Goal: Task Accomplishment & Management: Use online tool/utility

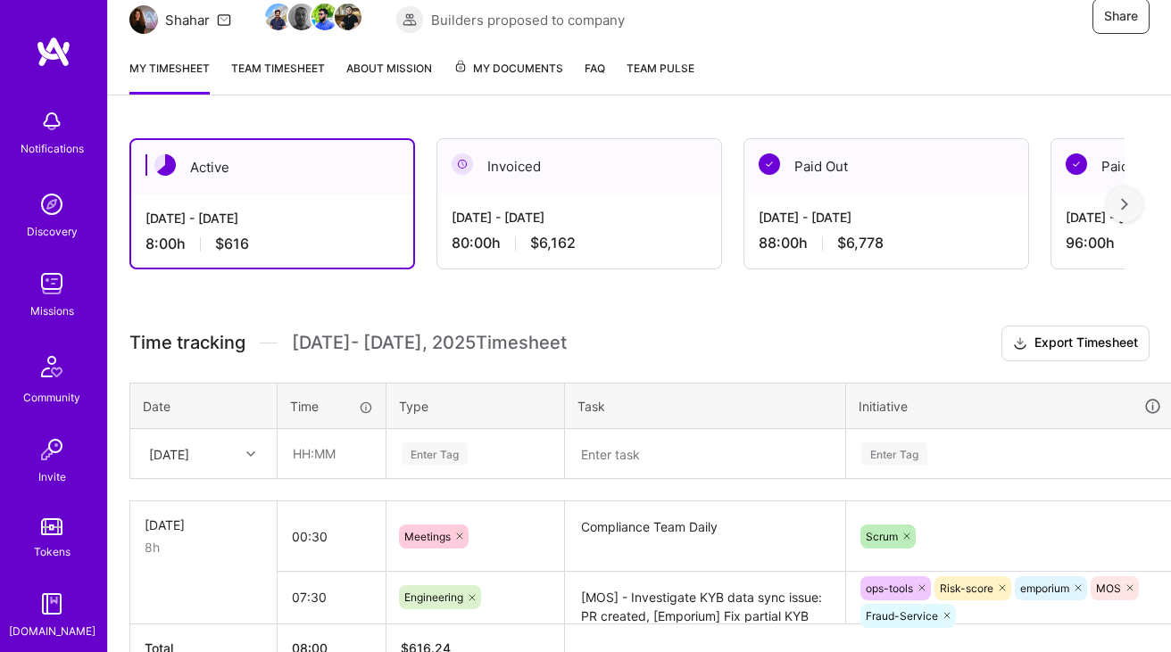
scroll to position [278, 0]
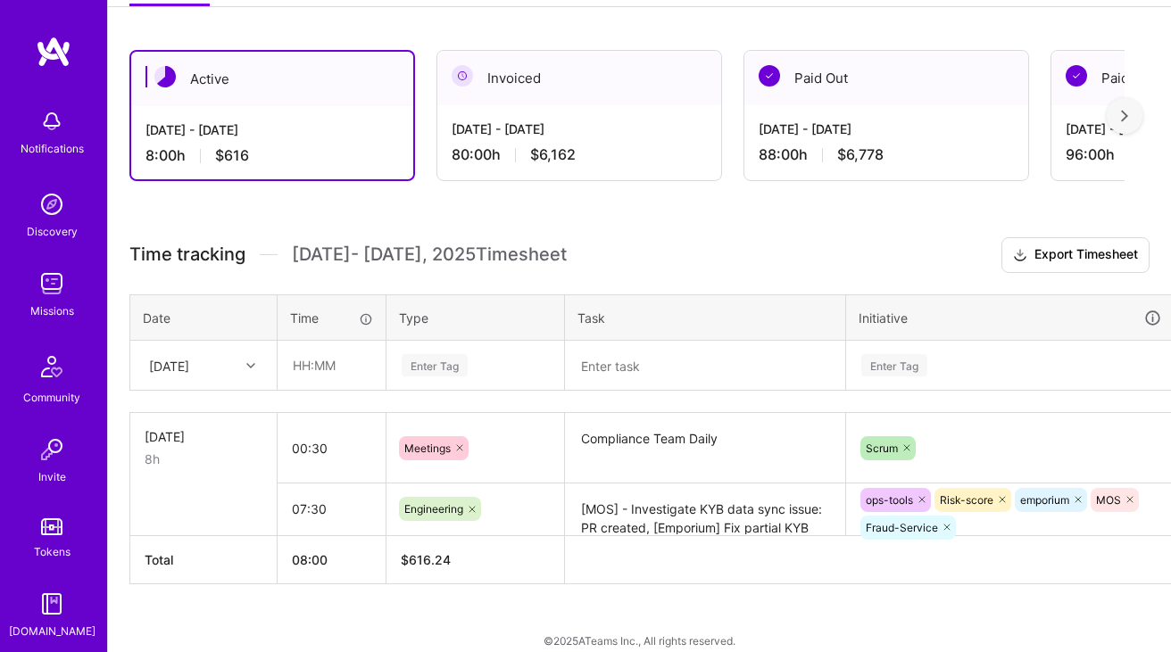
click at [189, 357] on div "[DATE]" at bounding box center [169, 365] width 40 height 19
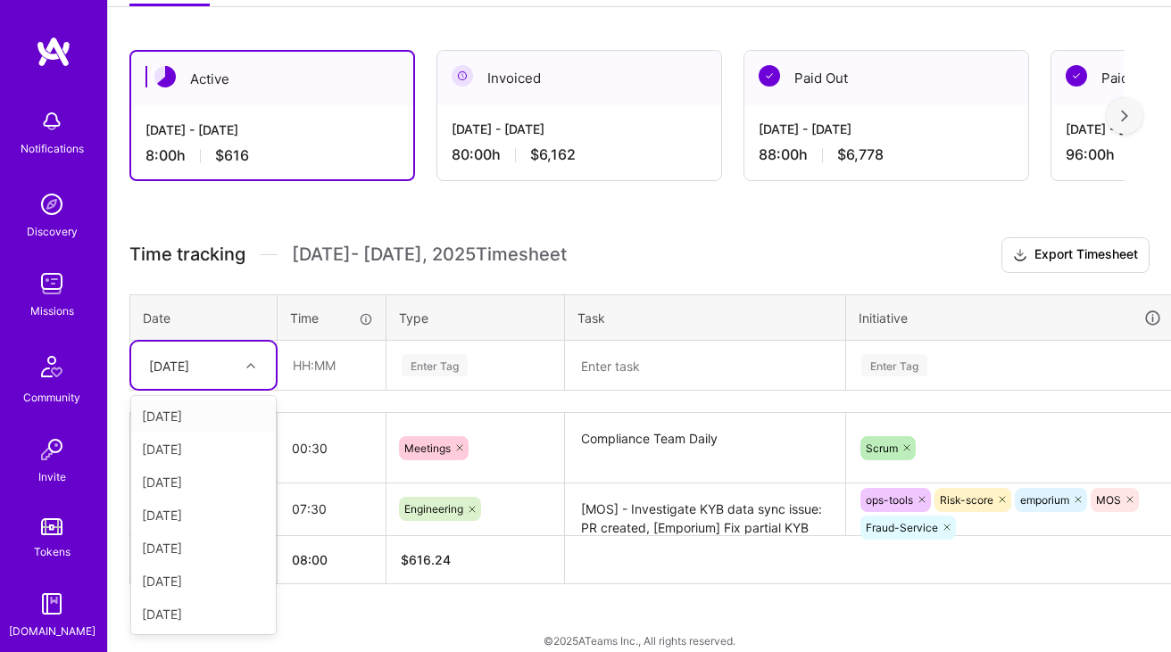
click at [305, 216] on div "Active [DATE] - [DATE] 8:00 h $616 Invoiced [DATE] - [DATE] 80:00 h $6,162 Paid…" at bounding box center [639, 350] width 1063 height 643
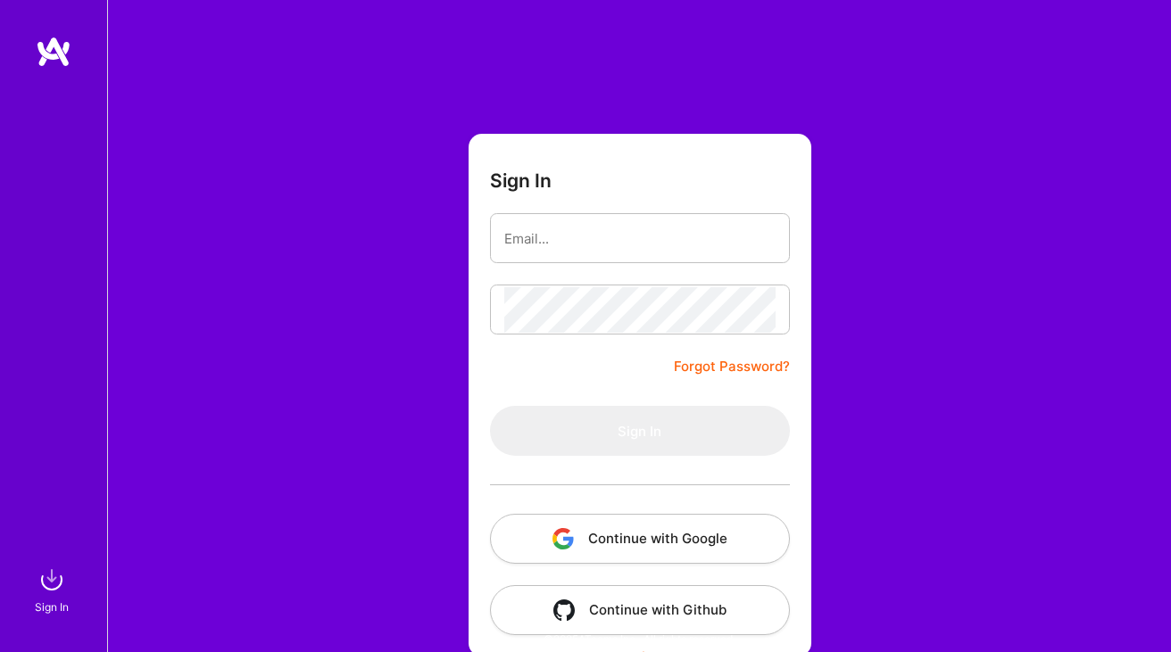
click at [551, 530] on button "Continue with Google" at bounding box center [640, 539] width 300 height 50
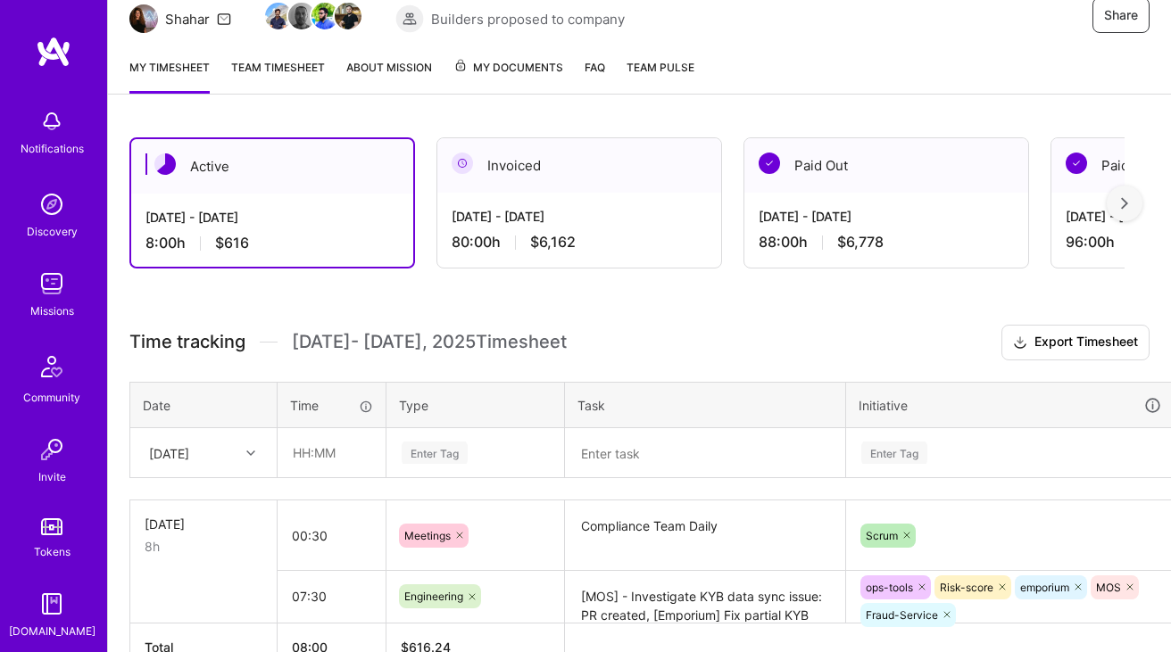
scroll to position [297, 0]
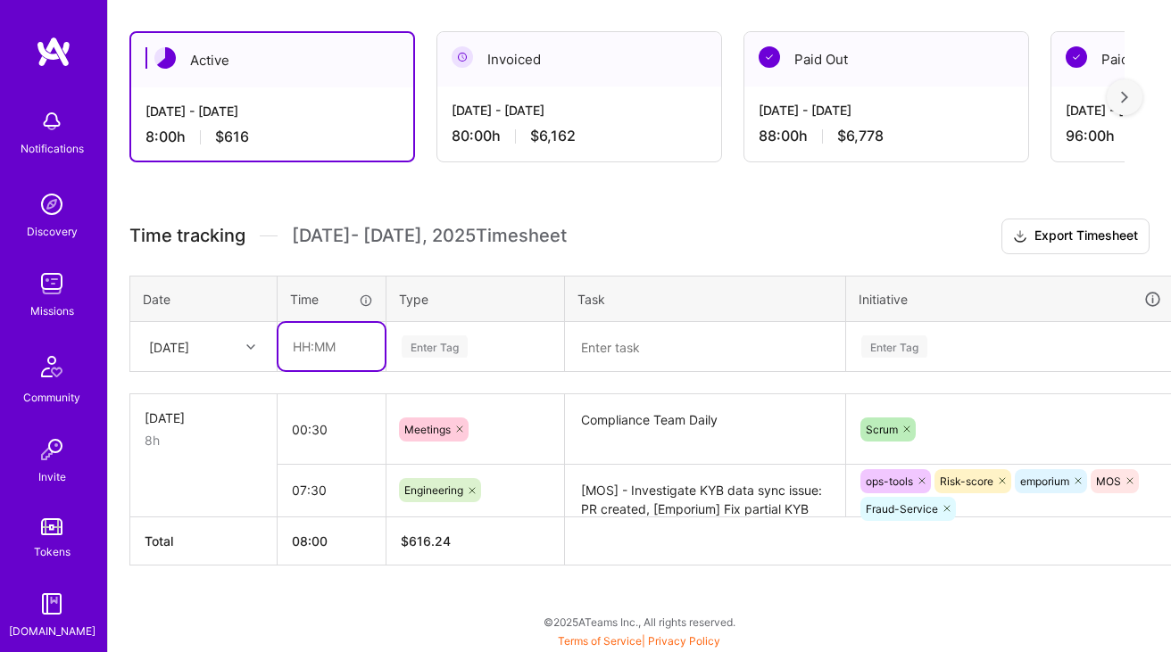
click at [330, 347] on input "text" at bounding box center [331, 346] width 106 height 47
type input "00:30"
click at [296, 345] on input "00:30" at bounding box center [331, 346] width 106 height 47
click at [502, 338] on div "Enter Tag" at bounding box center [475, 347] width 151 height 22
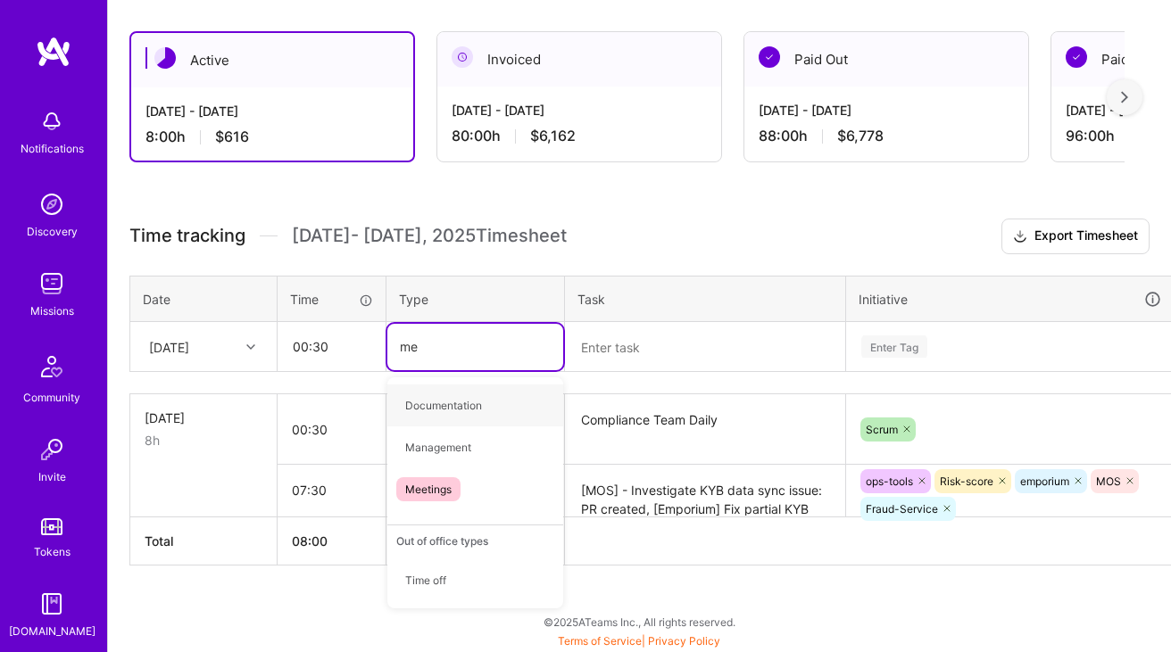
type input "mee"
click at [461, 395] on div "Meetings" at bounding box center [475, 406] width 176 height 42
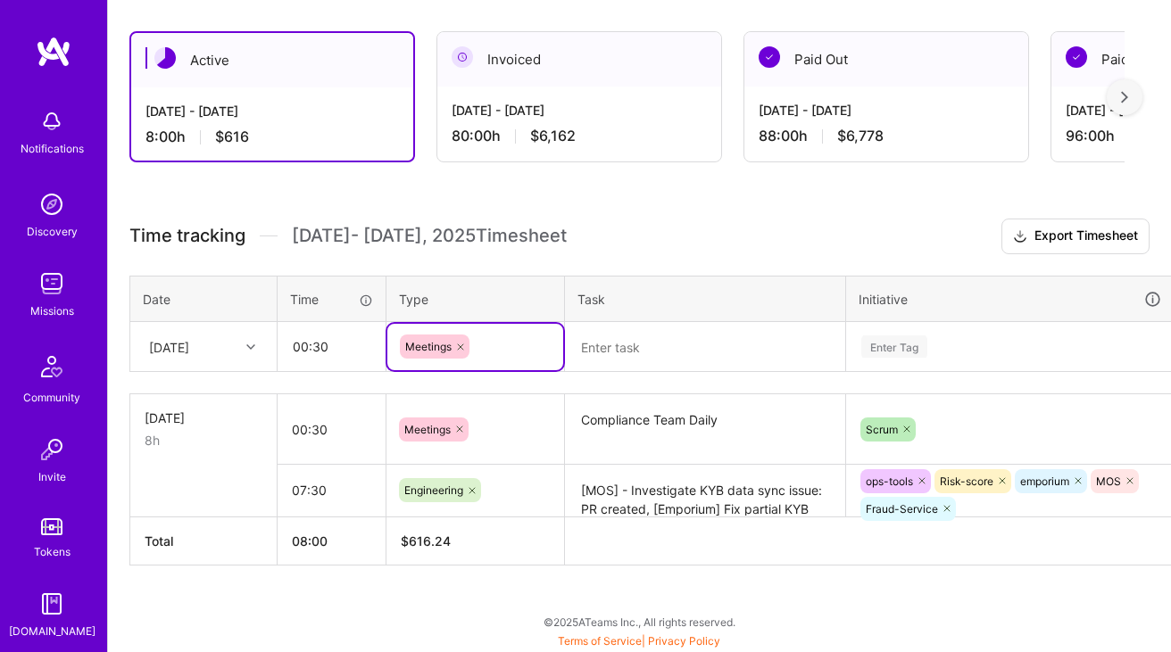
click at [598, 354] on textarea at bounding box center [705, 347] width 277 height 46
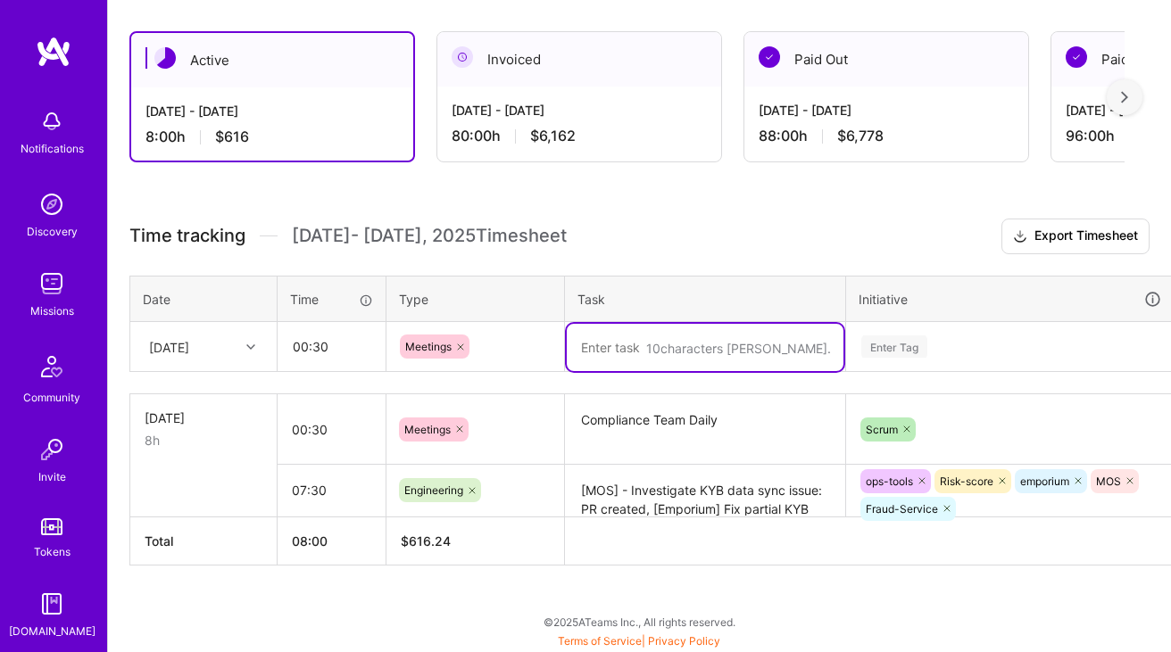
paste textarea "RegTech Team Daily"
paste textarea "Payments tooling daily"
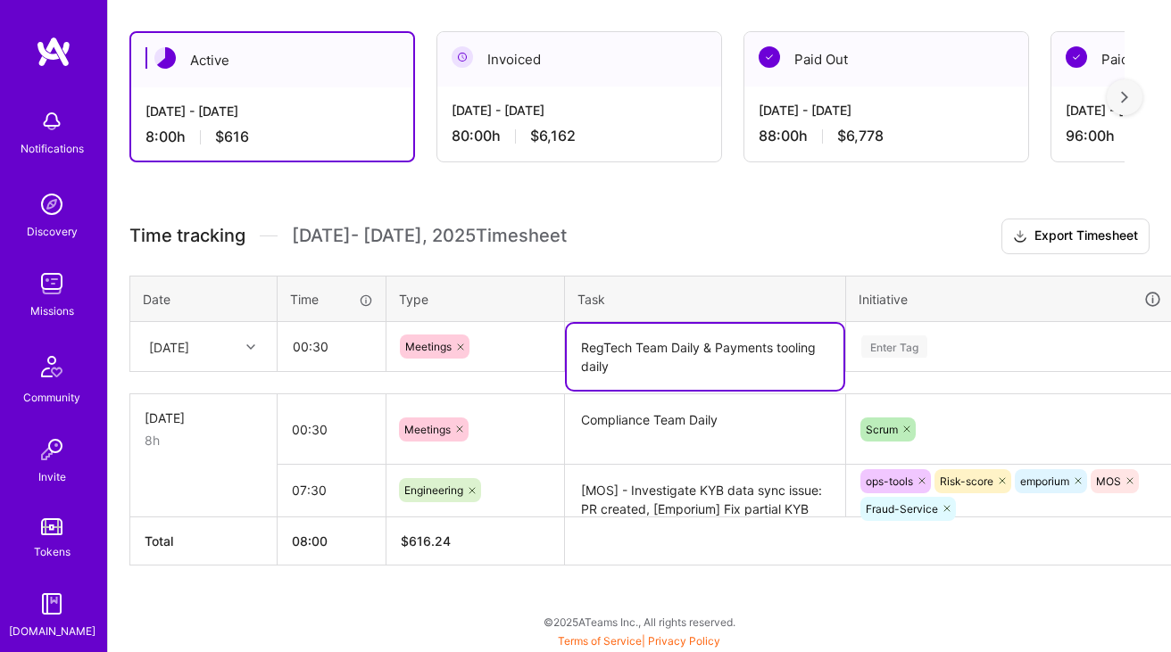
type textarea "RegTech Team Daily & Payments tooling daily"
click at [1002, 350] on div "Enter Tag" at bounding box center [1010, 347] width 327 height 46
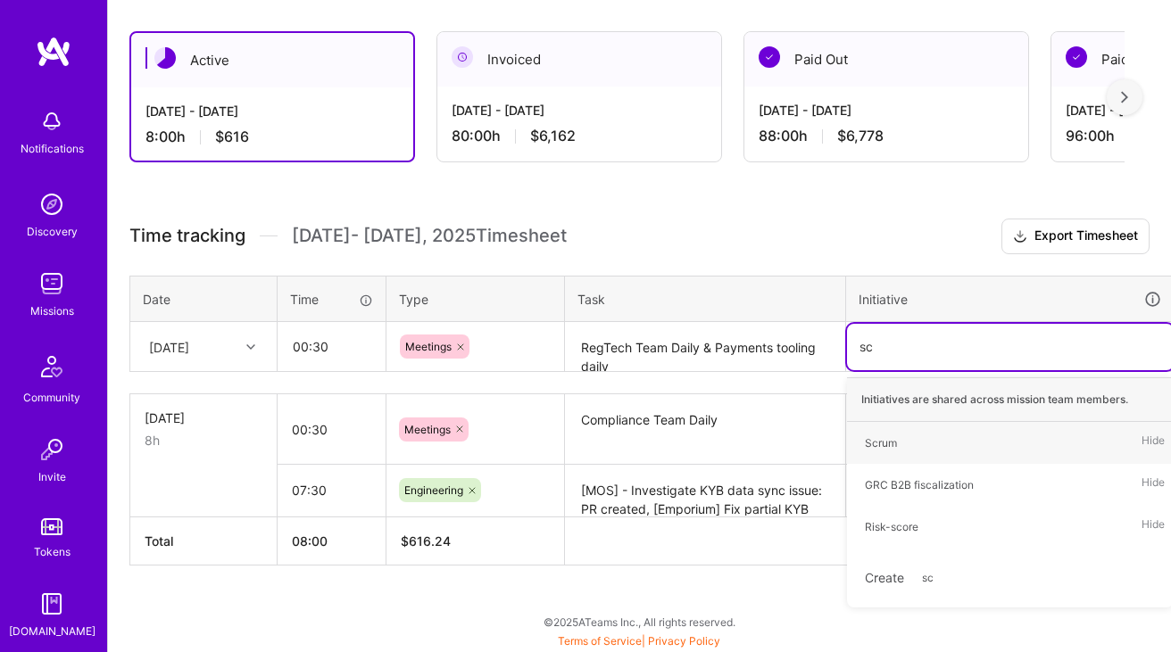
type input "scr"
click at [892, 434] on div "Scrum" at bounding box center [881, 443] width 32 height 19
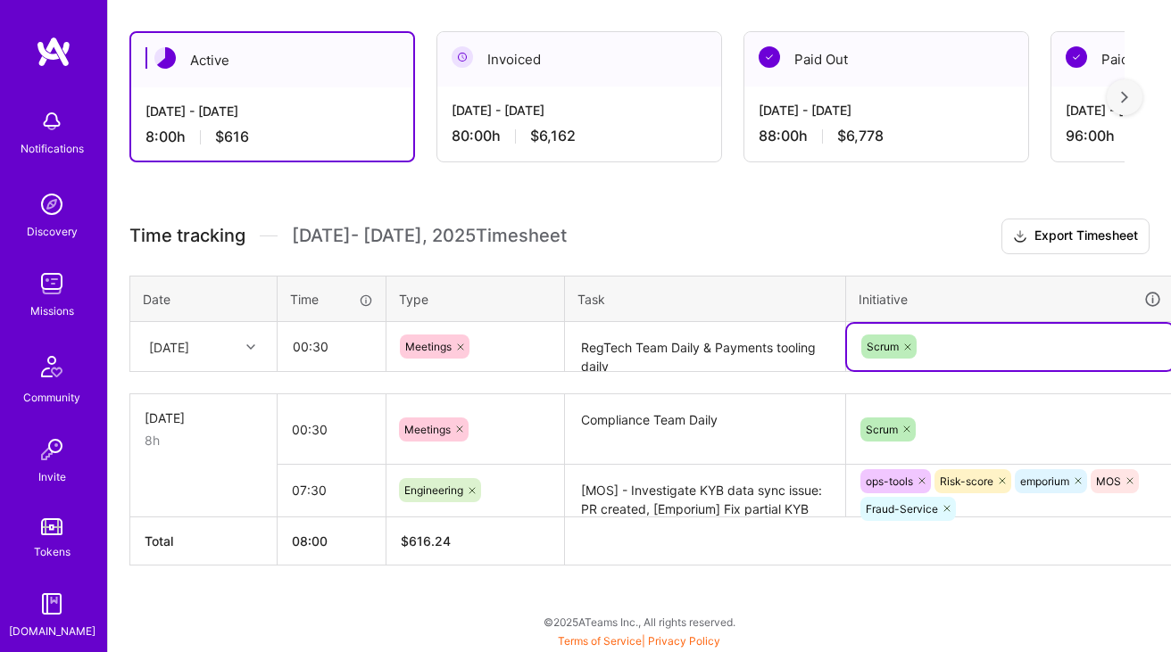
scroll to position [297, 64]
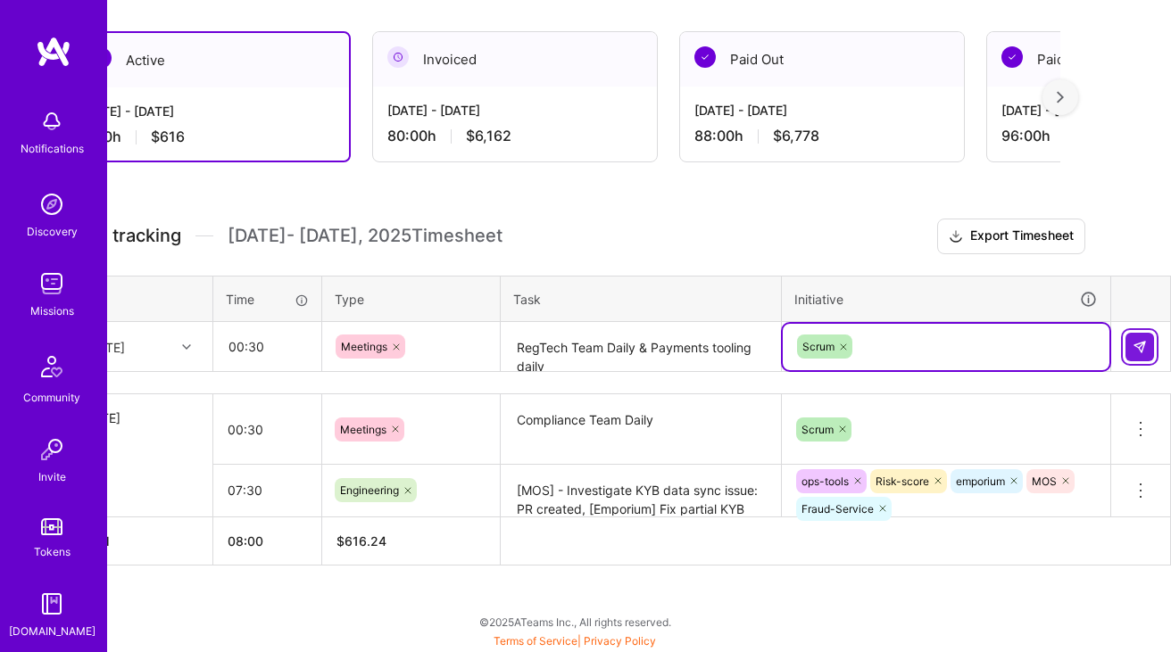
click at [1140, 347] on img at bounding box center [1140, 347] width 14 height 14
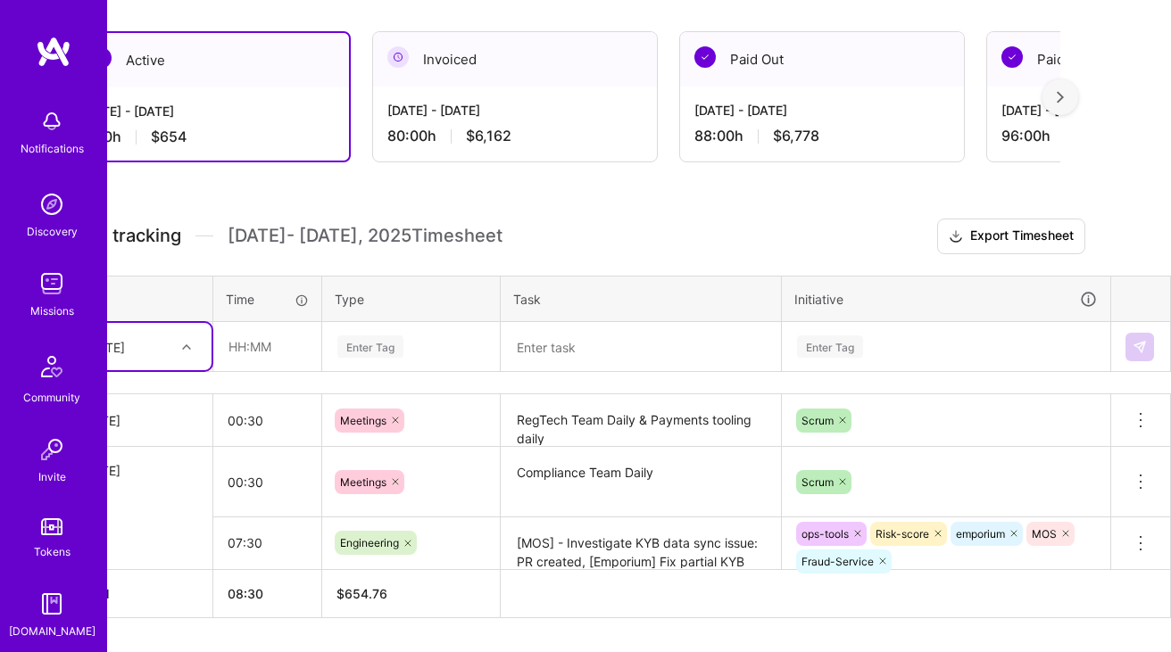
scroll to position [350, 64]
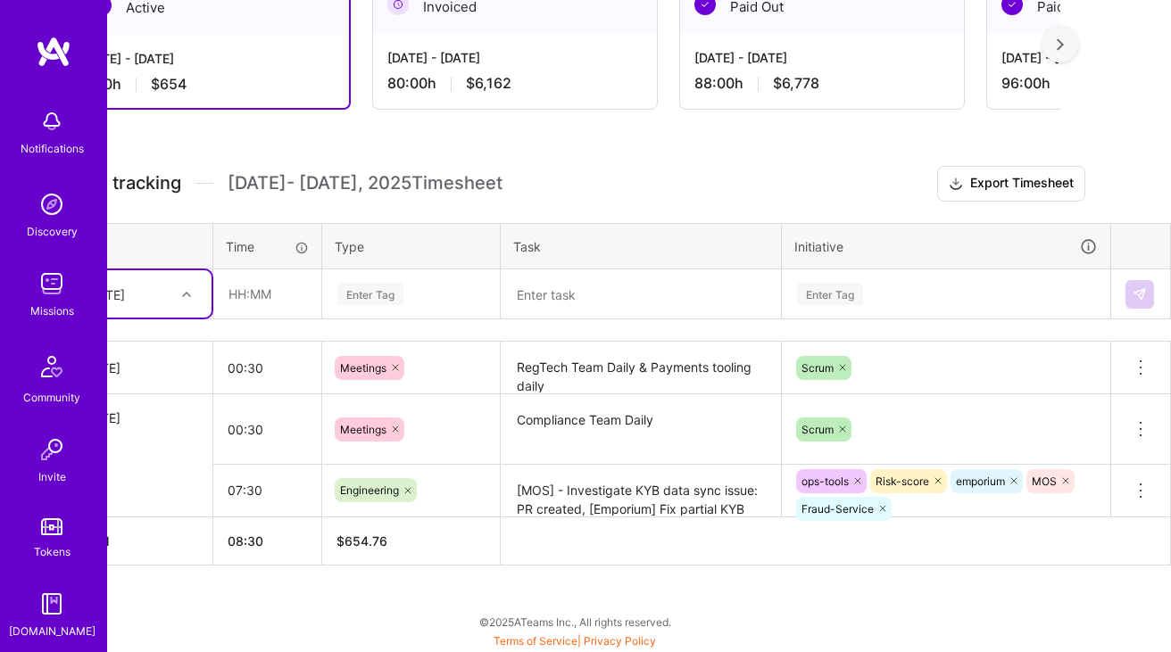
click at [587, 360] on textarea "RegTech Team Daily & Payments tooling daily" at bounding box center [640, 368] width 277 height 49
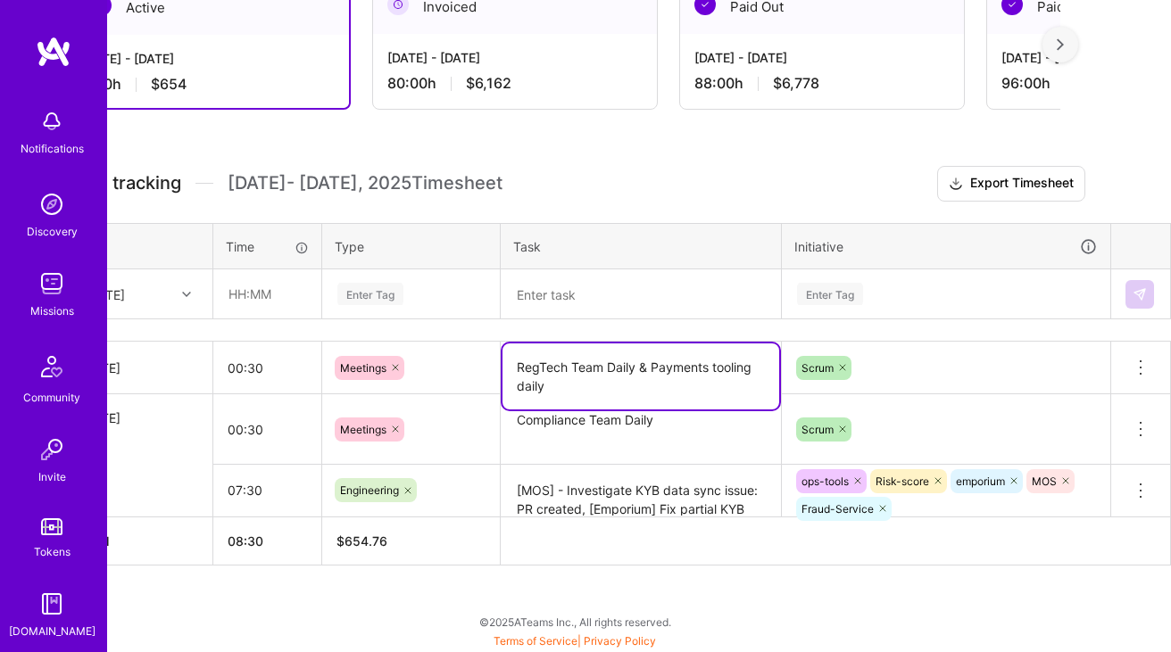
click at [587, 360] on textarea "RegTech Team Daily & Payments tooling daily" at bounding box center [640, 377] width 277 height 66
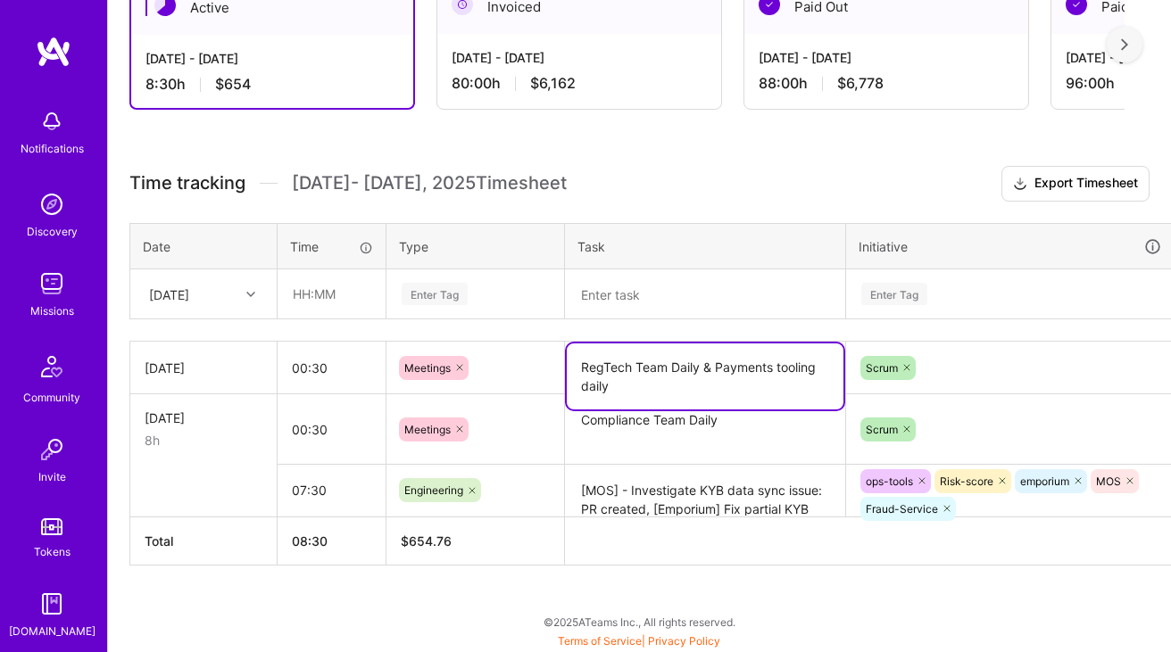
click at [189, 295] on div "Wed, Sep 10" at bounding box center [169, 294] width 40 height 19
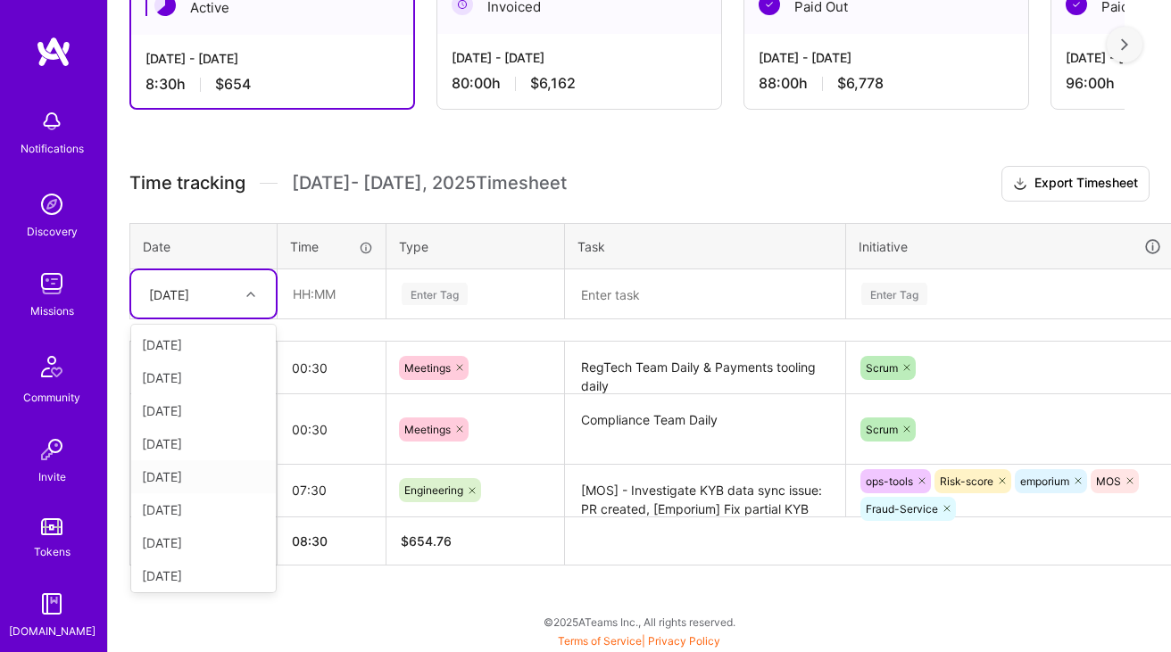
scroll to position [37, 0]
click at [186, 572] on div "Tue, Sep 9" at bounding box center [203, 572] width 145 height 33
click at [643, 298] on textarea at bounding box center [705, 294] width 277 height 47
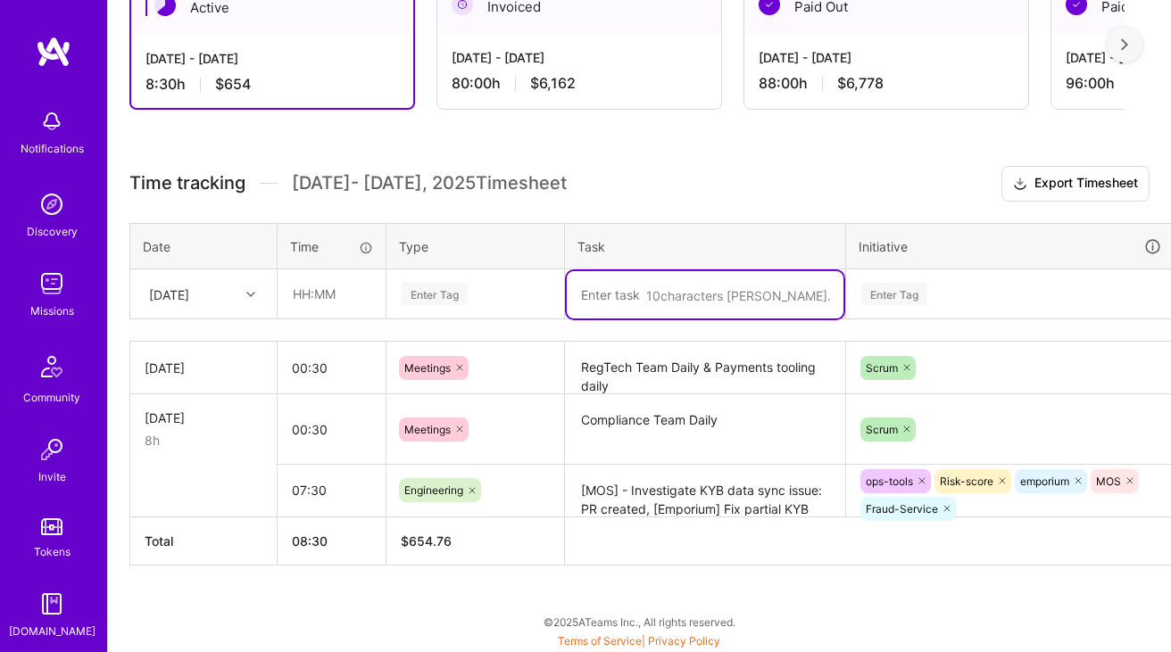
paste textarea "RegTech Team Daily & Payments tooling daily"
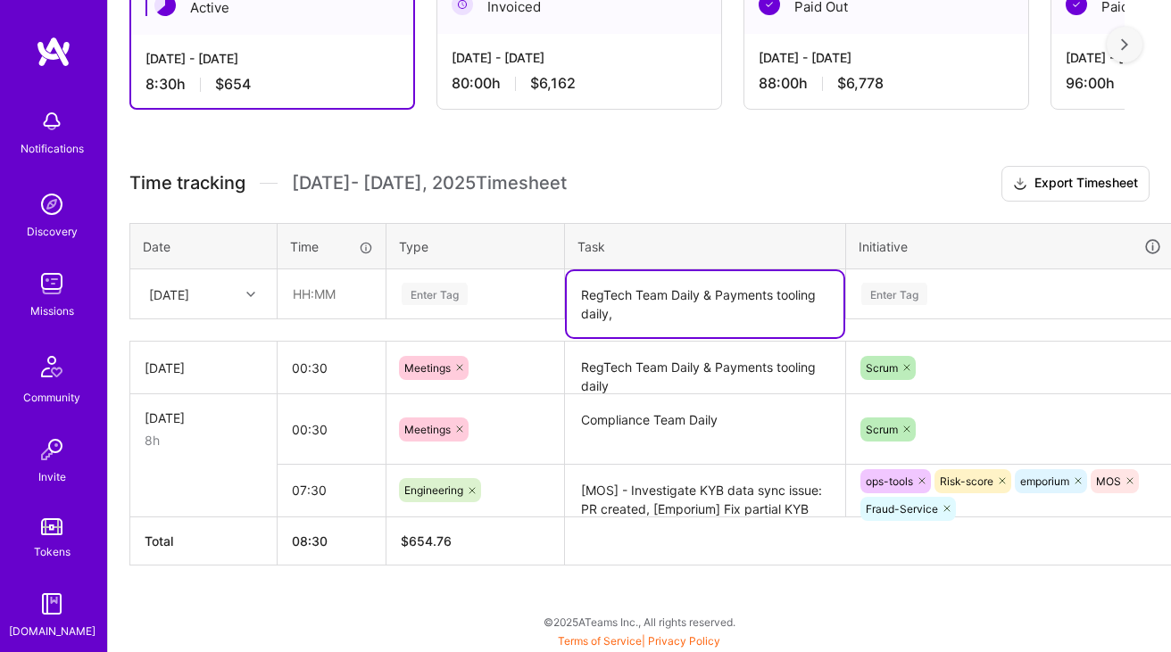
paste textarea "Fraud Prevention refinement"
type textarea "RegTech Team Daily & Payments tooling daily, Fraud Prevention refinement,"
click at [323, 284] on input "text" at bounding box center [331, 293] width 106 height 47
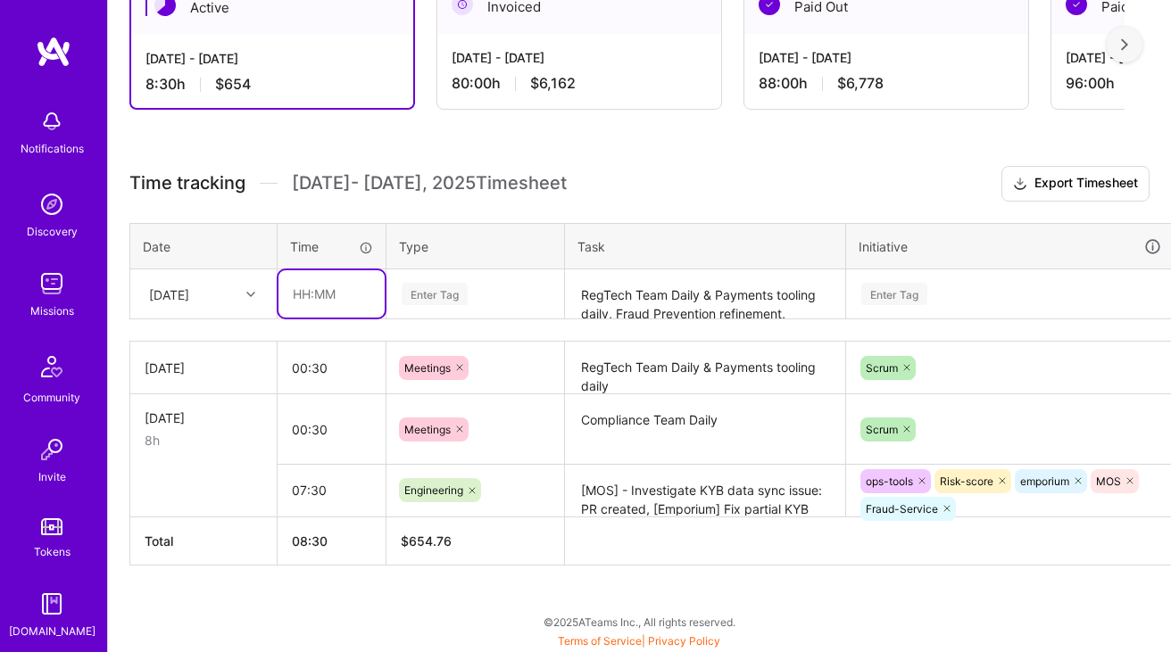
type input "01:30"
click at [444, 304] on div "Enter Tag" at bounding box center [475, 294] width 176 height 46
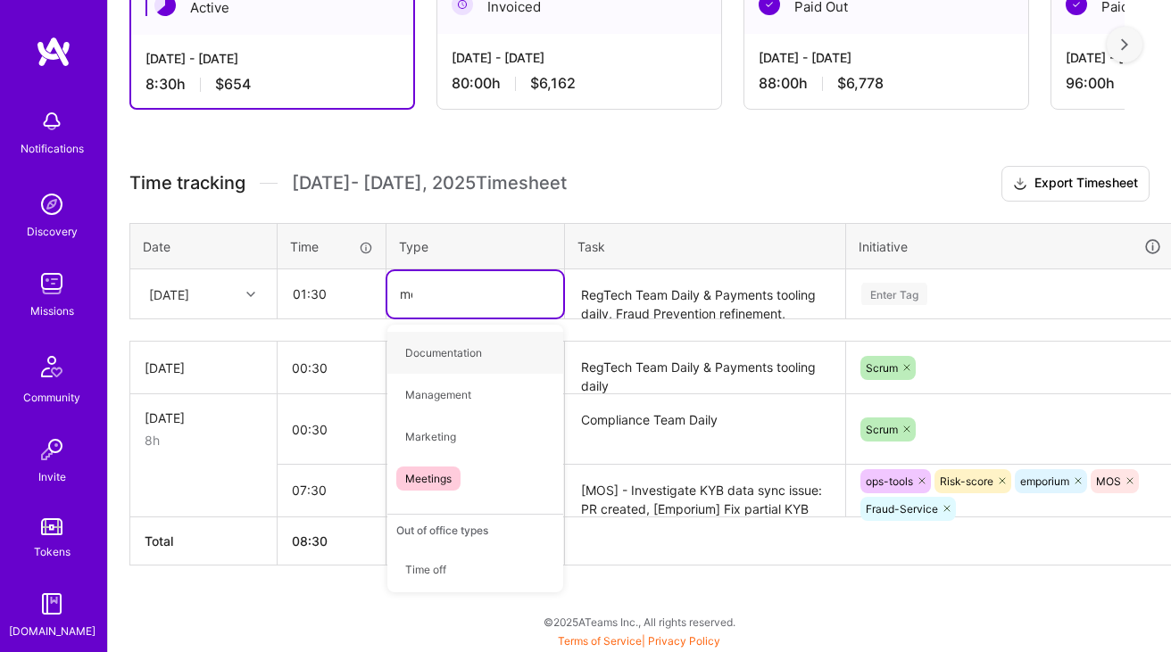
type input "mee"
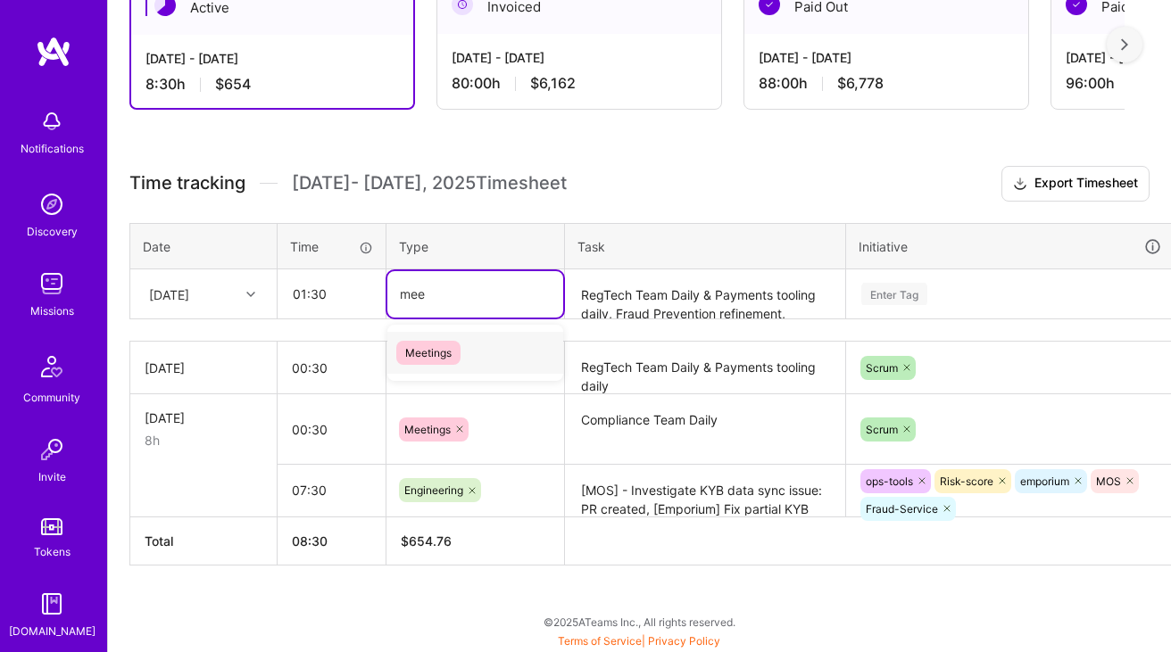
click at [416, 361] on span "Meetings" at bounding box center [428, 353] width 64 height 24
click at [942, 294] on div "Enter Tag" at bounding box center [1010, 294] width 302 height 22
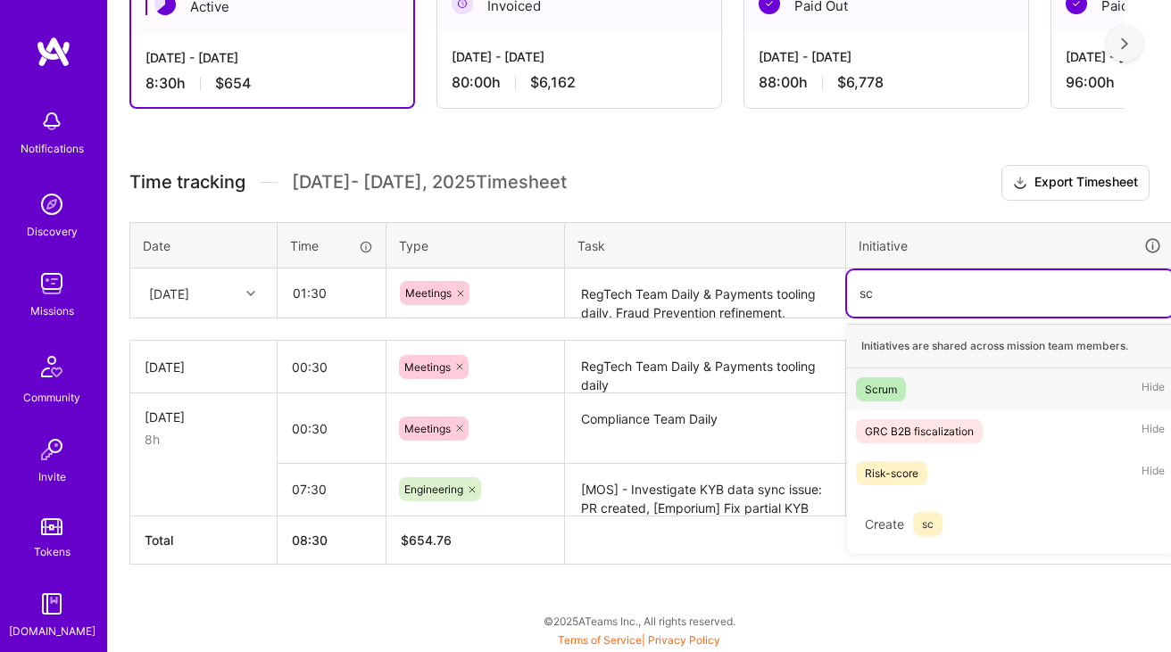
scroll to position [350, 0]
type input "scr"
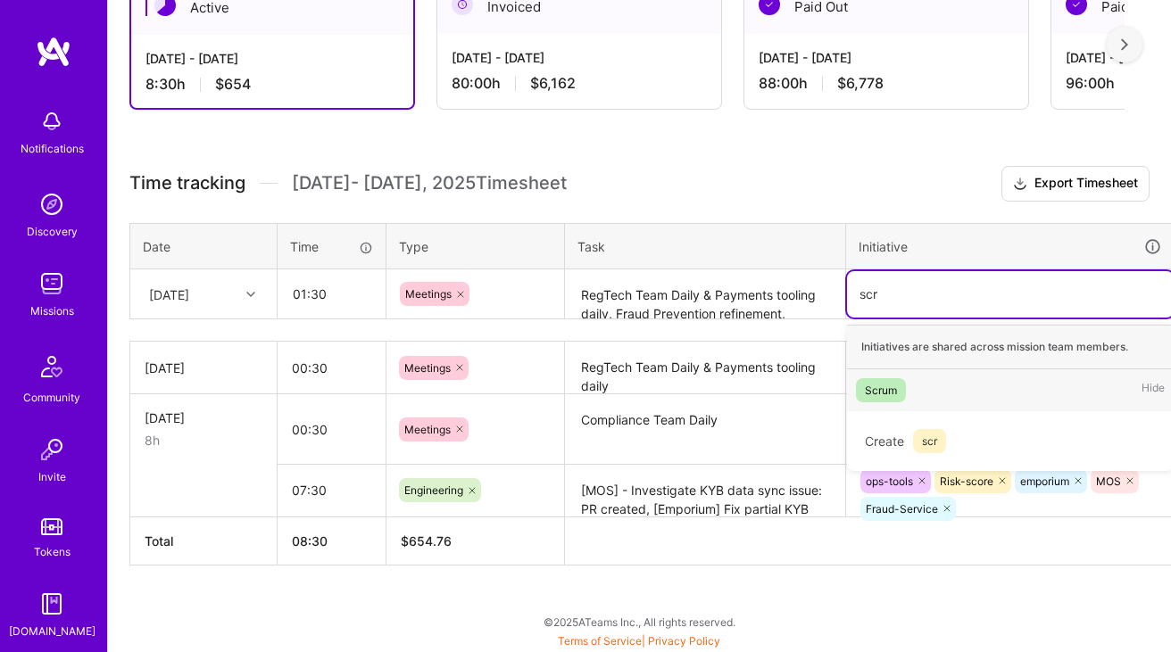
click at [881, 387] on div "Scrum" at bounding box center [881, 390] width 32 height 19
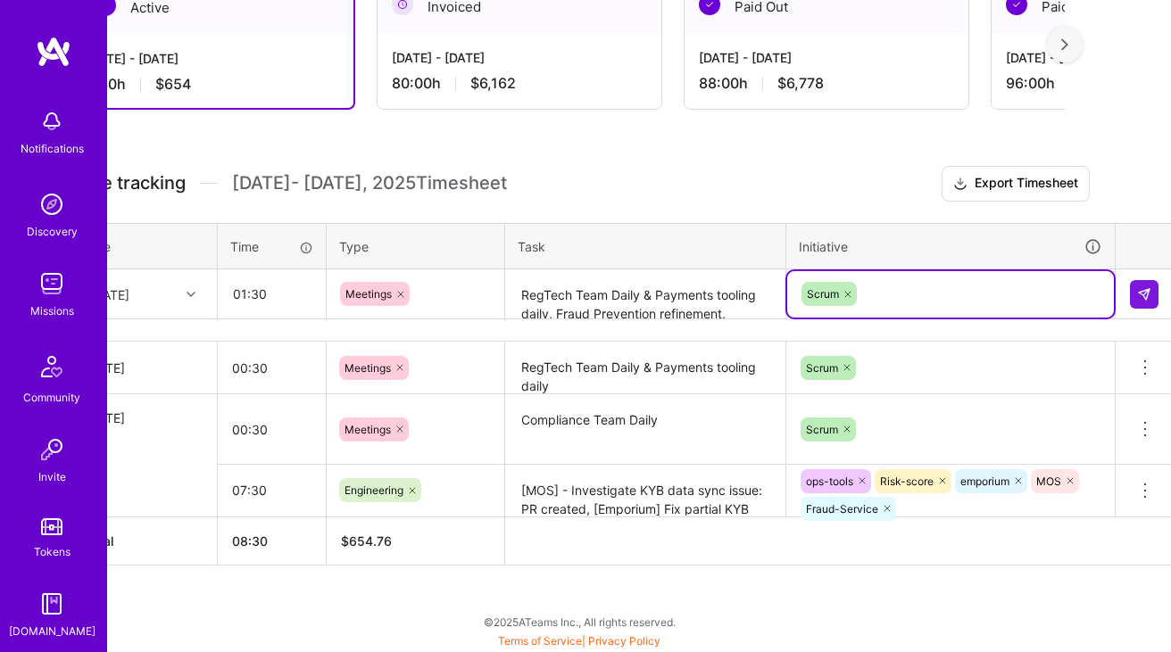
scroll to position [350, 64]
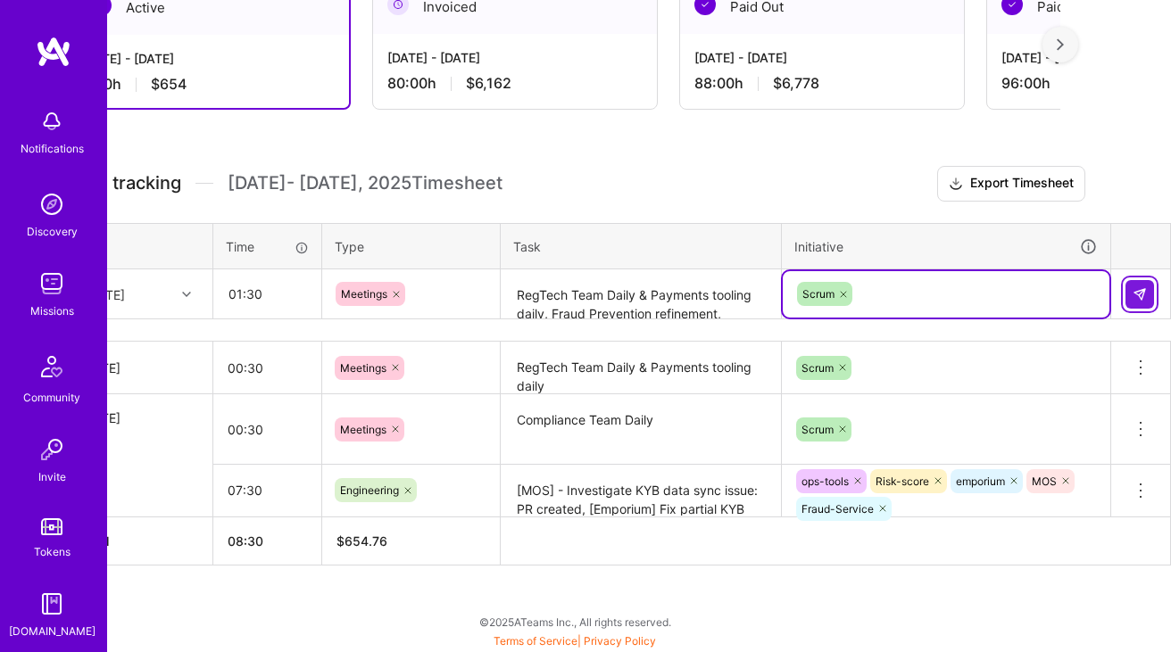
click at [1140, 293] on img at bounding box center [1140, 294] width 14 height 14
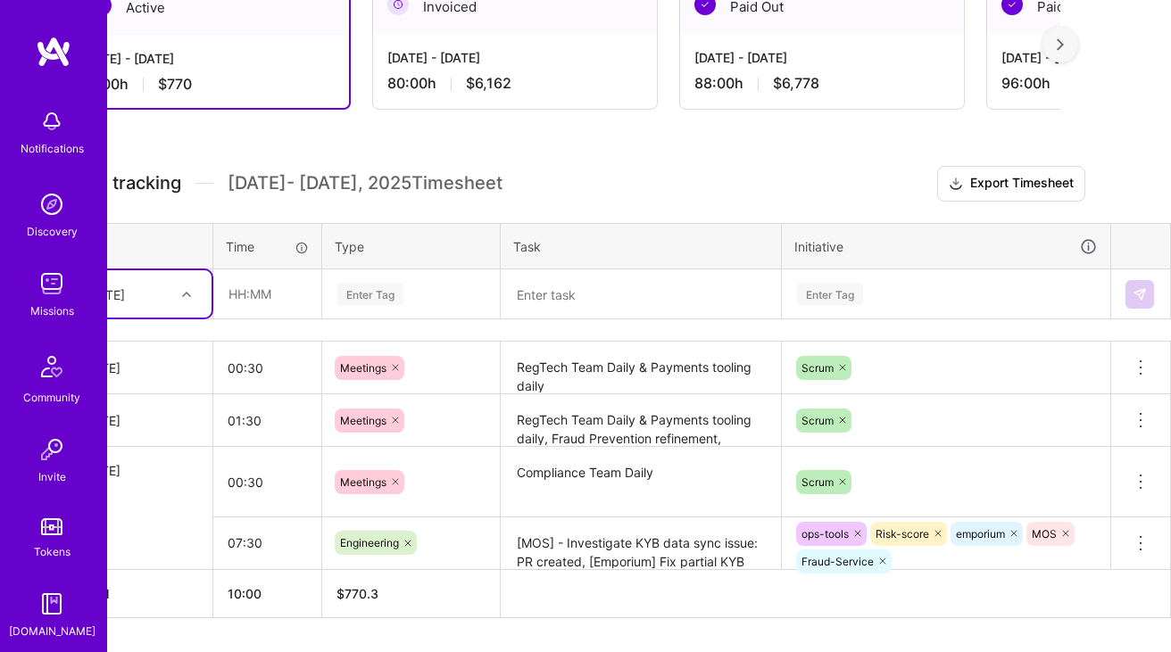
scroll to position [350, 0]
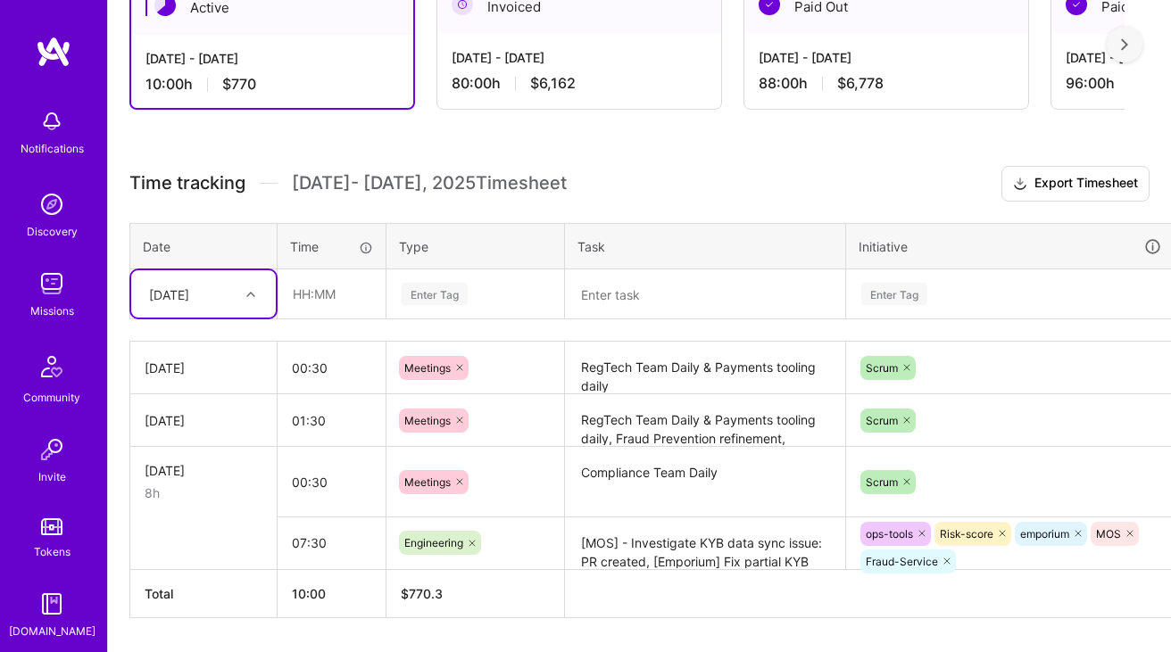
click at [681, 392] on td "RegTech Team Daily & Payments tooling daily" at bounding box center [705, 368] width 281 height 53
click at [648, 372] on textarea "RegTech Team Daily & Payments tooling daily" at bounding box center [705, 368] width 277 height 49
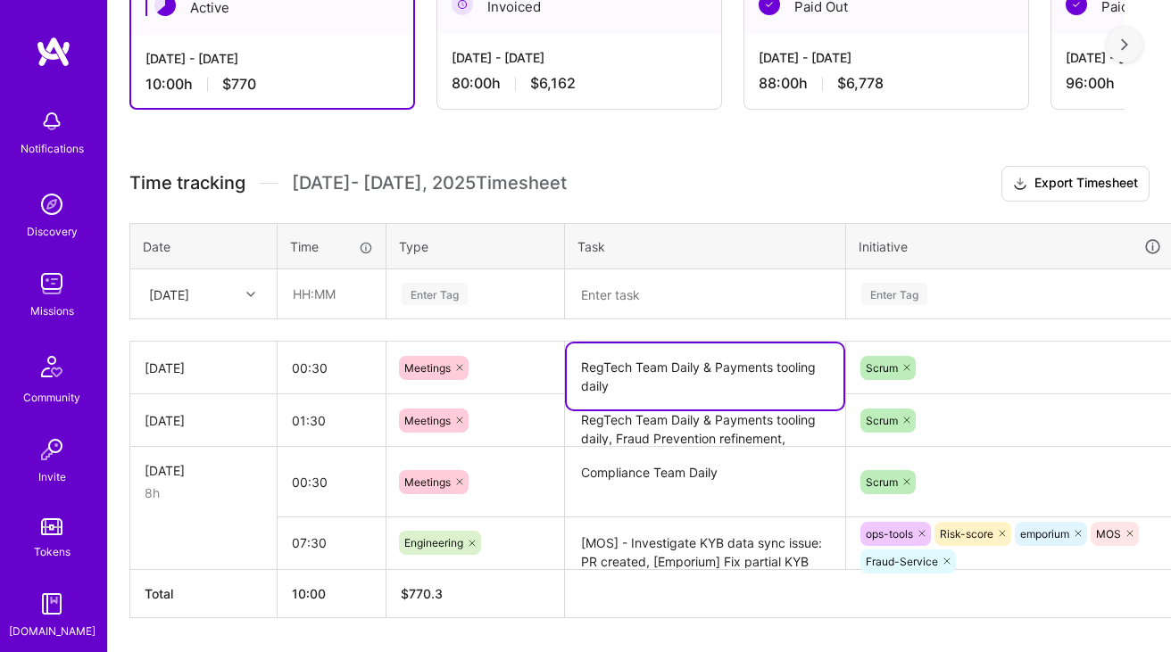
click at [648, 372] on textarea "RegTech Team Daily & Payments tooling daily" at bounding box center [705, 377] width 277 height 66
click at [228, 294] on div "Tue, Sep 9" at bounding box center [189, 293] width 99 height 29
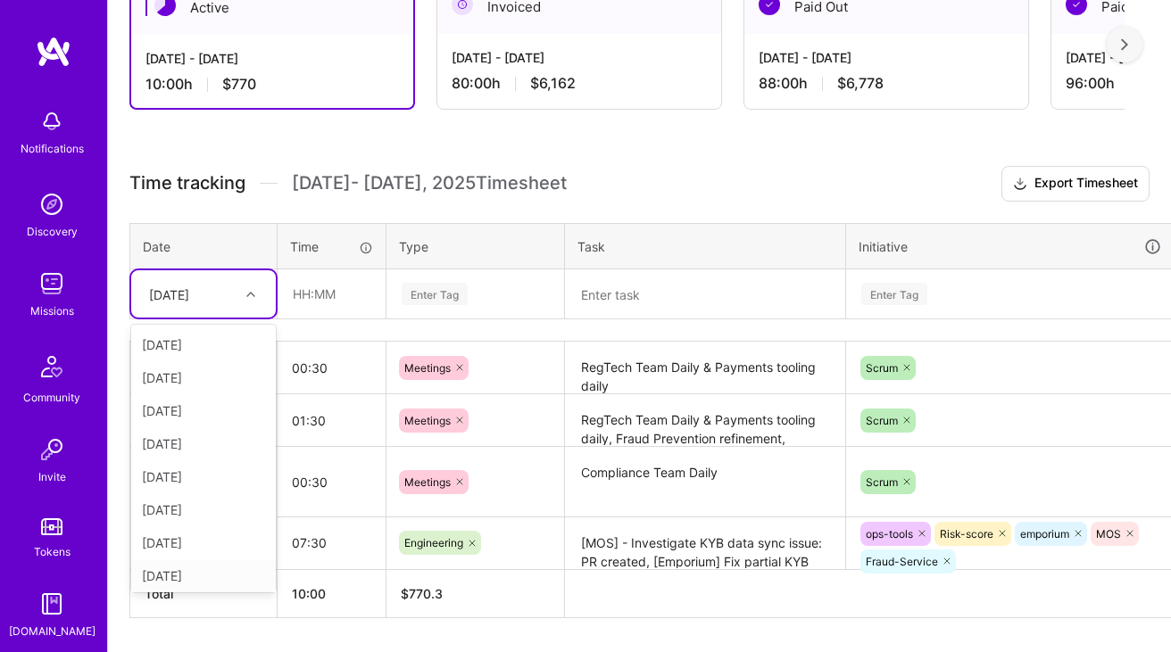
click at [193, 565] on div "[DATE]" at bounding box center [203, 576] width 145 height 33
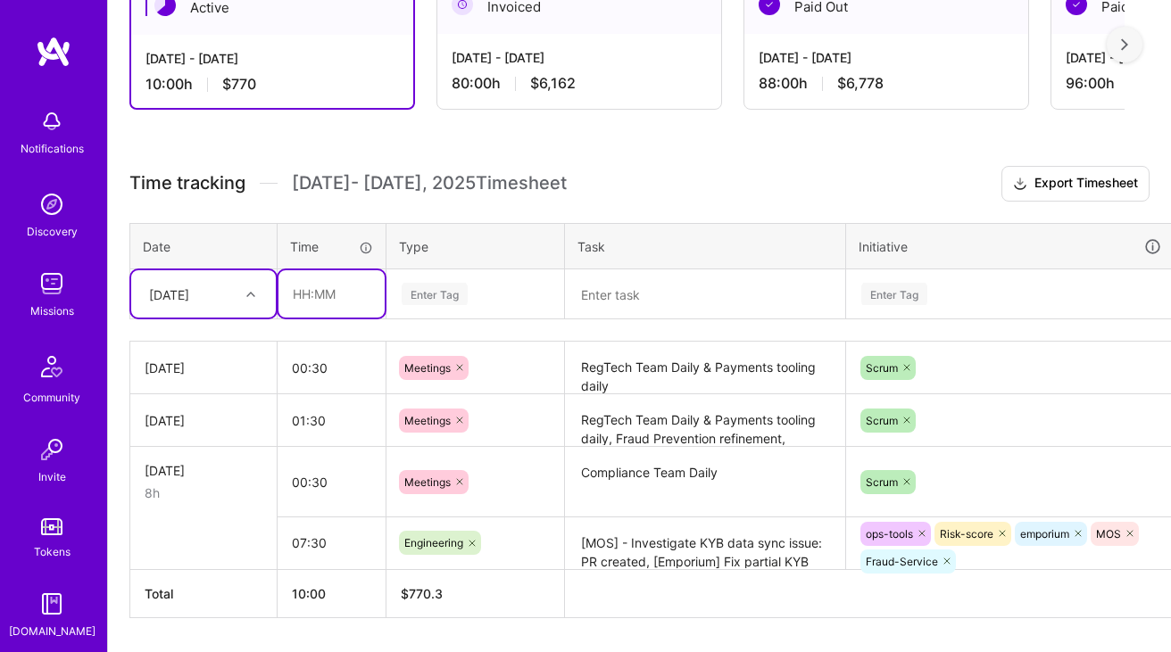
click at [322, 306] on input "text" at bounding box center [331, 293] width 106 height 47
click at [306, 297] on input "00:30" at bounding box center [331, 293] width 106 height 47
type input "01:30"
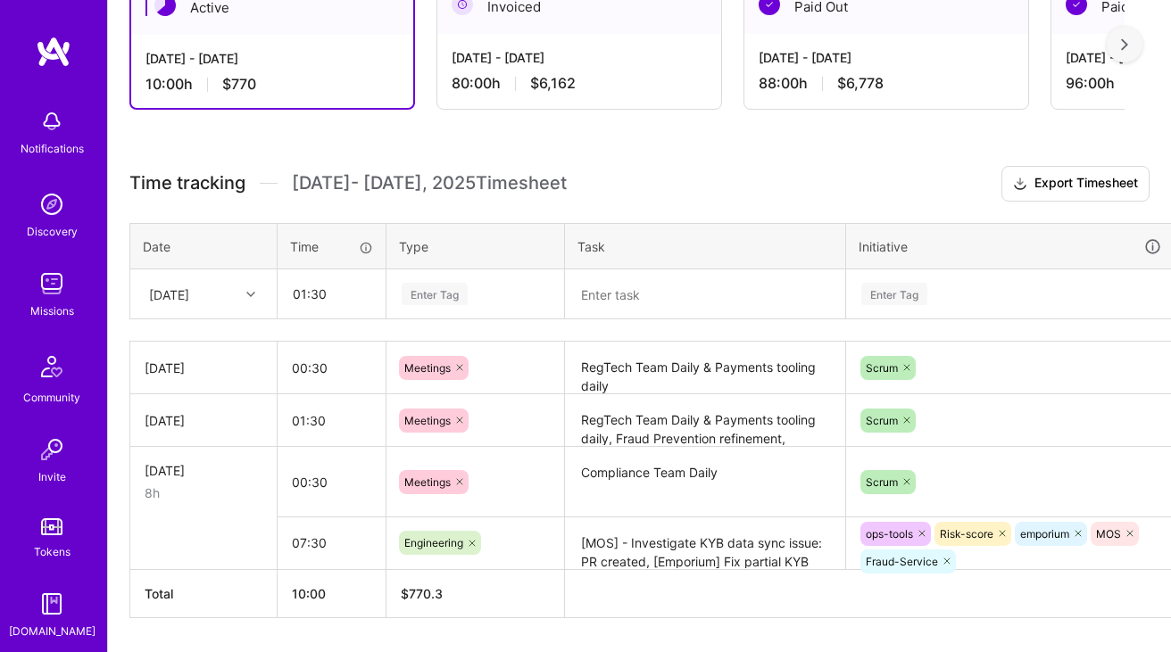
click at [429, 292] on div "Enter Tag" at bounding box center [435, 294] width 66 height 28
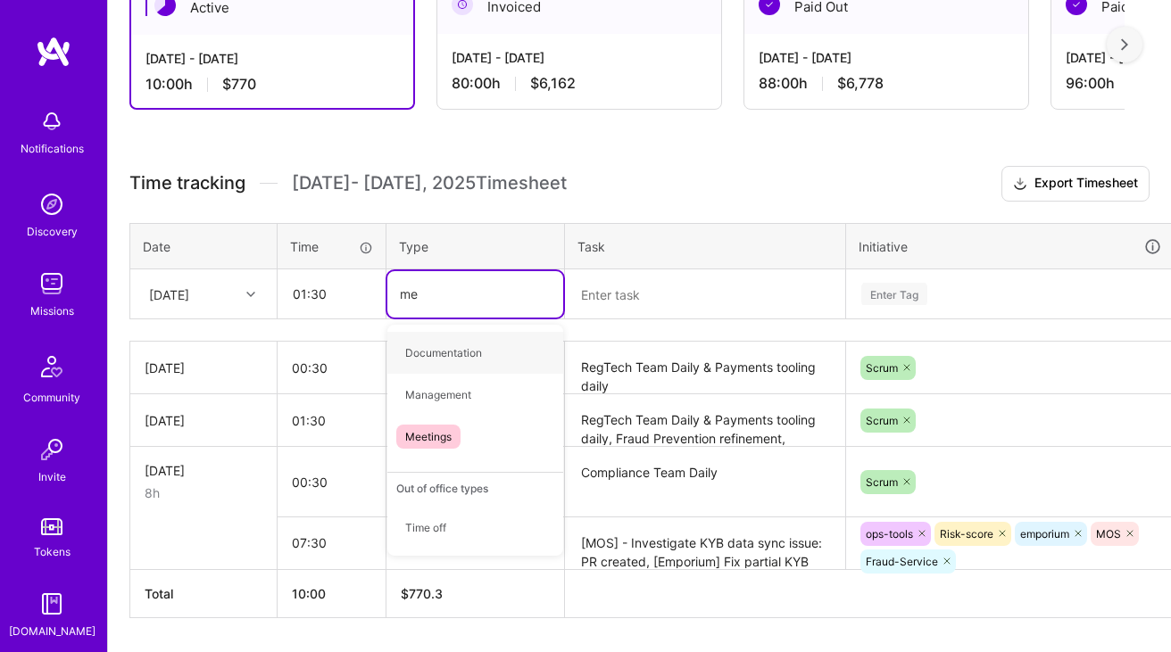
type input "mee"
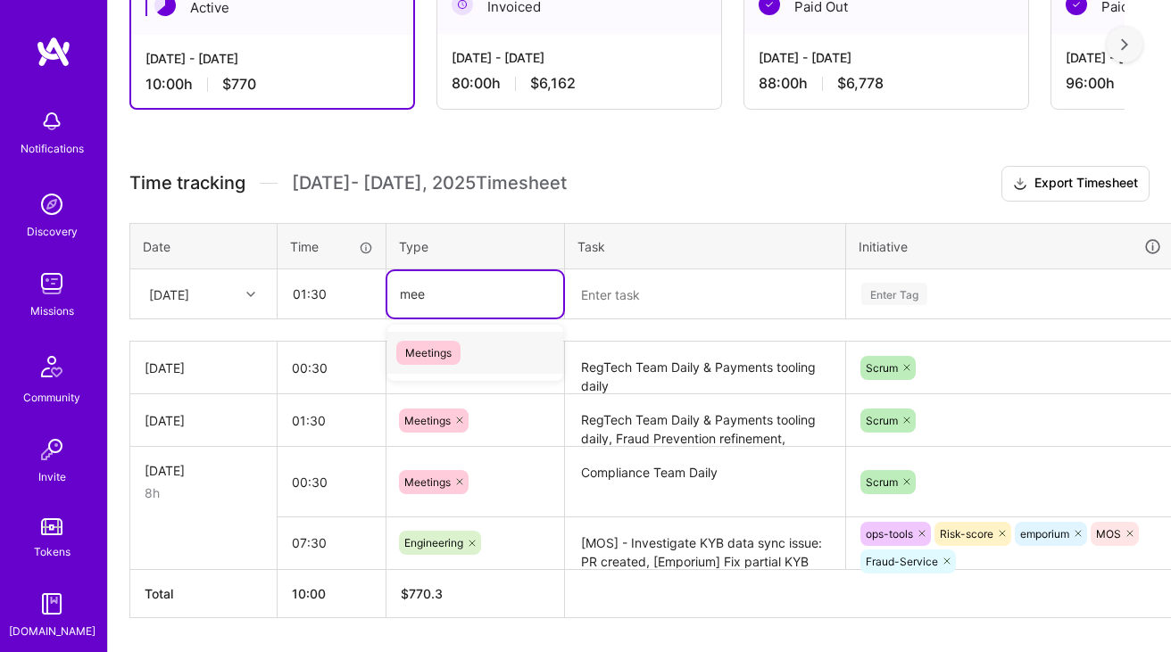
click at [463, 361] on div "Meetings" at bounding box center [475, 353] width 176 height 42
click at [611, 311] on textarea at bounding box center [705, 294] width 277 height 47
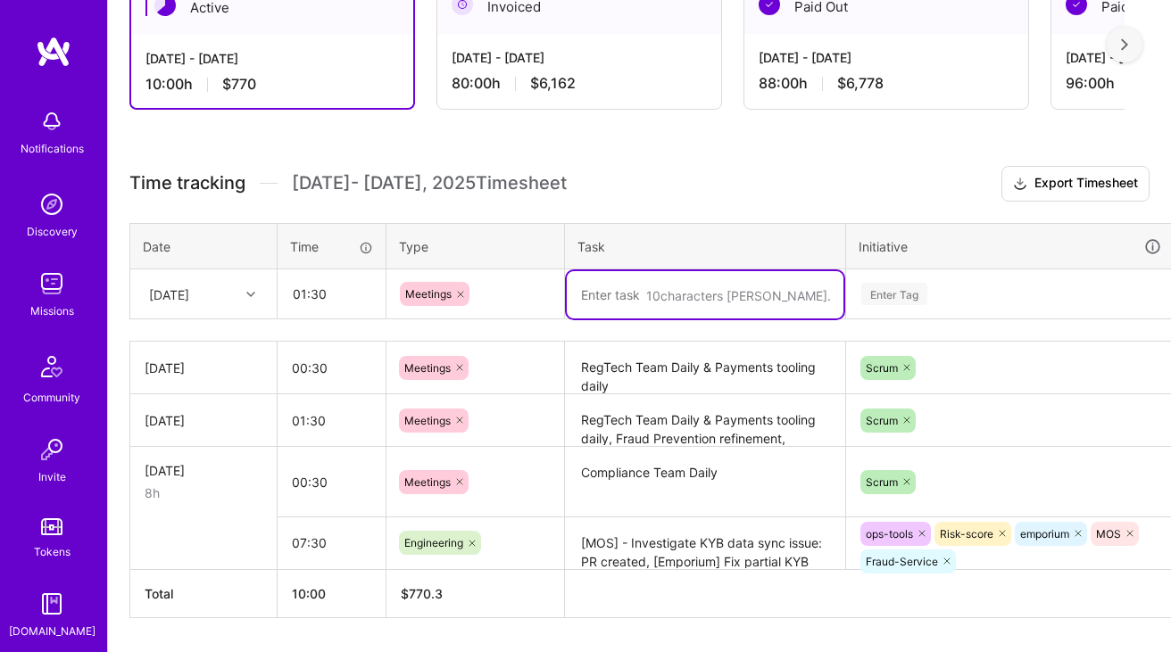
paste textarea "RegTech Team Daily & Payments tooling daily"
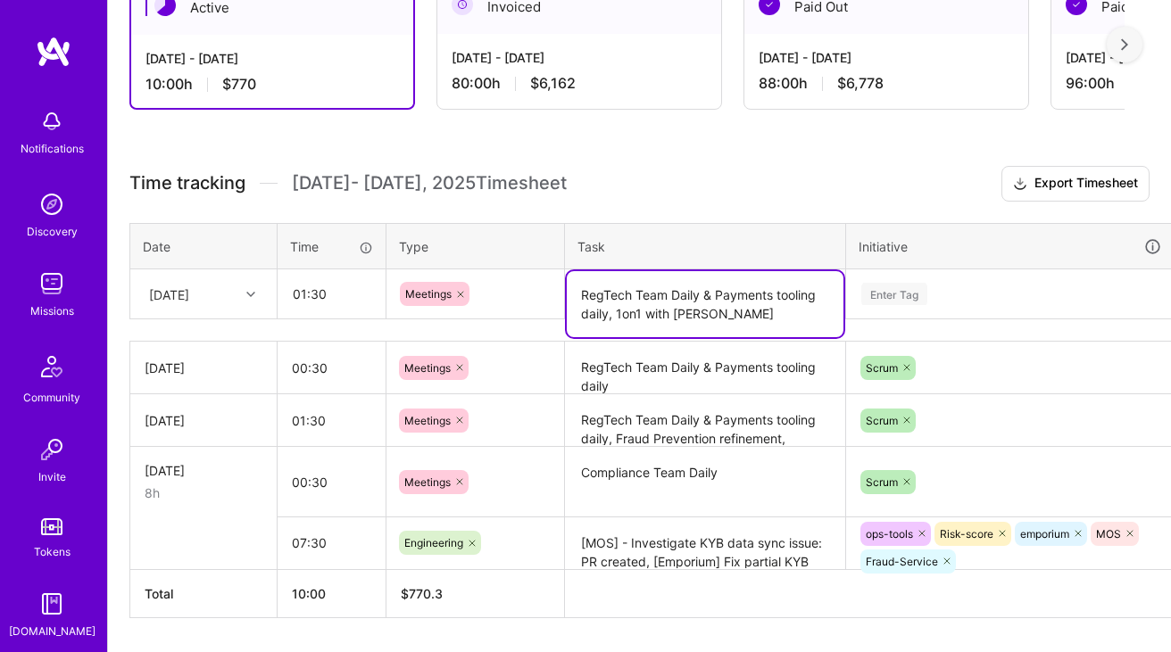
type textarea "RegTech Team Daily & Payments tooling daily, 1on1 with Tommi"
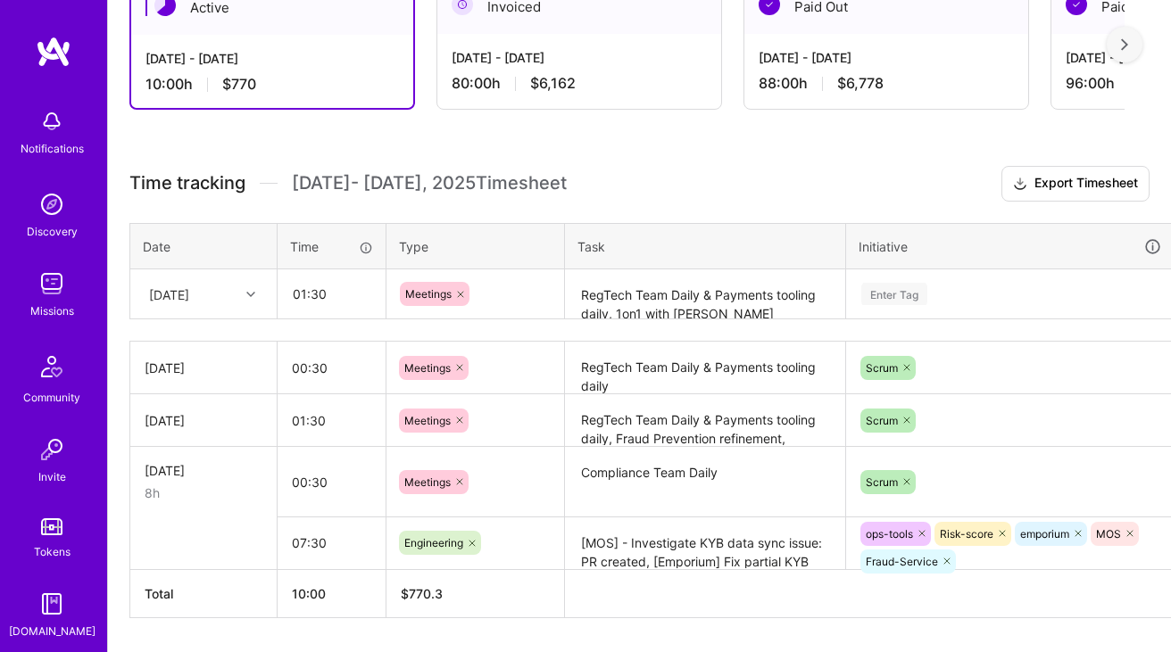
click at [907, 277] on div "Enter Tag" at bounding box center [1010, 294] width 327 height 46
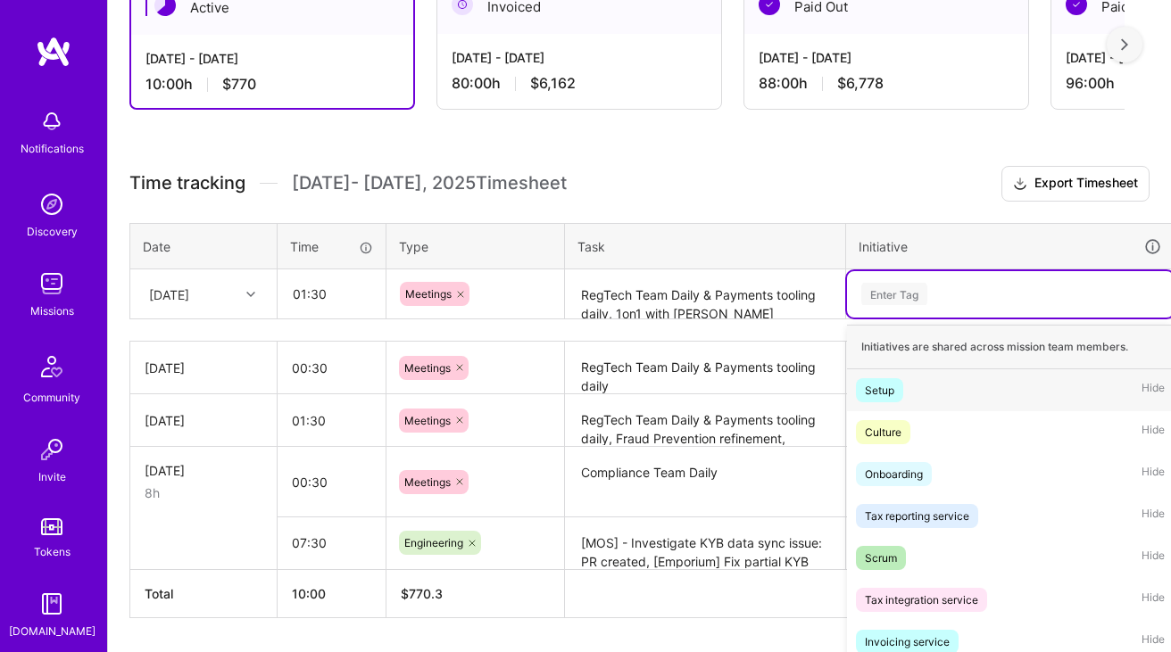
scroll to position [394, 0]
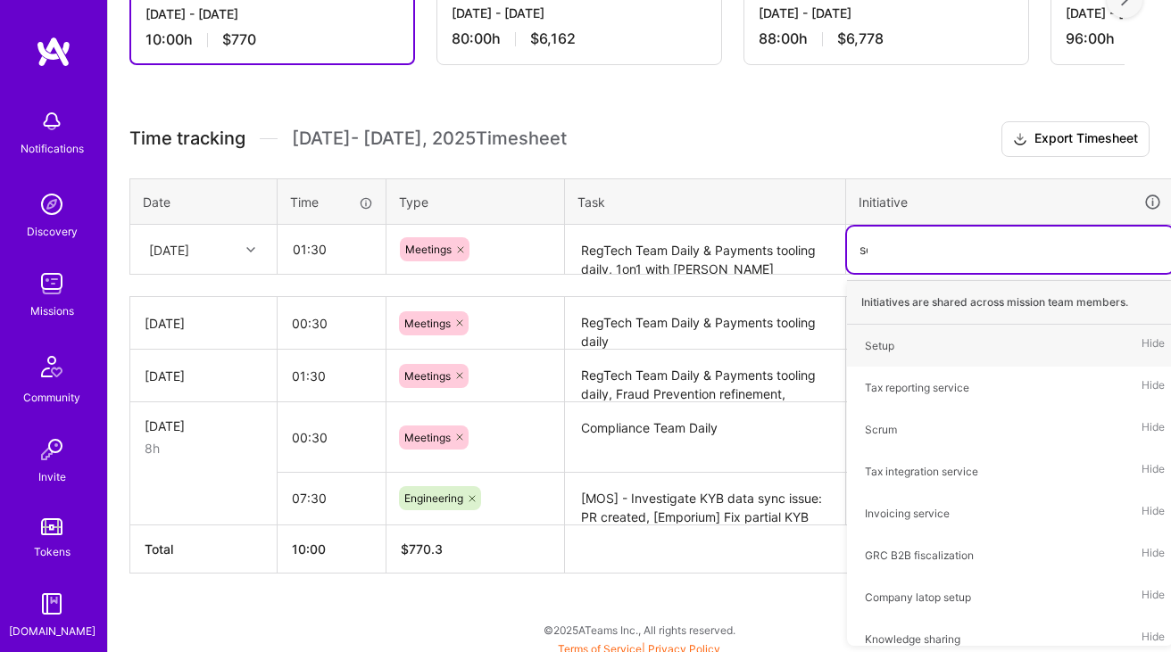
type input "scr"
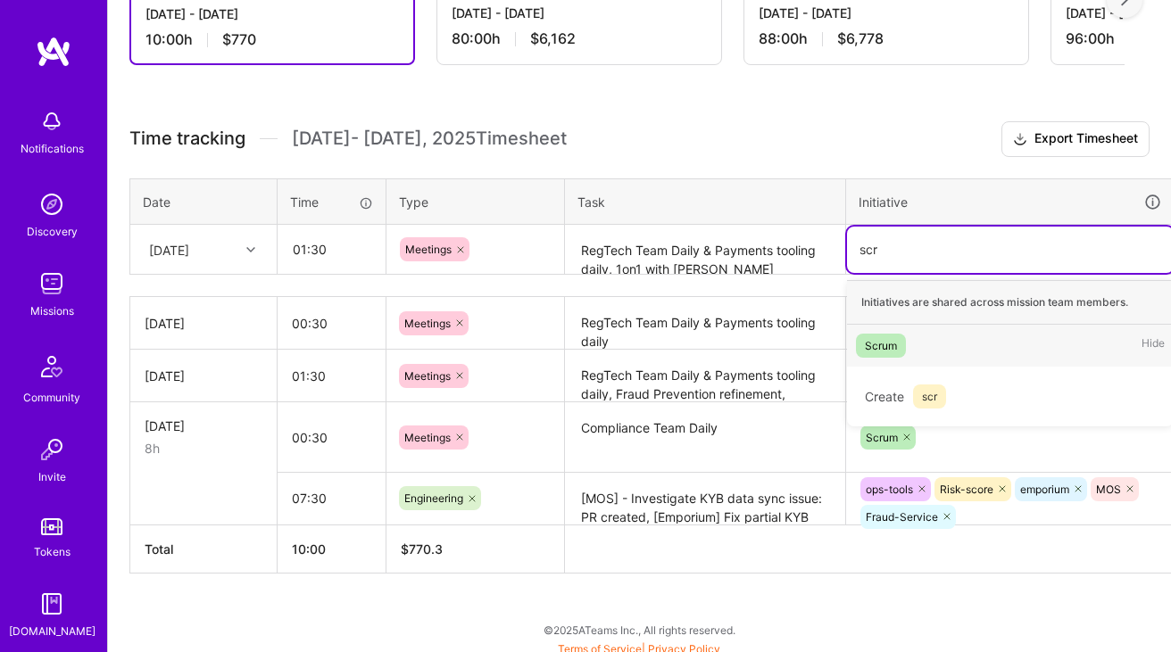
click at [897, 351] on div "Scrum" at bounding box center [881, 345] width 32 height 19
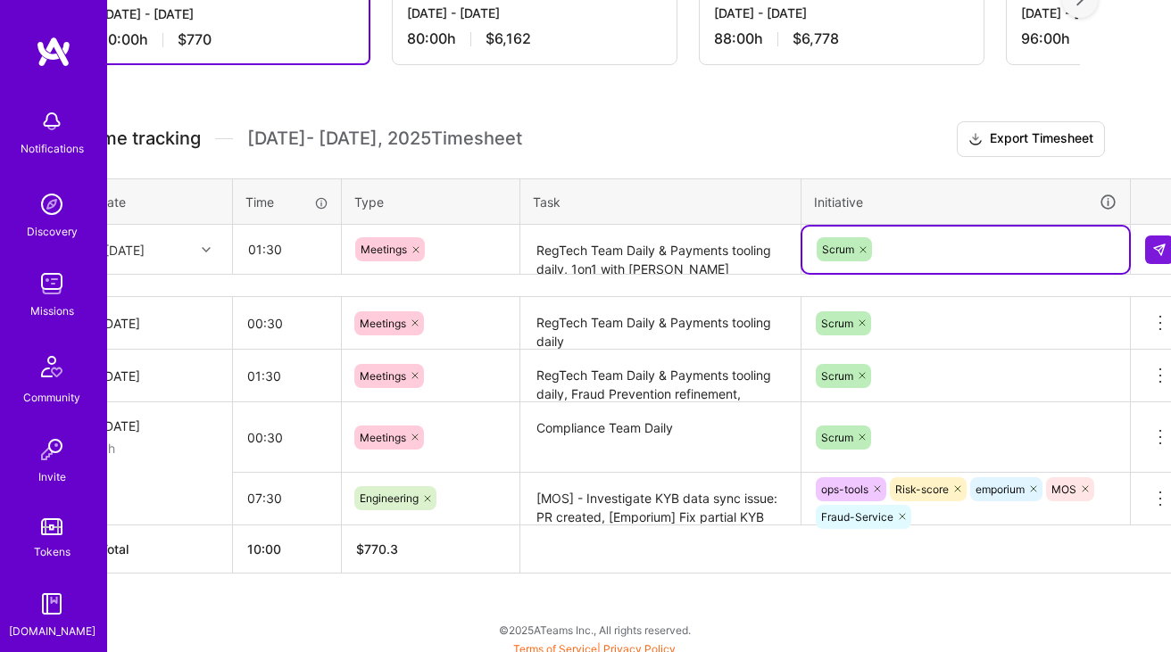
scroll to position [394, 64]
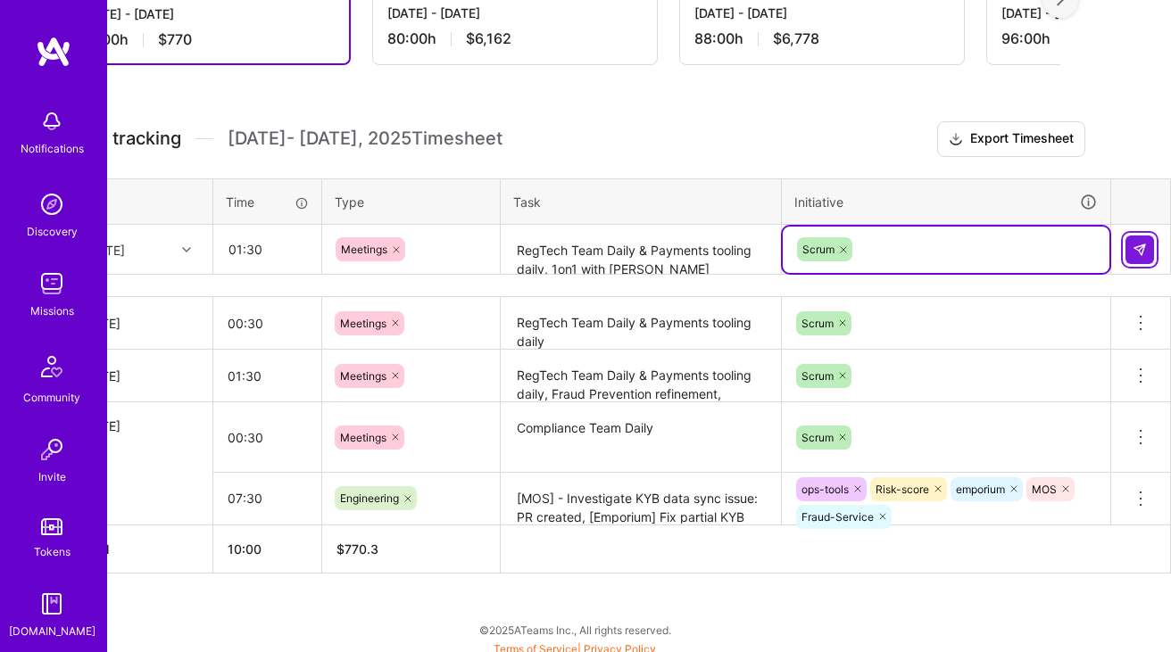
click at [1133, 249] on img at bounding box center [1140, 250] width 14 height 14
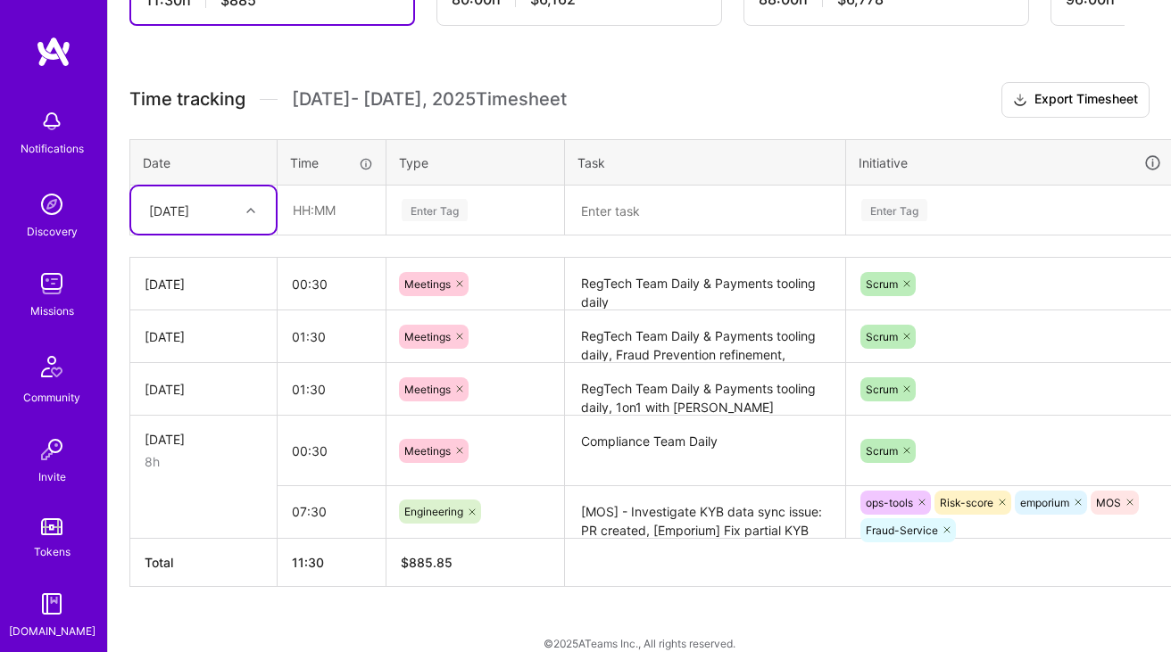
scroll to position [455, 0]
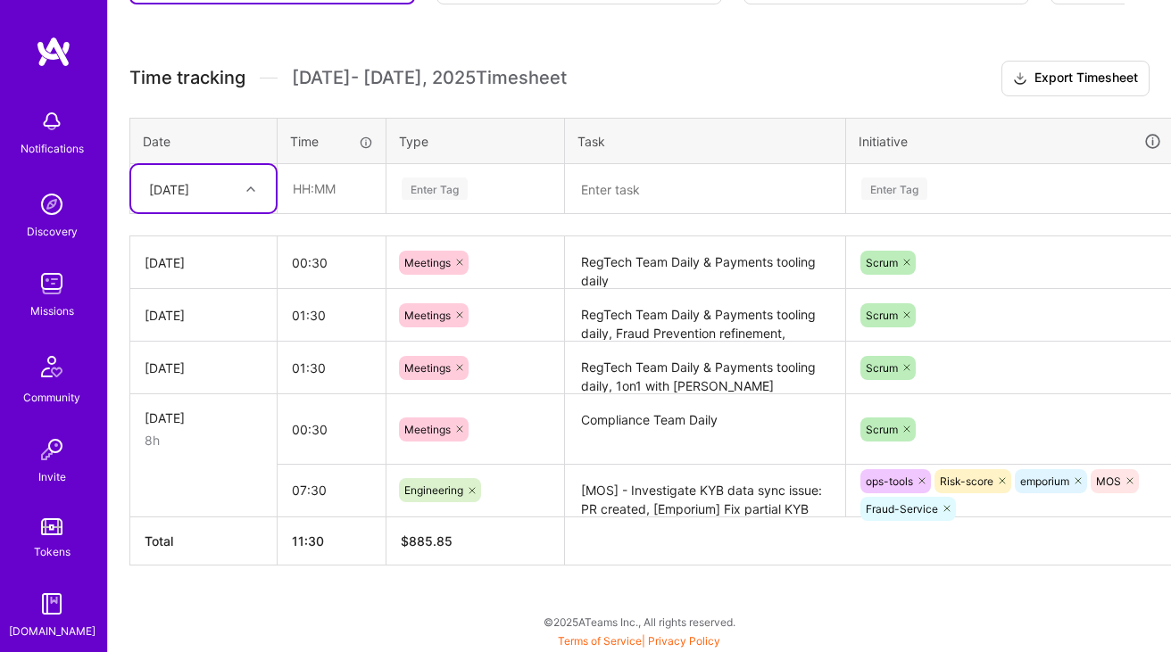
click at [634, 291] on textarea "RegTech Team Daily & Payments tooling daily, Fraud Prevention refinement," at bounding box center [705, 315] width 277 height 49
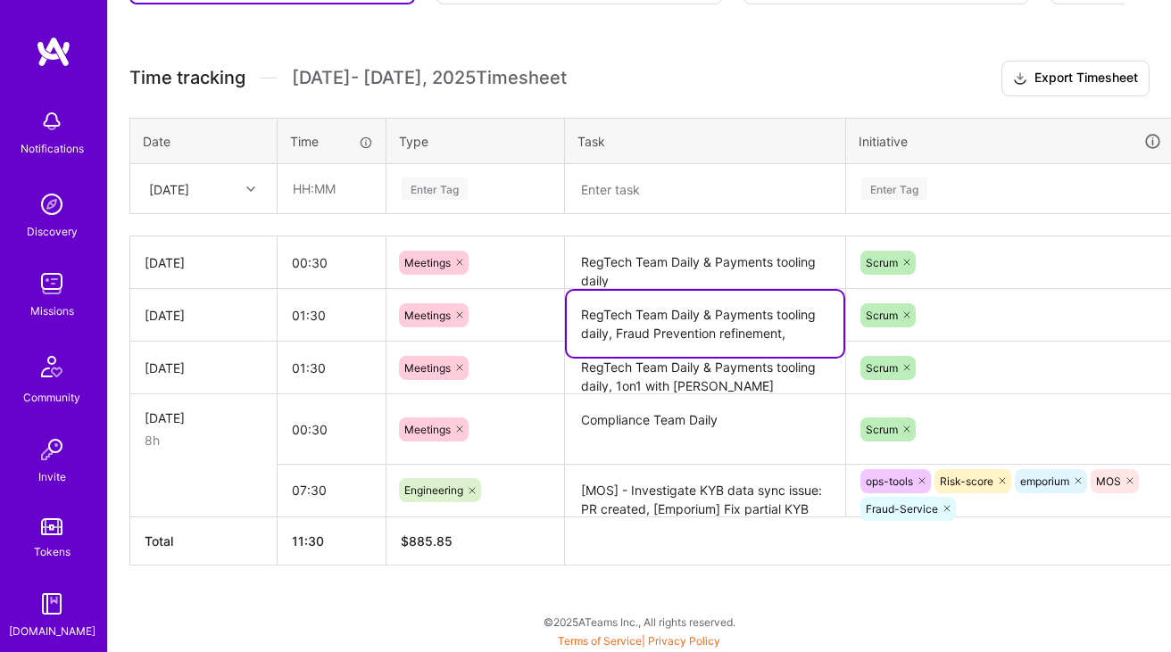
click at [634, 291] on textarea "RegTech Team Daily & Payments tooling daily, Fraud Prevention refinement," at bounding box center [705, 324] width 277 height 66
click at [625, 278] on textarea "RegTech Team Daily & Payments tooling daily" at bounding box center [705, 262] width 277 height 49
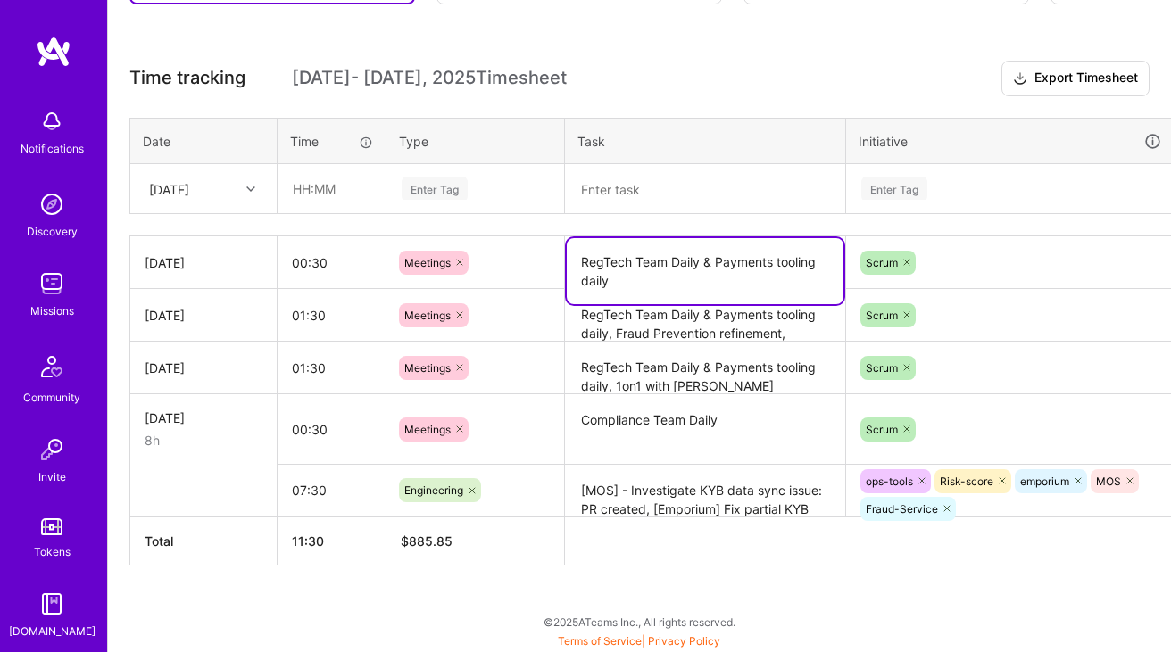
click at [625, 278] on textarea "RegTech Team Daily & Payments tooling daily" at bounding box center [705, 271] width 277 height 66
click at [233, 191] on div "[DATE]" at bounding box center [189, 188] width 99 height 29
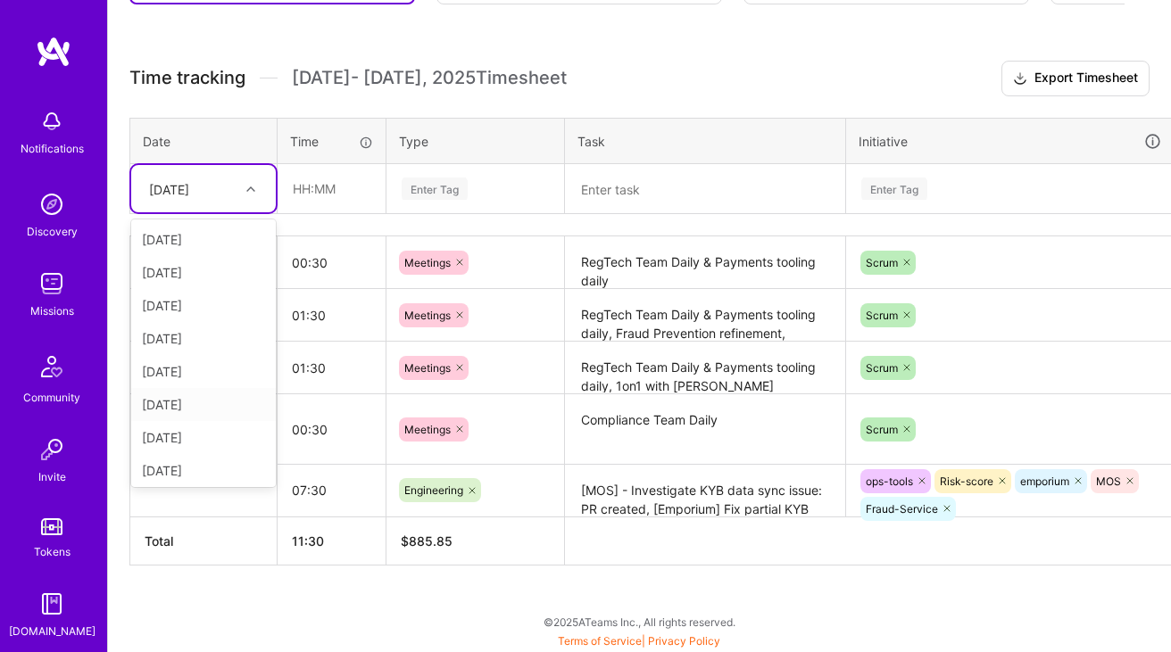
scroll to position [37, 0]
click at [199, 336] on div "[DATE]" at bounding box center [203, 335] width 145 height 33
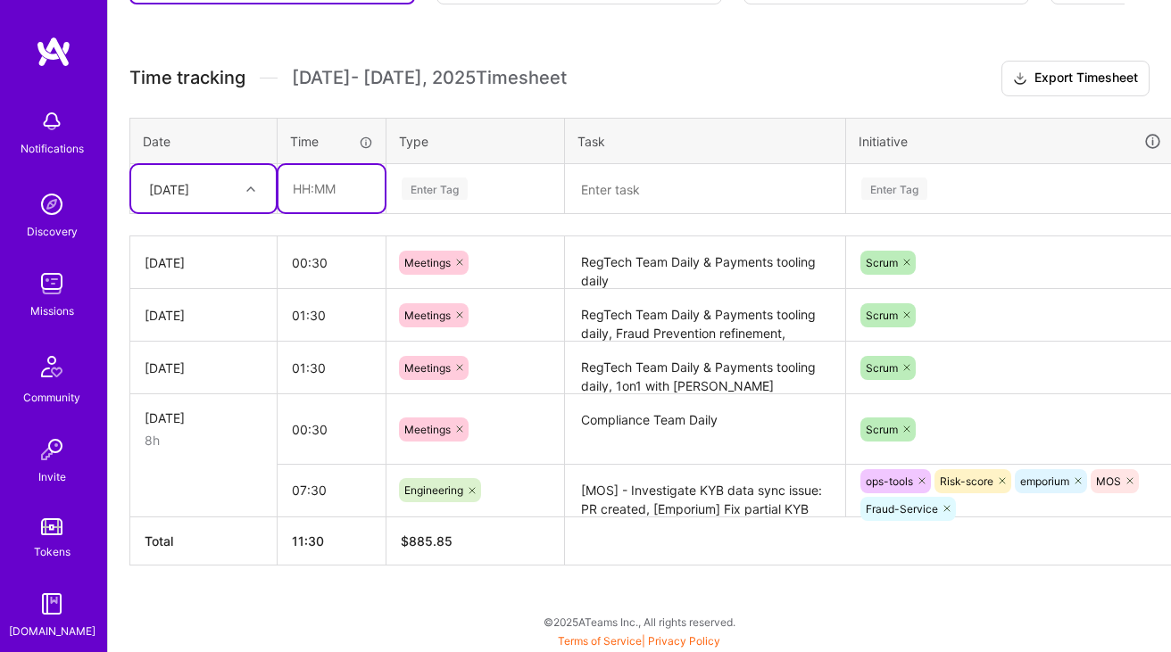
click at [318, 195] on input "text" at bounding box center [331, 188] width 106 height 47
click at [655, 166] on textarea at bounding box center [705, 189] width 277 height 47
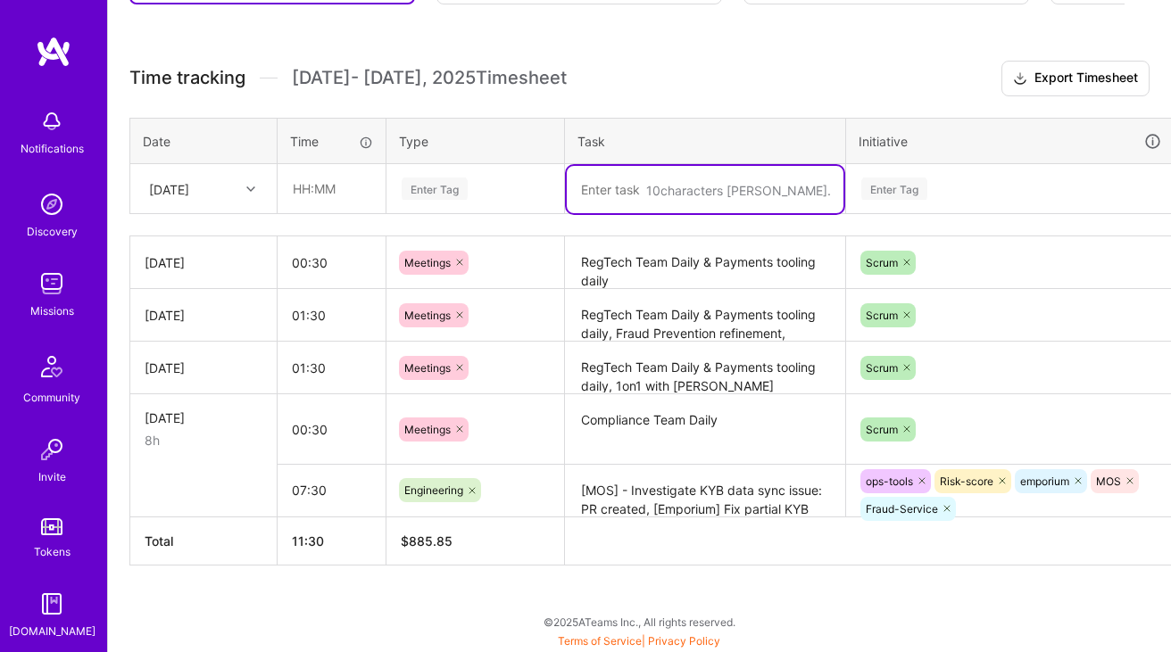
paste textarea "RegTech Team Daily & Payments tooling daily"
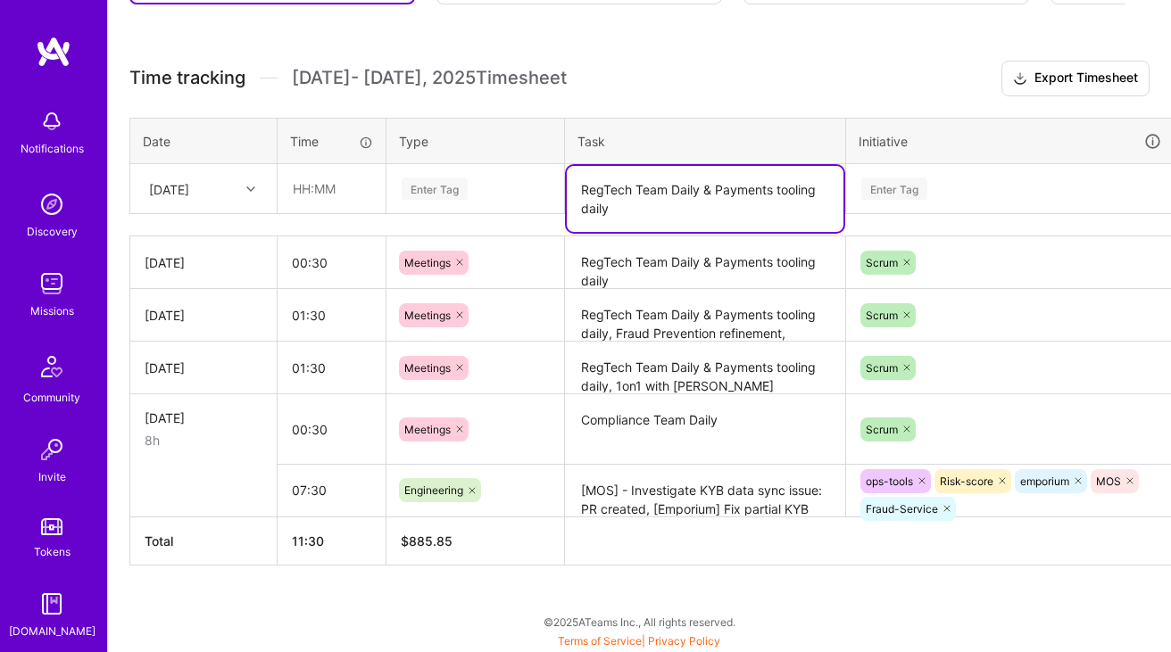
click at [700, 183] on textarea "RegTech Team Daily & Payments tooling daily" at bounding box center [705, 199] width 277 height 66
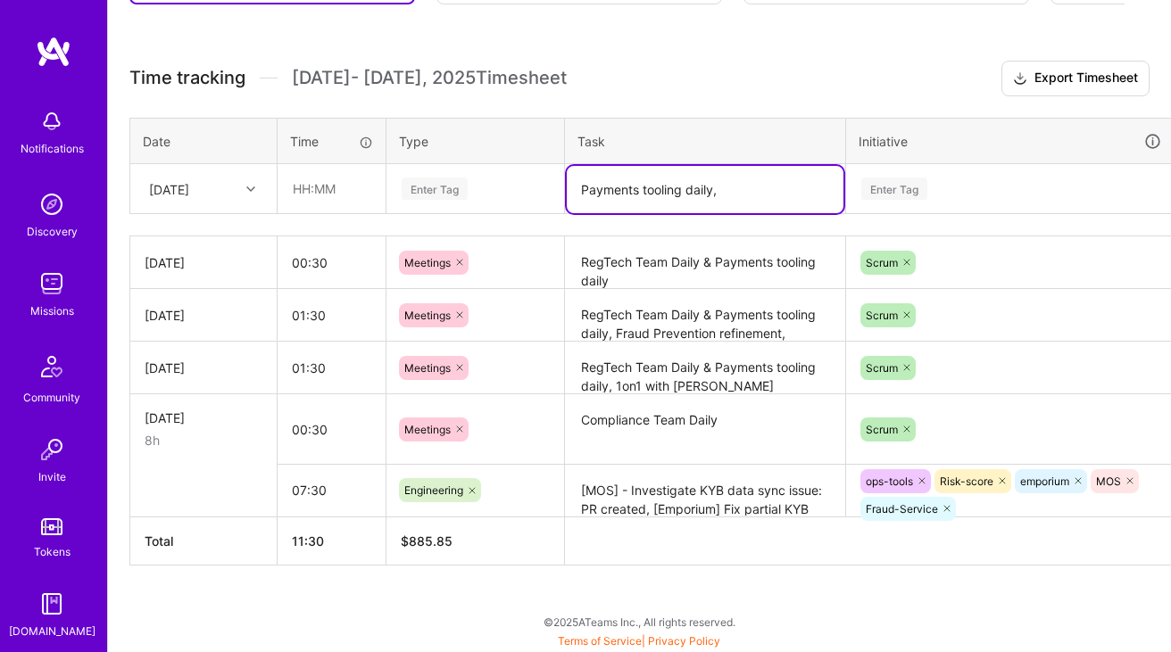
paste textarea "RegTech retro"
paste textarea "RegTech Planning"
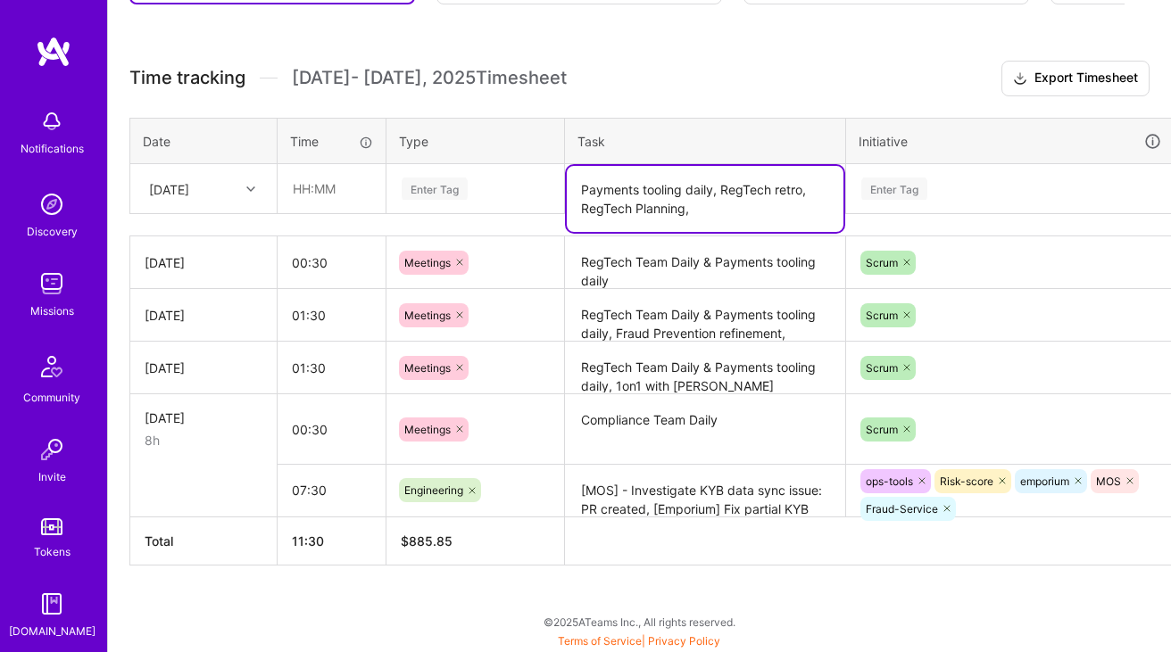
paste textarea "Fintech Group - Monthly roadmap sync"
type textarea "Payments tooling daily, RegTech retro, RegTech Planning, Fintech Group - Monthl…"
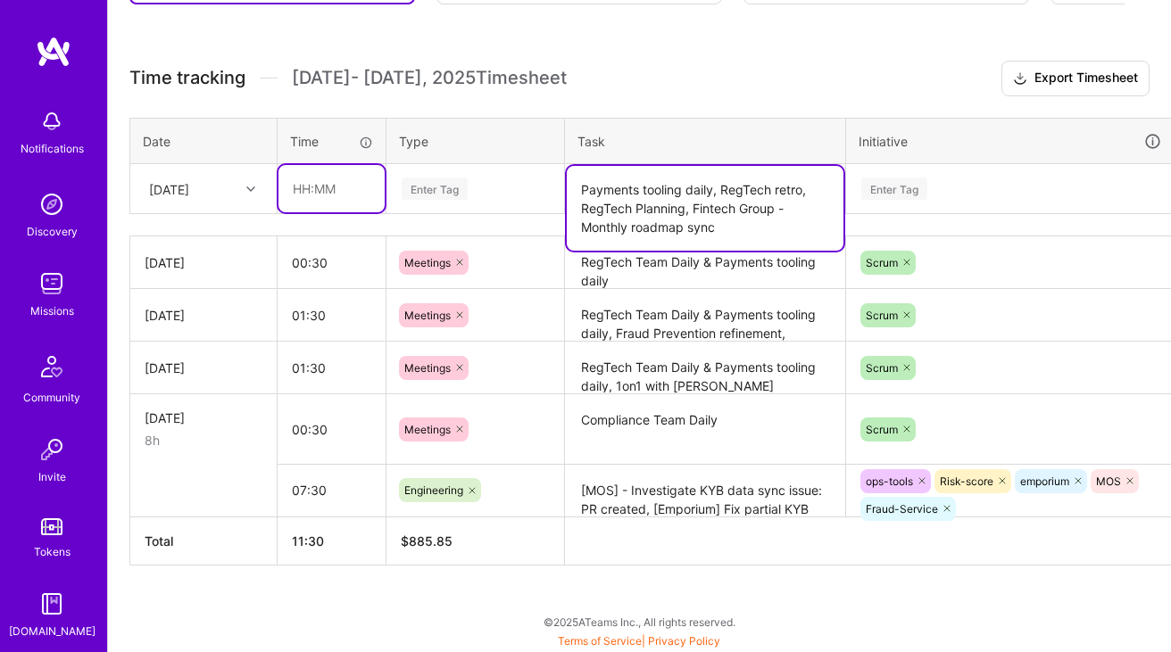
click at [334, 201] on input "text" at bounding box center [331, 188] width 106 height 47
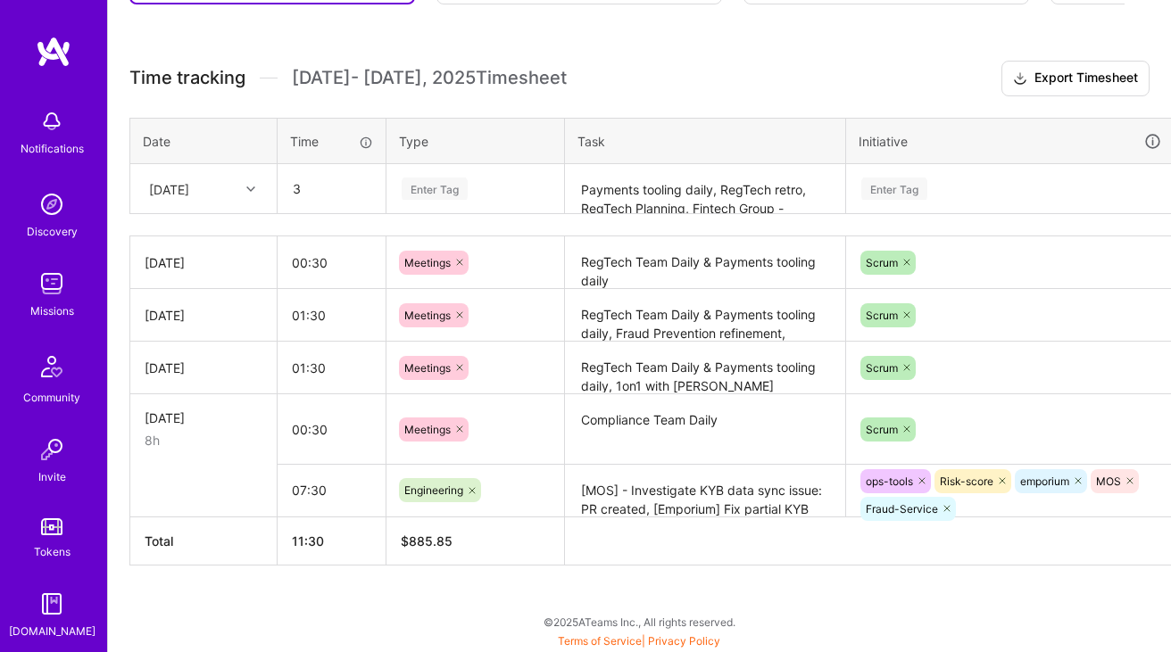
click at [477, 187] on div "Enter Tag" at bounding box center [475, 189] width 151 height 22
type input "03:00"
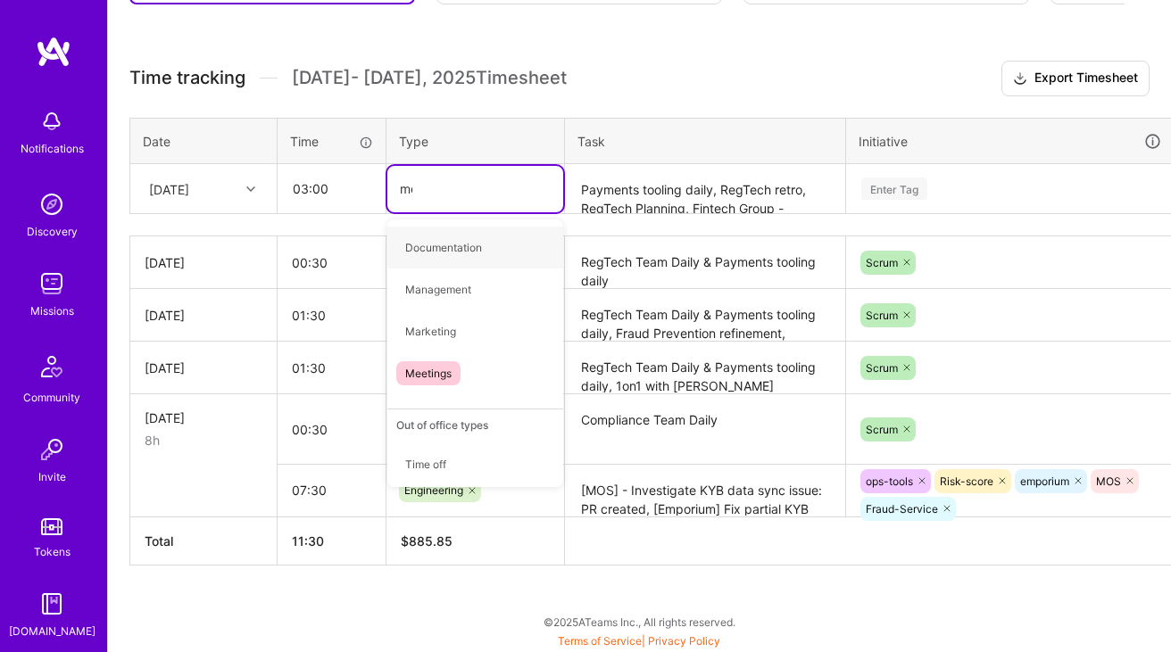
type input "mee"
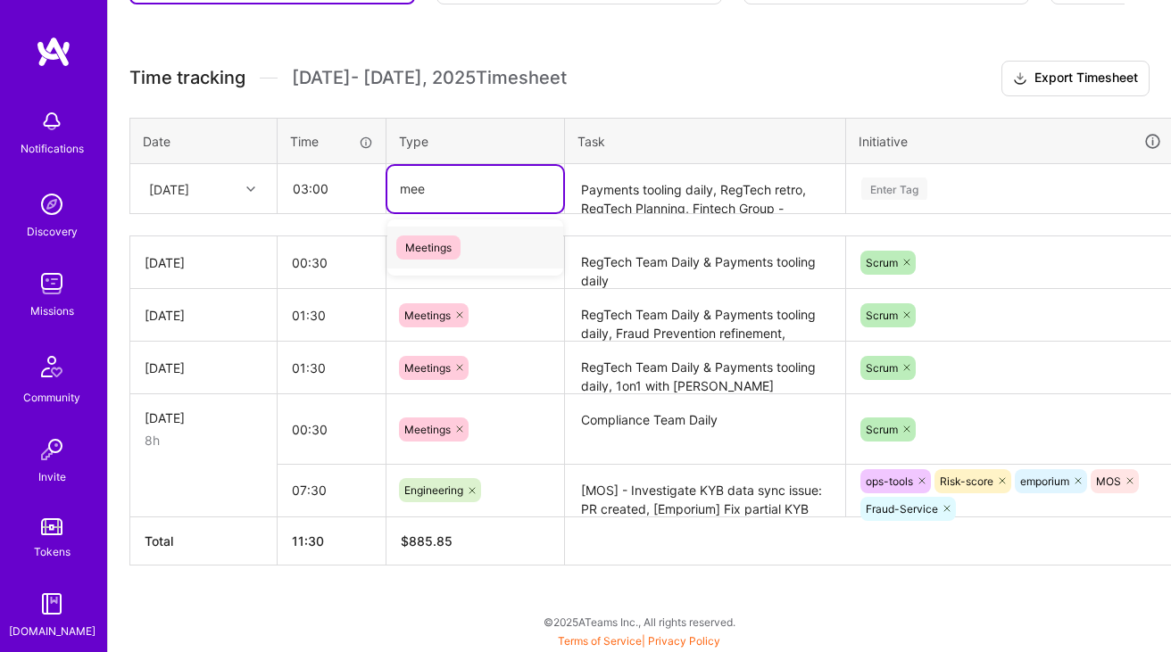
click at [460, 234] on div "Meetings" at bounding box center [475, 248] width 176 height 42
click at [933, 178] on div "Enter Tag" at bounding box center [1010, 189] width 302 height 22
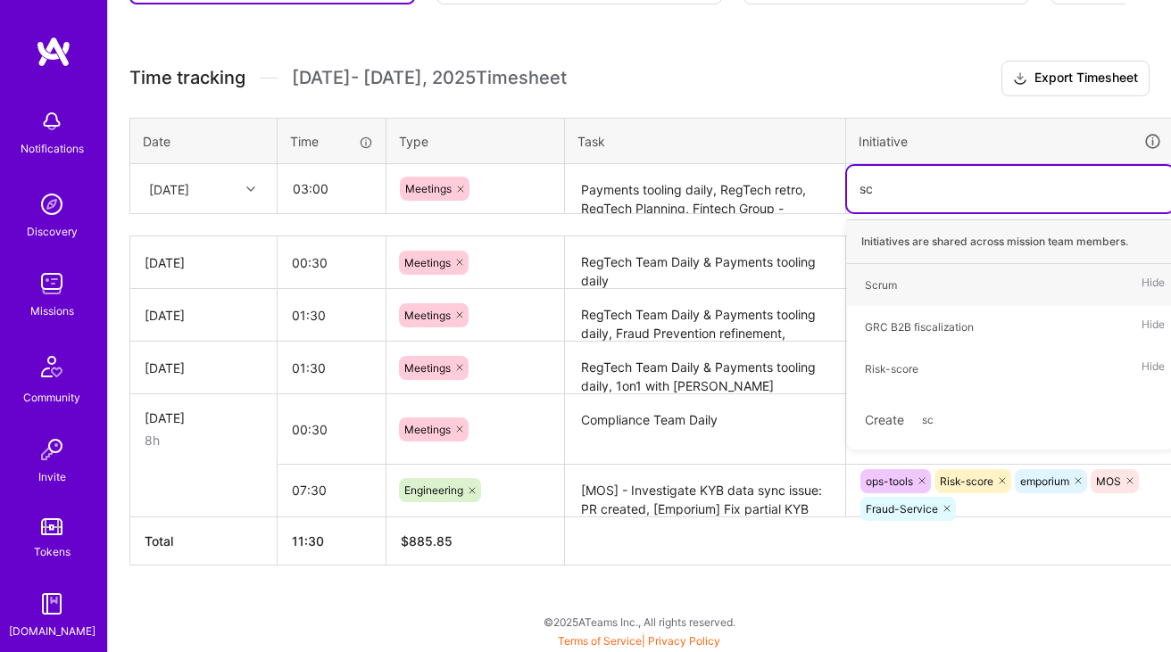
type input "scr"
click at [871, 277] on div "Scrum" at bounding box center [881, 285] width 32 height 19
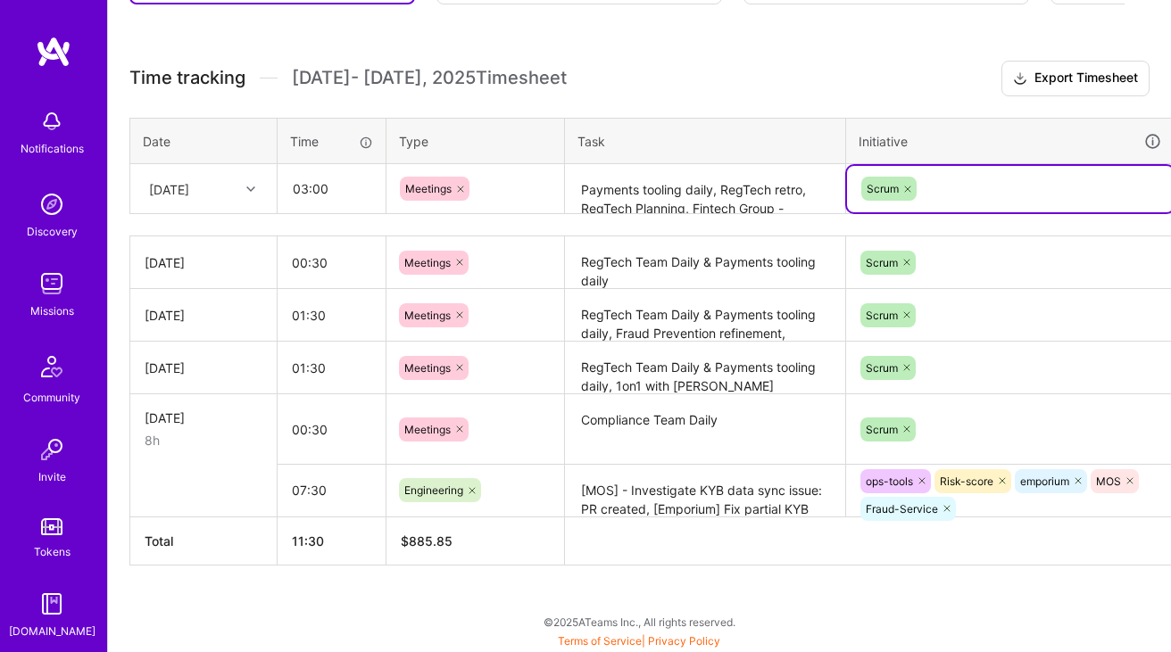
scroll to position [455, 64]
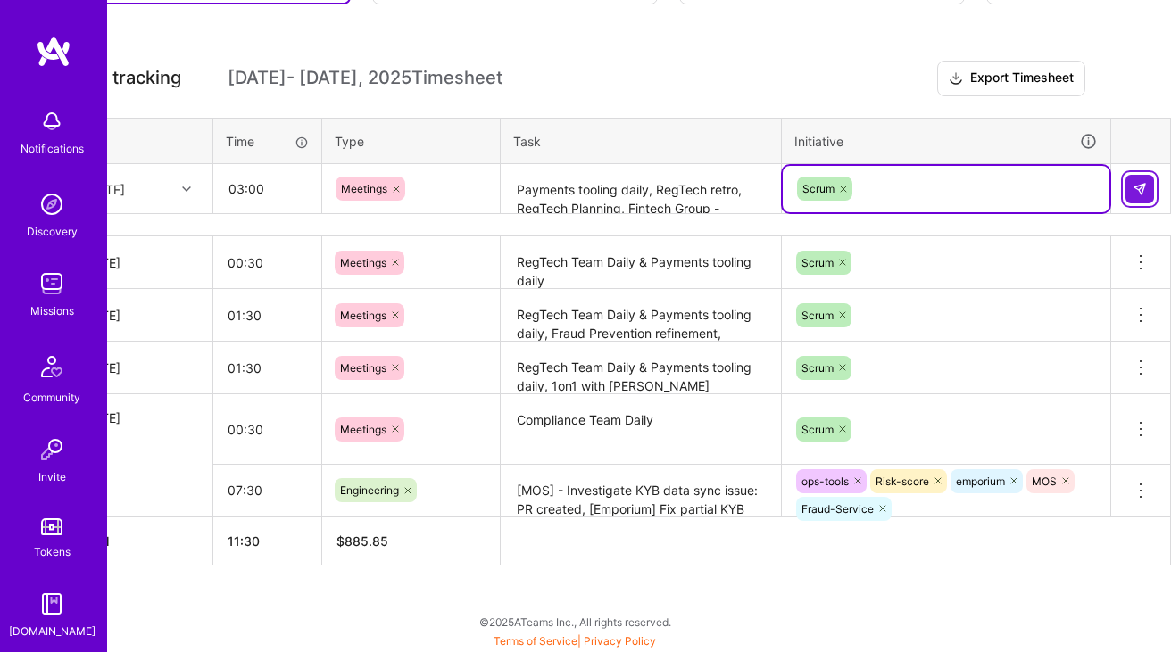
click at [1150, 195] on button at bounding box center [1139, 189] width 29 height 29
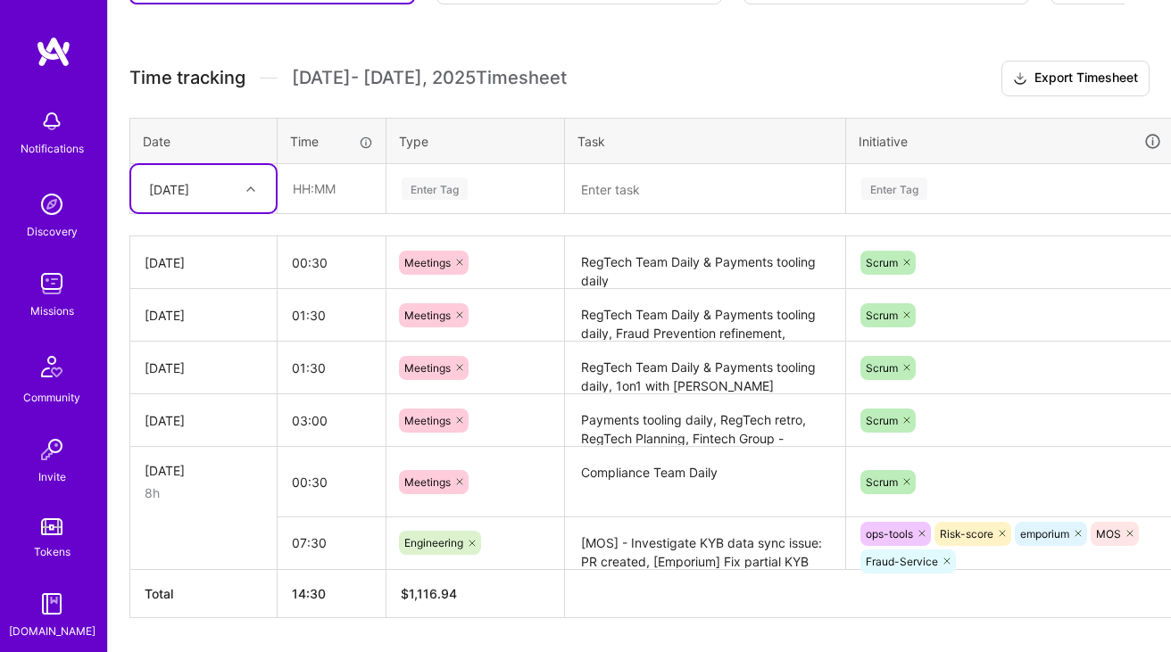
scroll to position [508, 0]
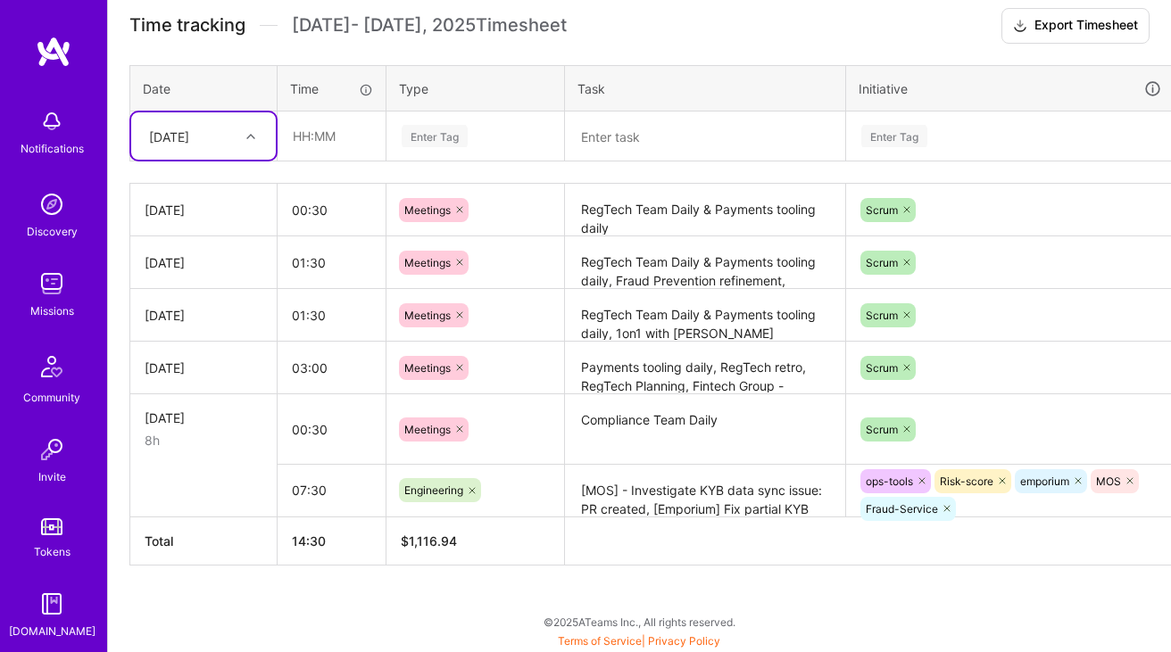
click at [686, 224] on textarea "RegTech Team Daily & Payments tooling daily" at bounding box center [705, 210] width 277 height 49
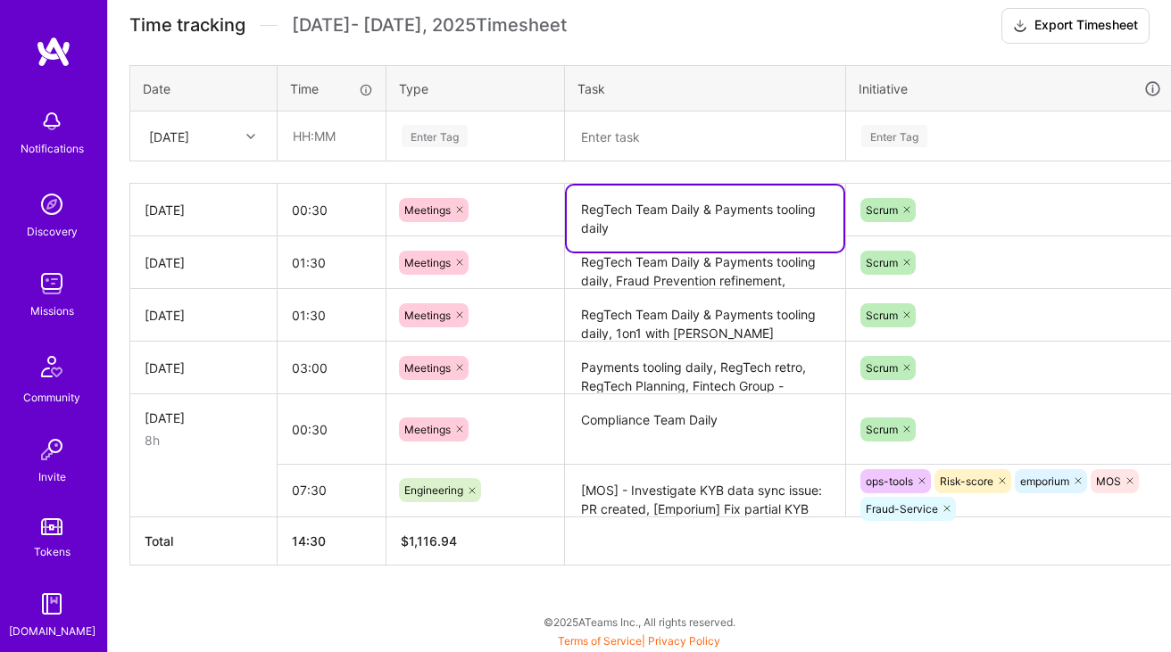
click at [686, 224] on textarea "RegTech Team Daily & Payments tooling daily" at bounding box center [705, 219] width 277 height 66
click at [228, 136] on div "[DATE]" at bounding box center [189, 135] width 99 height 29
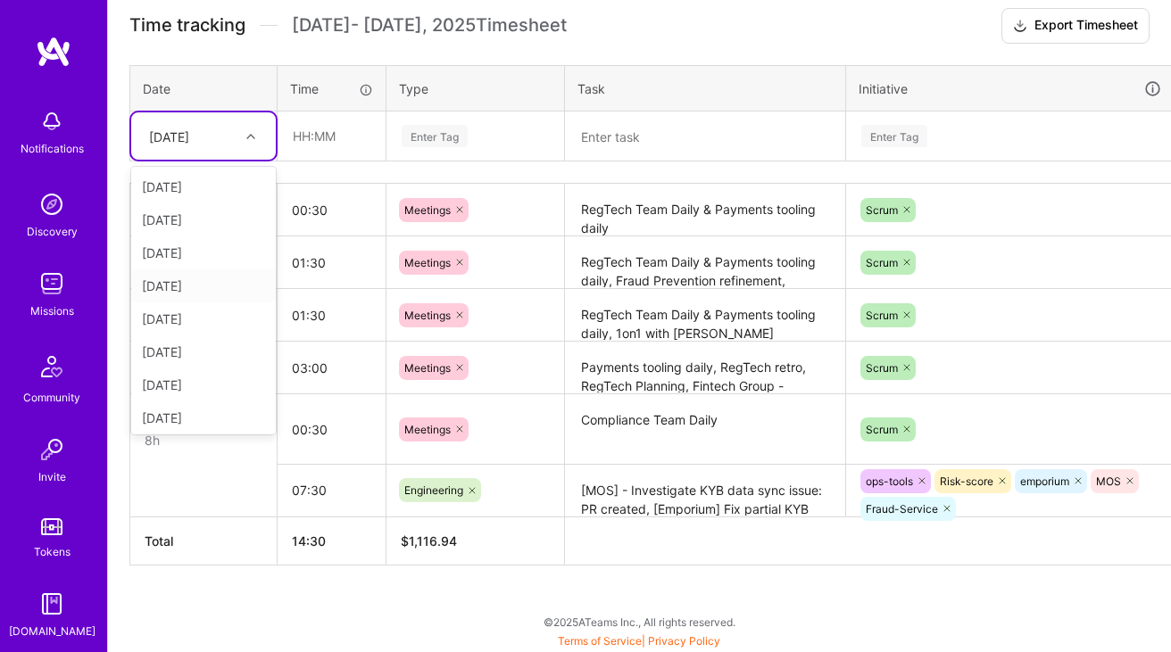
click at [203, 286] on div "[DATE]" at bounding box center [203, 286] width 145 height 33
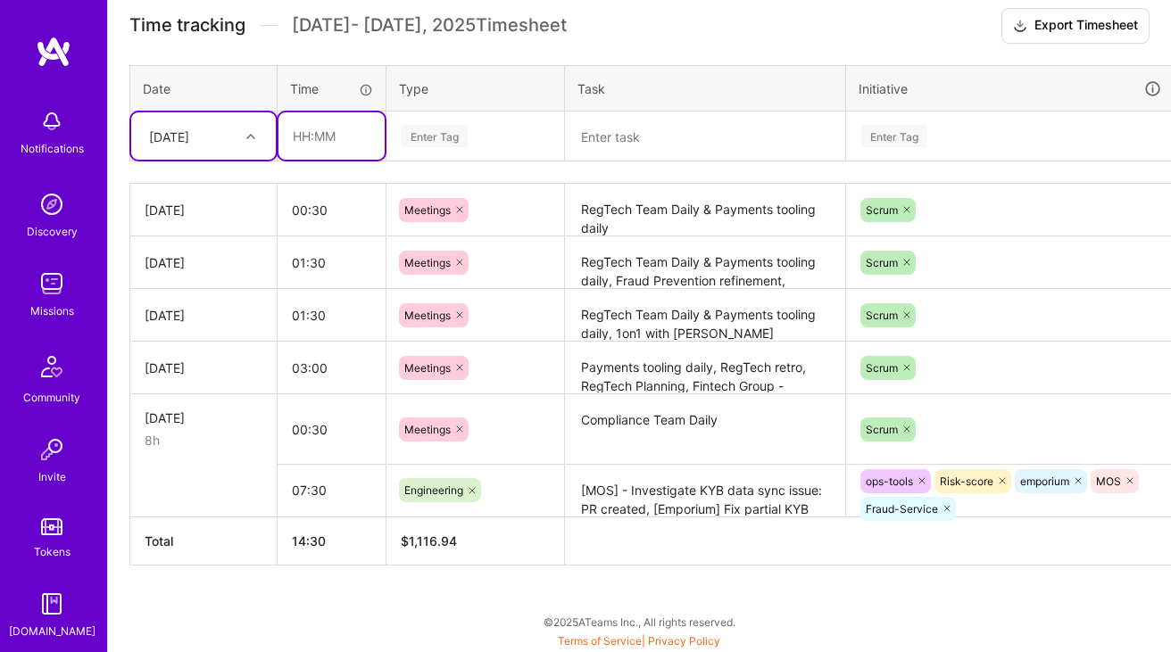
click at [337, 127] on input "text" at bounding box center [331, 135] width 106 height 47
type input "01:30"
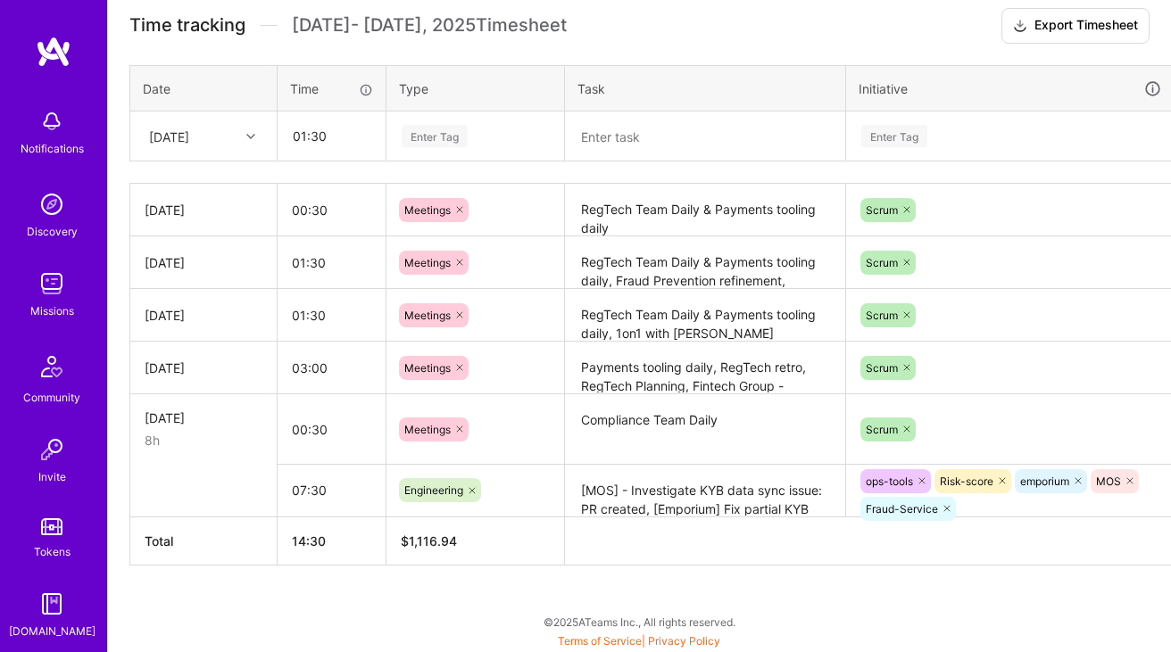
click at [460, 132] on div "Enter Tag" at bounding box center [435, 136] width 66 height 28
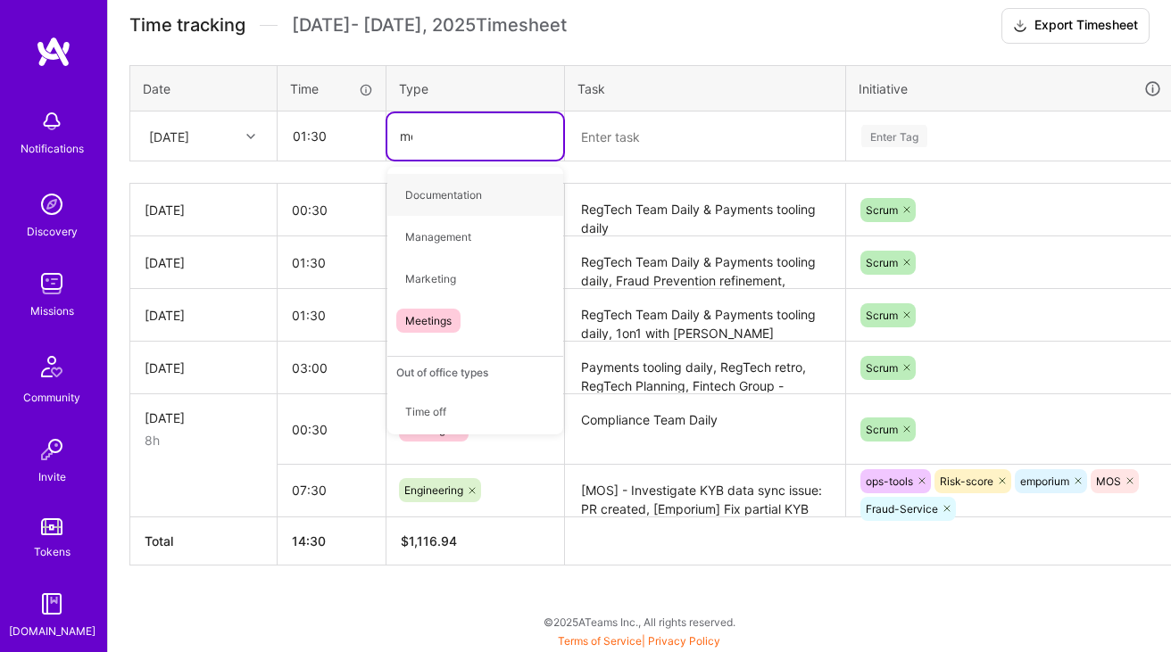
type input "mee"
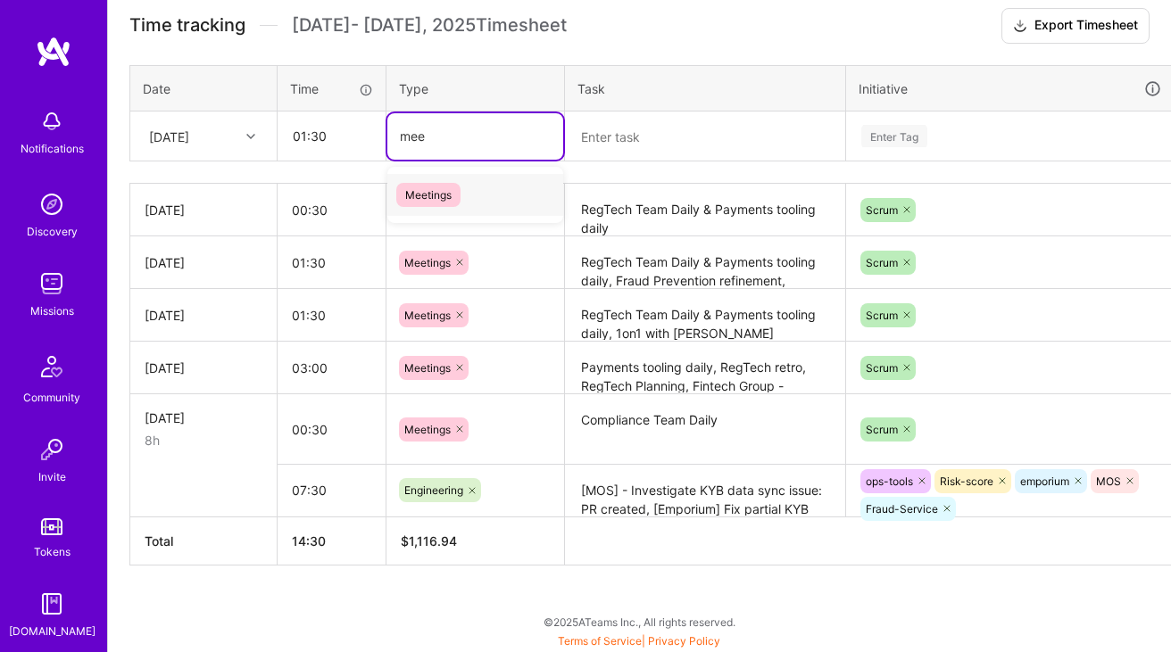
click at [476, 187] on div "Meetings" at bounding box center [475, 195] width 176 height 42
click at [612, 136] on textarea at bounding box center [705, 136] width 277 height 47
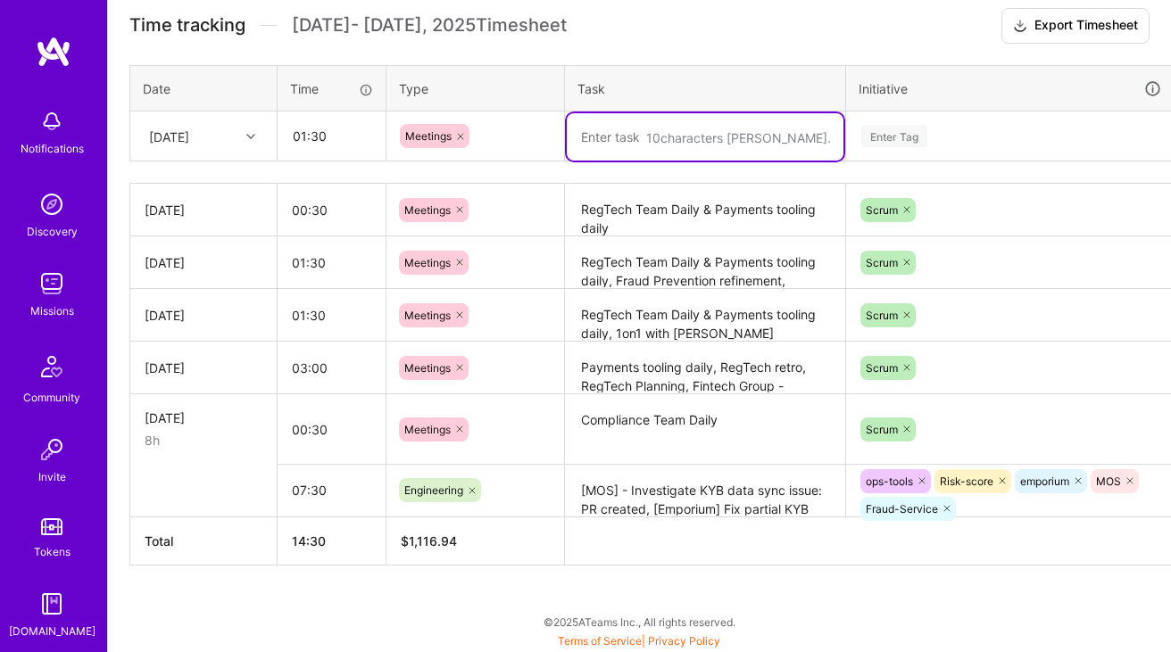
paste textarea "RegTech Team Daily & Payments tooling daily"
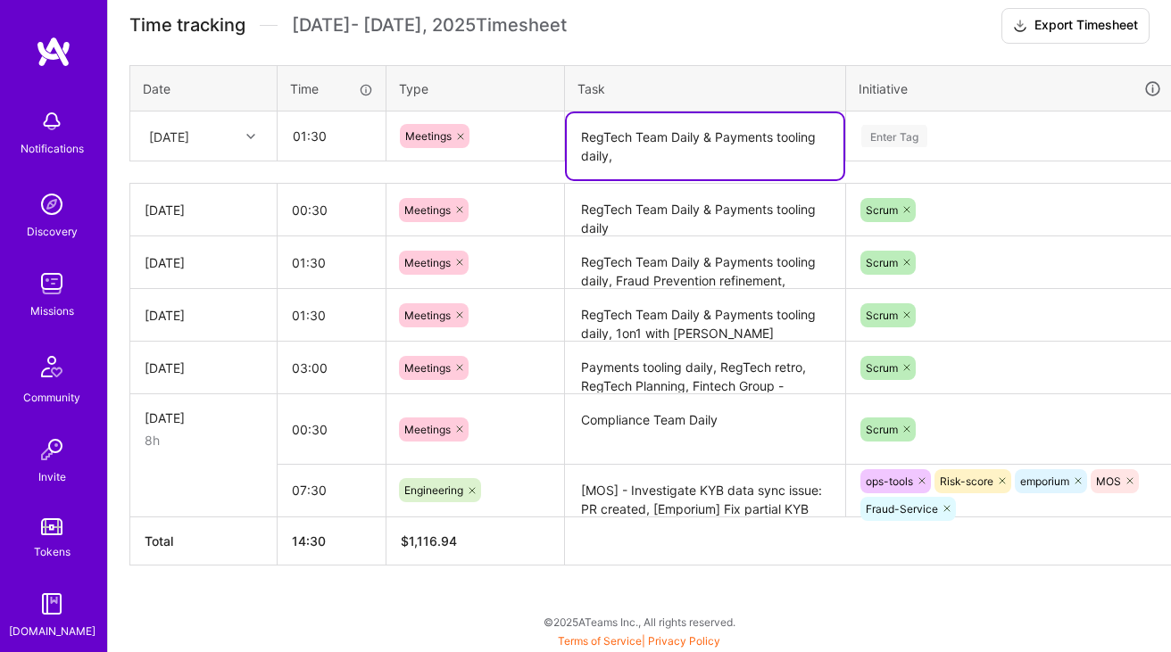
paste textarea "RegTech refinement"
type textarea "RegTech Team Daily & Payments tooling daily, RegTech refinement"
click at [879, 148] on div "Enter Tag" at bounding box center [1010, 136] width 327 height 46
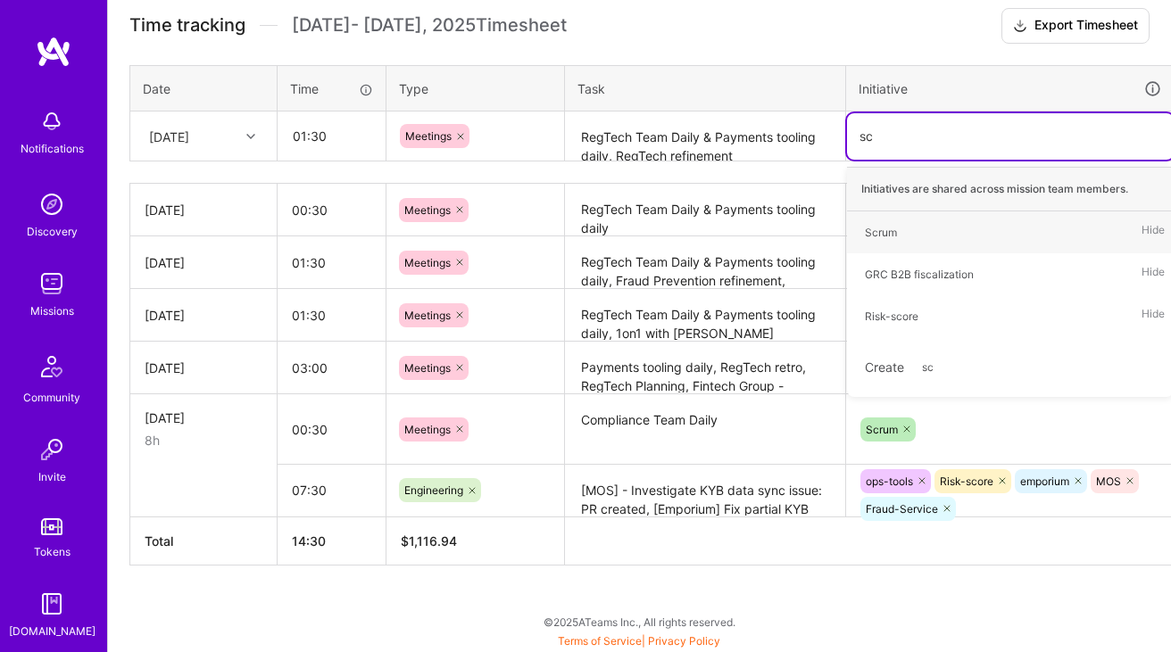
type input "scr"
click at [882, 223] on div "Scrum" at bounding box center [881, 232] width 32 height 19
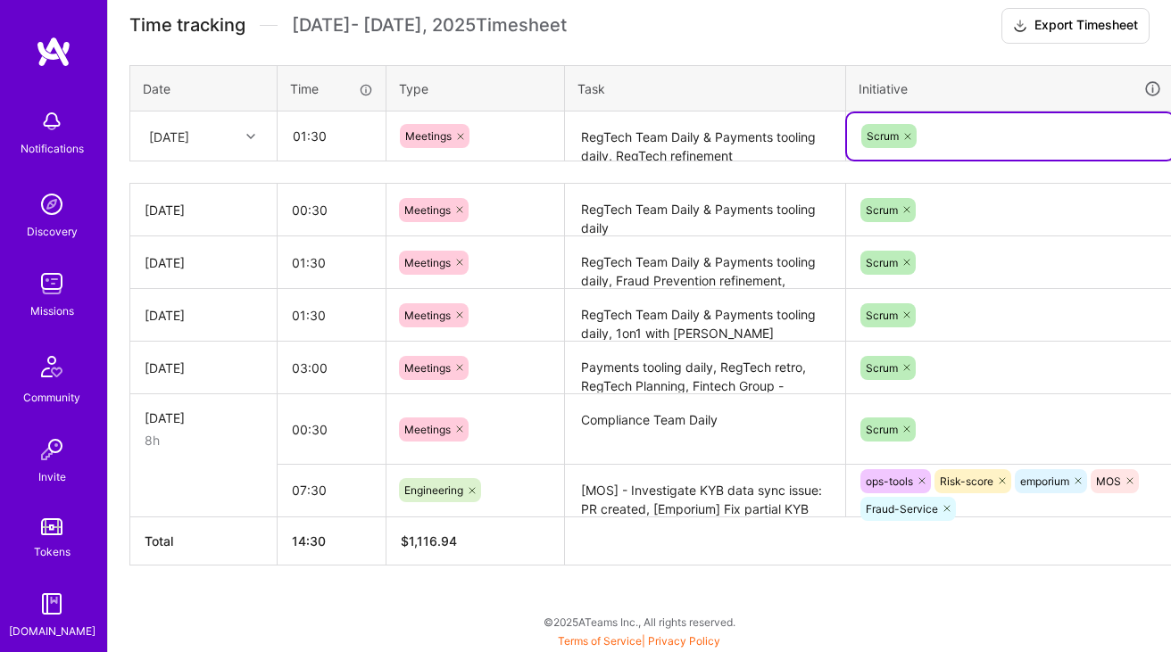
scroll to position [508, 64]
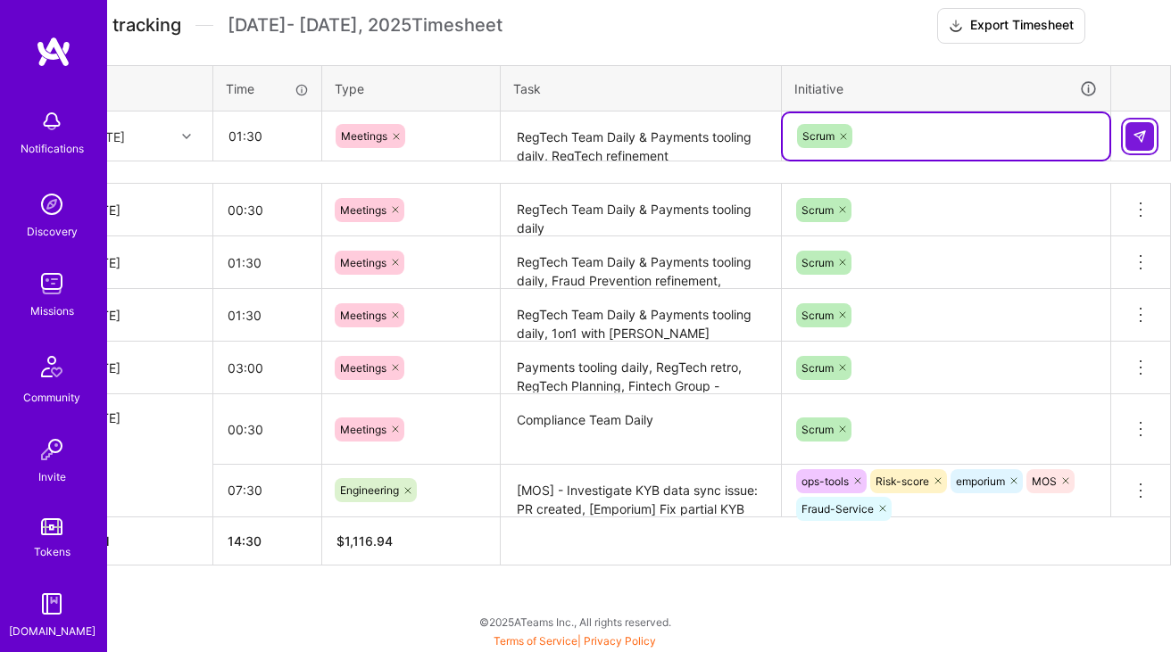
click at [1143, 131] on img at bounding box center [1140, 136] width 14 height 14
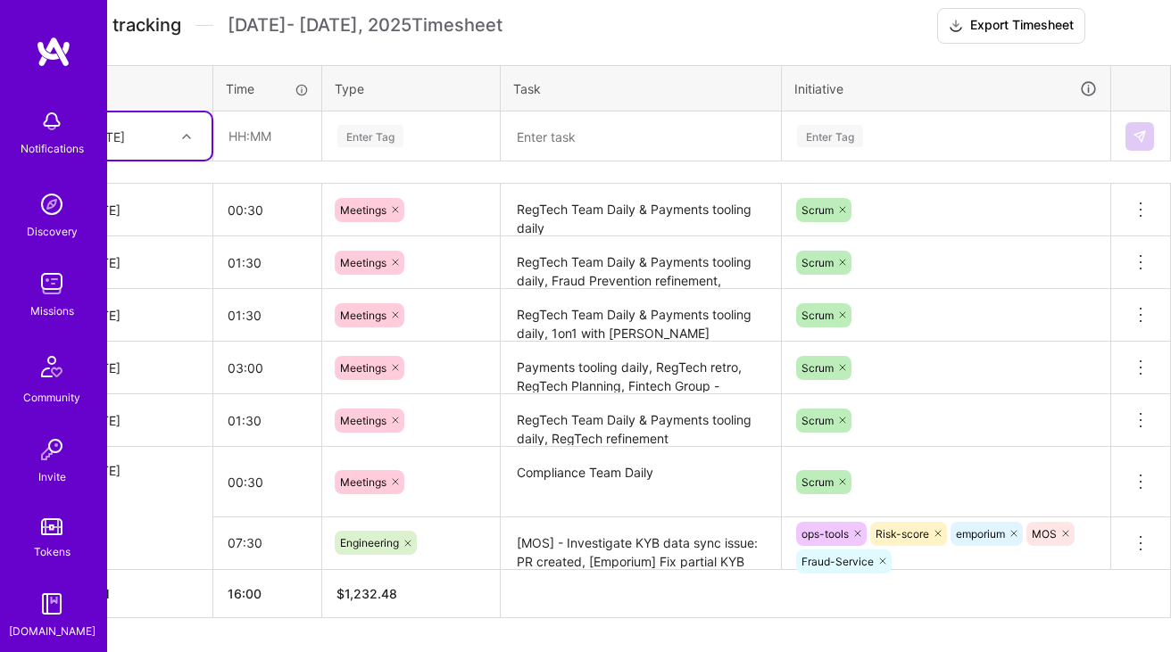
click at [610, 209] on textarea "RegTech Team Daily & Payments tooling daily" at bounding box center [640, 210] width 277 height 49
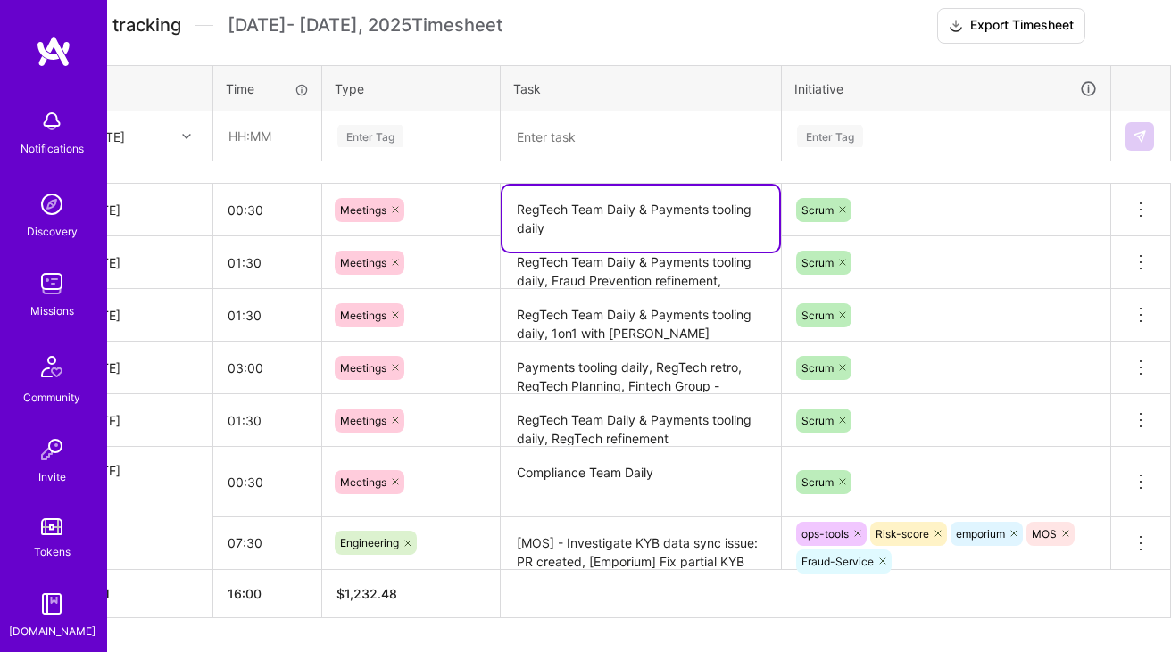
click at [610, 209] on textarea "RegTech Team Daily & Payments tooling daily" at bounding box center [640, 219] width 277 height 66
click at [188, 147] on div at bounding box center [189, 135] width 28 height 29
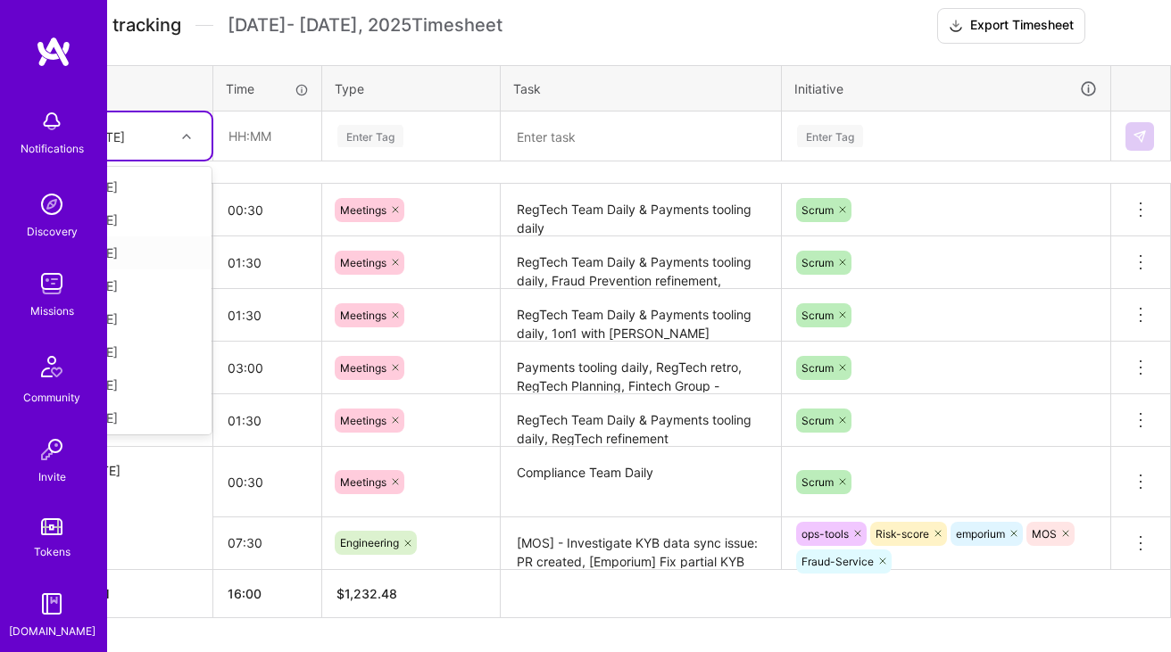
click at [162, 247] on div "[DATE]" at bounding box center [139, 253] width 145 height 33
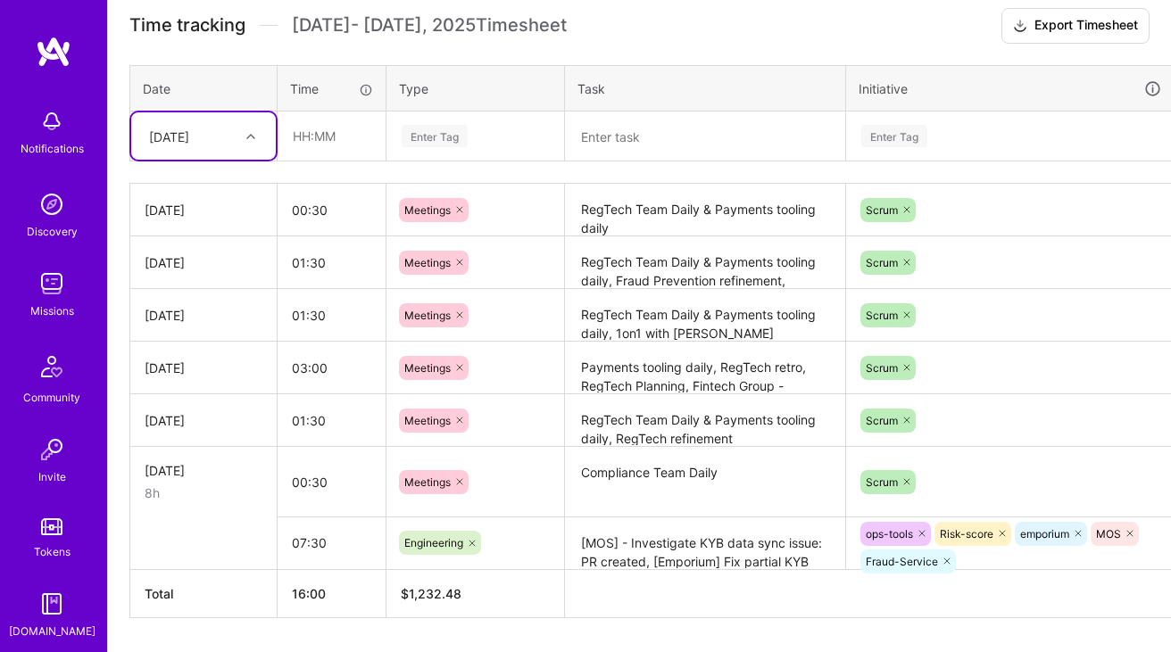
click at [343, 139] on input "text" at bounding box center [331, 135] width 106 height 47
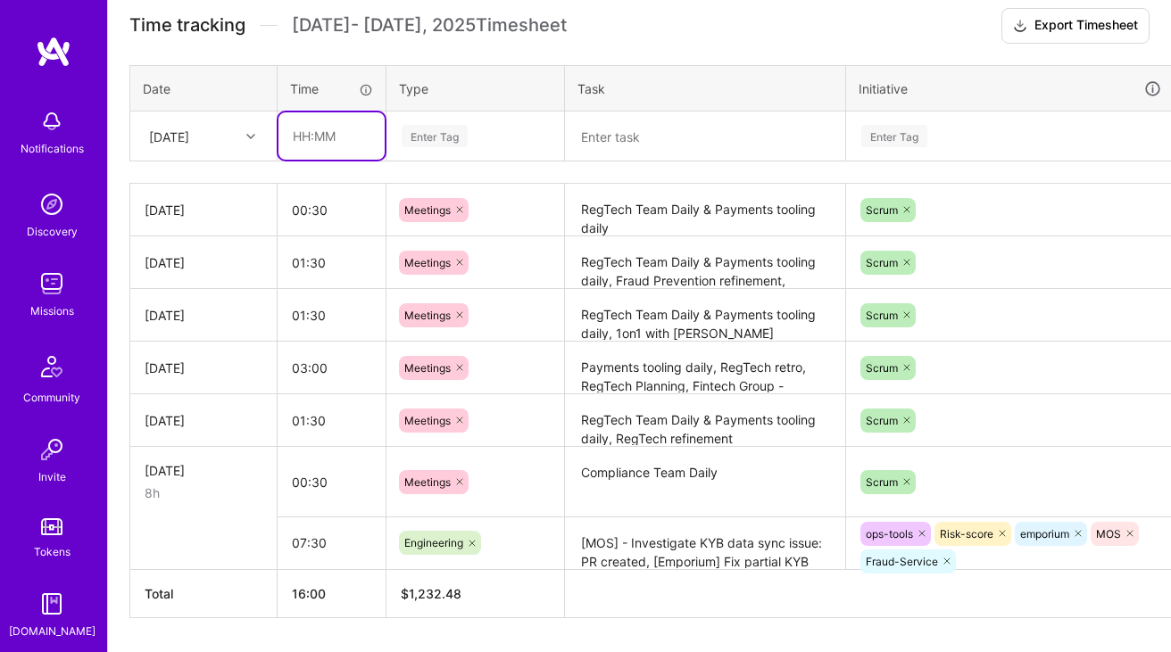
type input "00:30"
click at [436, 141] on div "Enter Tag" at bounding box center [435, 136] width 66 height 28
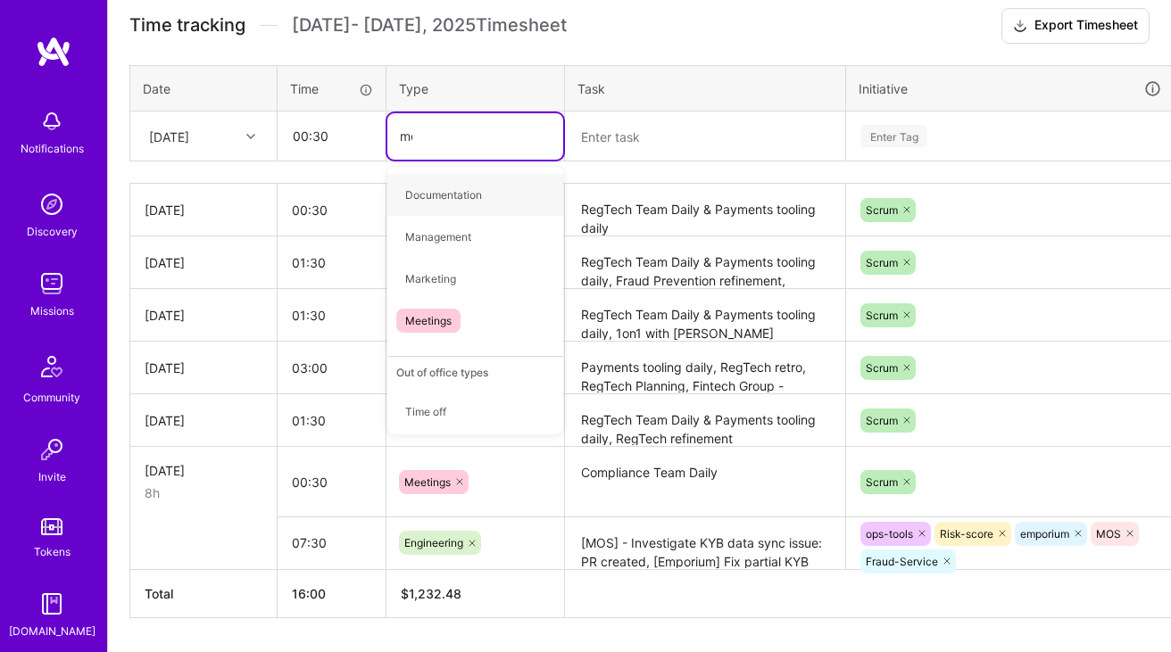
type input "mee"
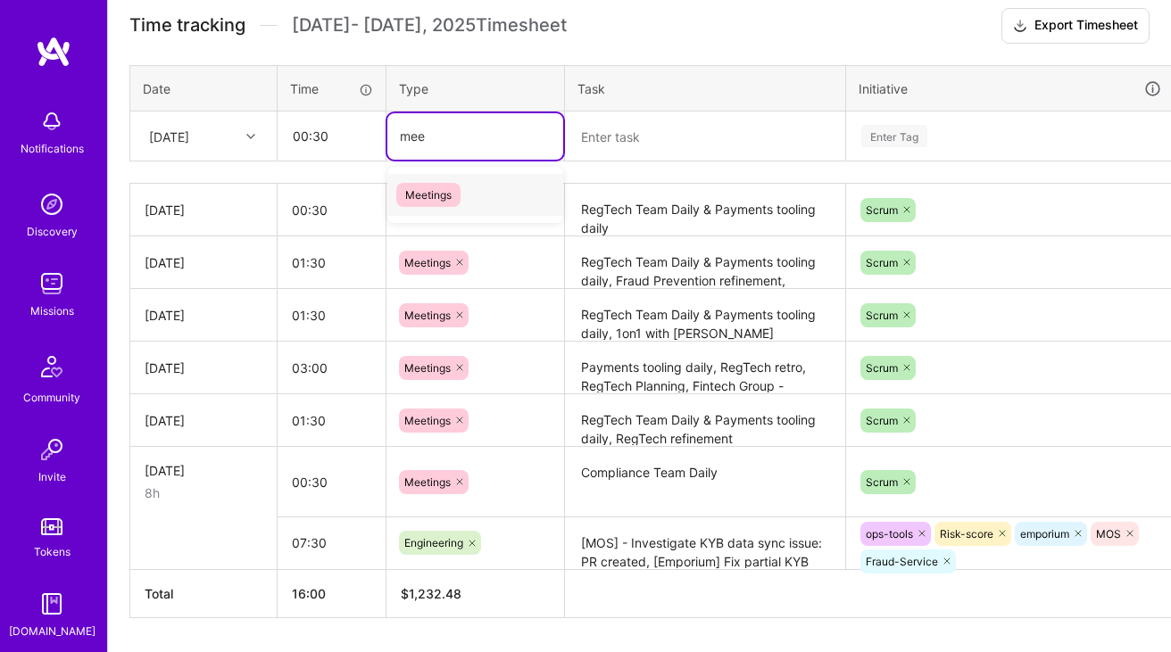
click at [457, 180] on div "Meetings" at bounding box center [475, 195] width 176 height 42
click at [640, 124] on textarea at bounding box center [705, 136] width 277 height 47
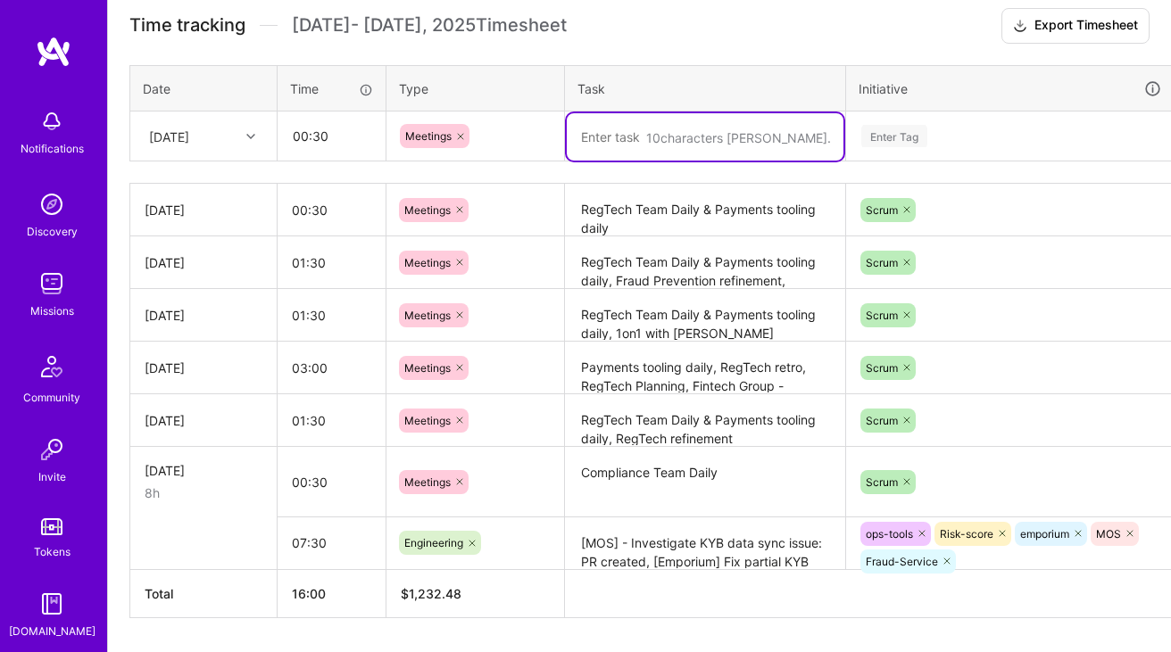
paste textarea "RegTech Team Daily & Payments tooling daily"
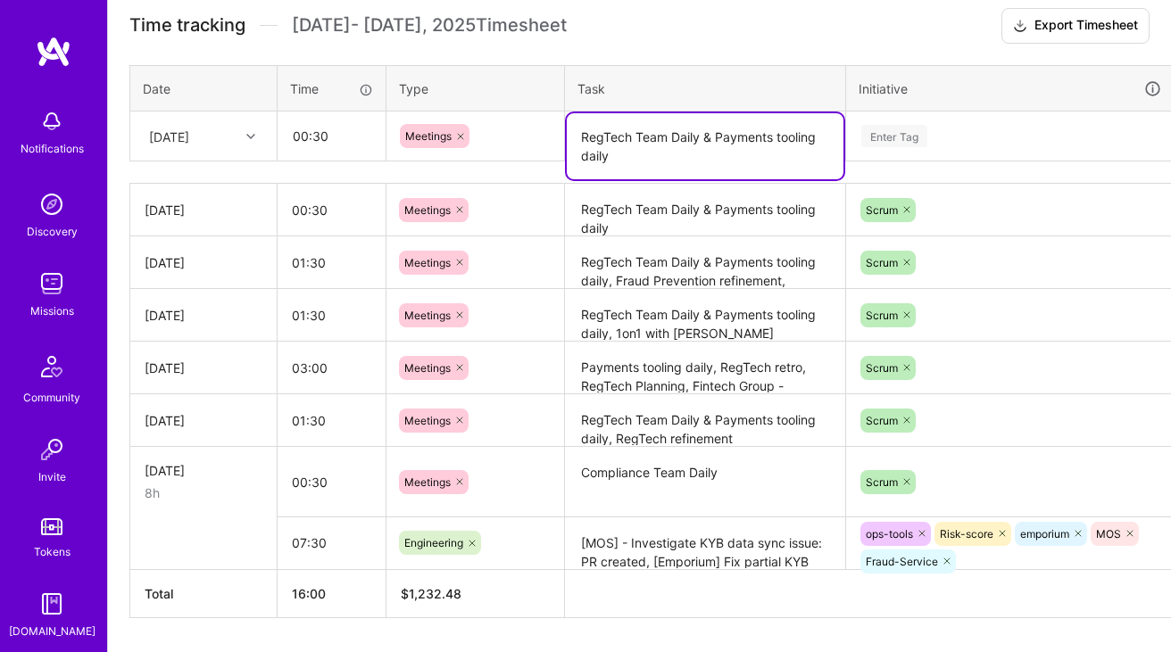
type textarea "RegTech Team Daily & Payments tooling daily"
click at [947, 144] on div "Enter Tag" at bounding box center [1010, 136] width 302 height 22
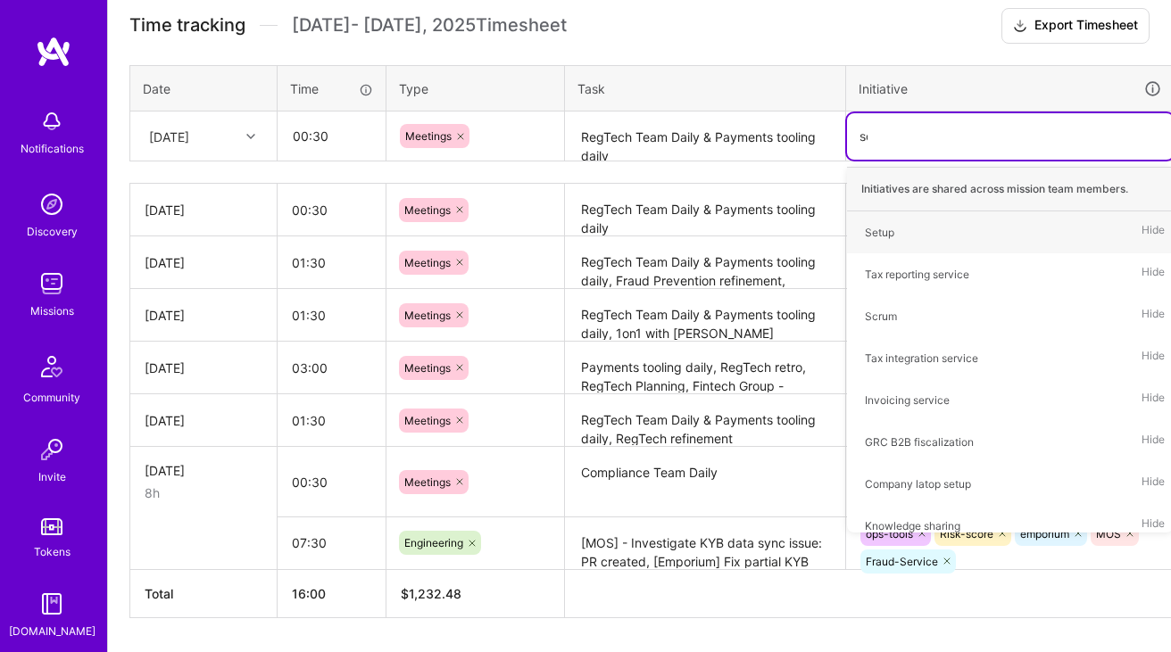
type input "scr"
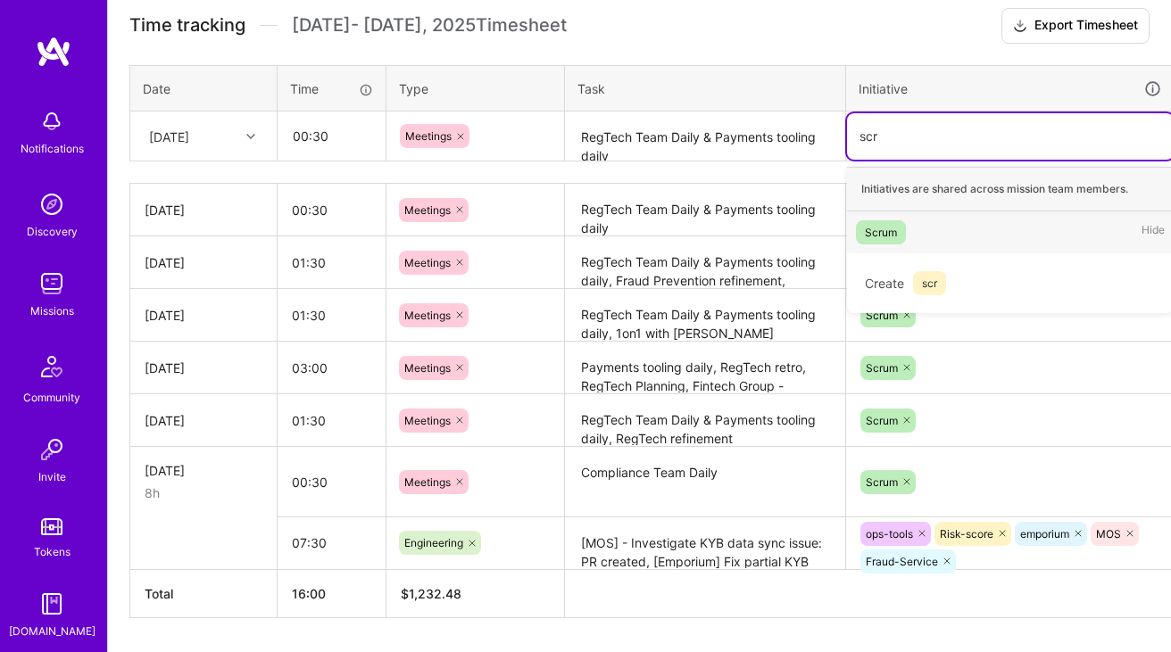
click at [878, 235] on div "Scrum" at bounding box center [881, 232] width 32 height 19
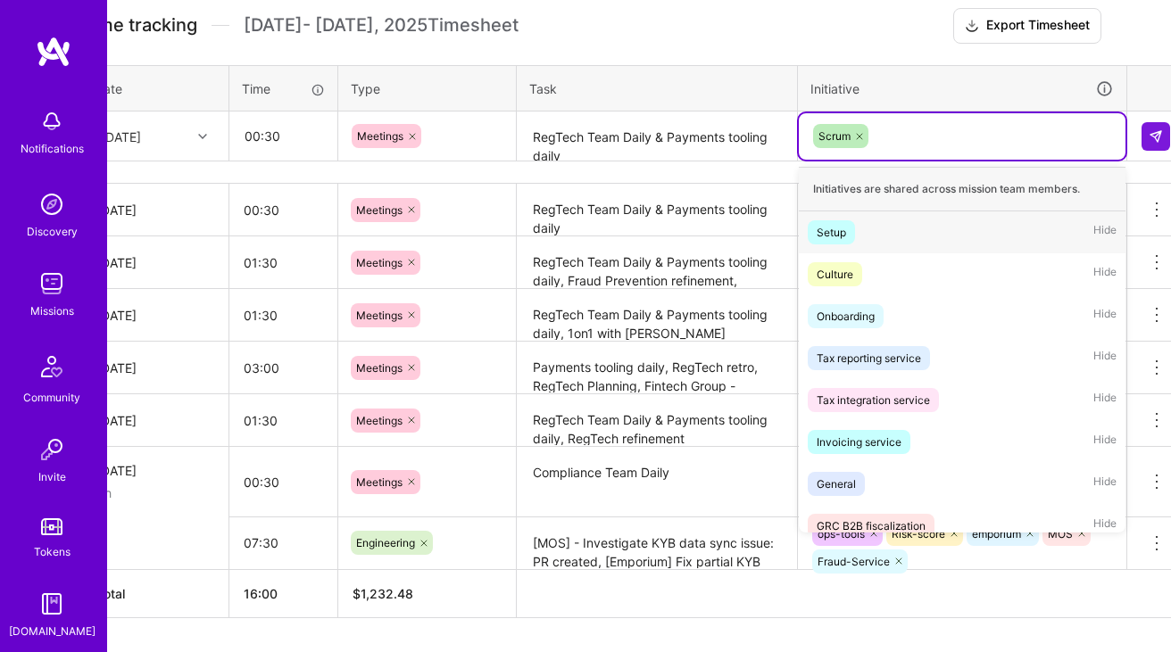
scroll to position [508, 54]
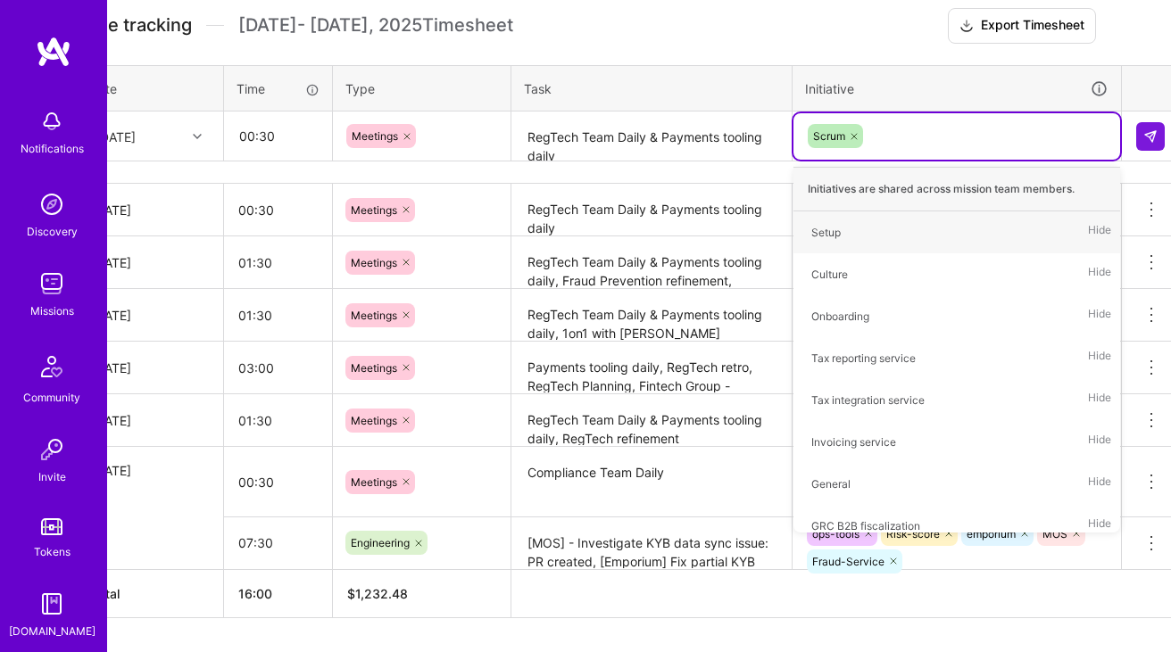
click at [769, 57] on div "Time tracking Sep 1 - Sep 15 , 2025 Timesheet Export Timesheet Date Time Type T…" at bounding box center [586, 313] width 1020 height 610
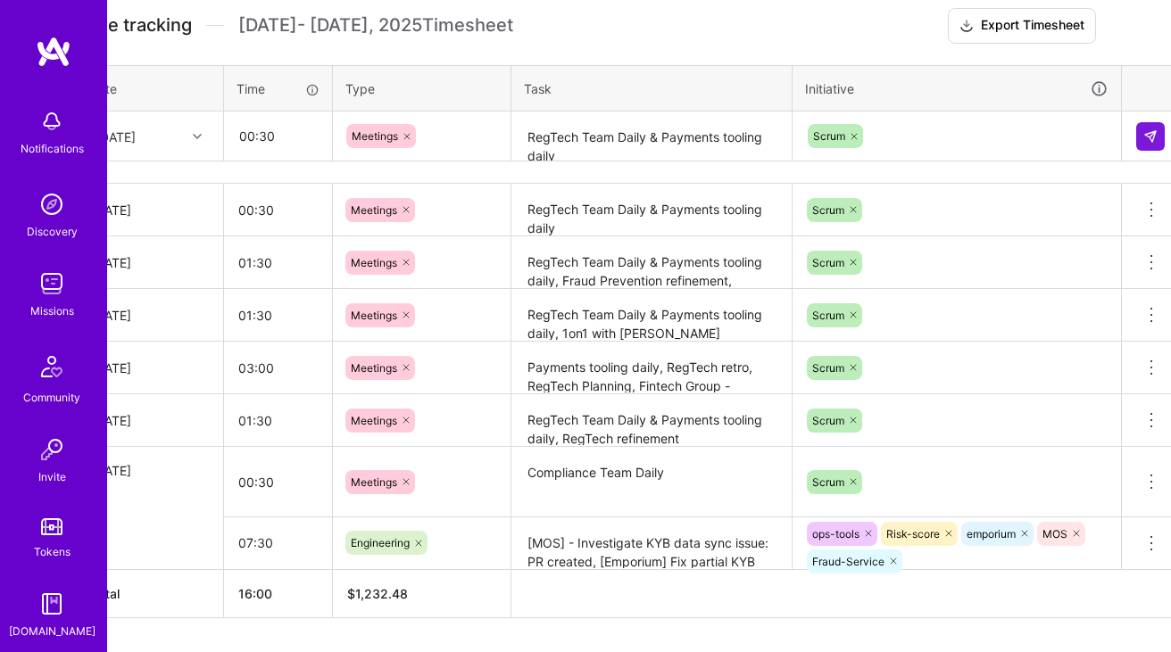
click at [675, 138] on textarea "RegTech Team Daily & Payments tooling daily" at bounding box center [651, 136] width 277 height 47
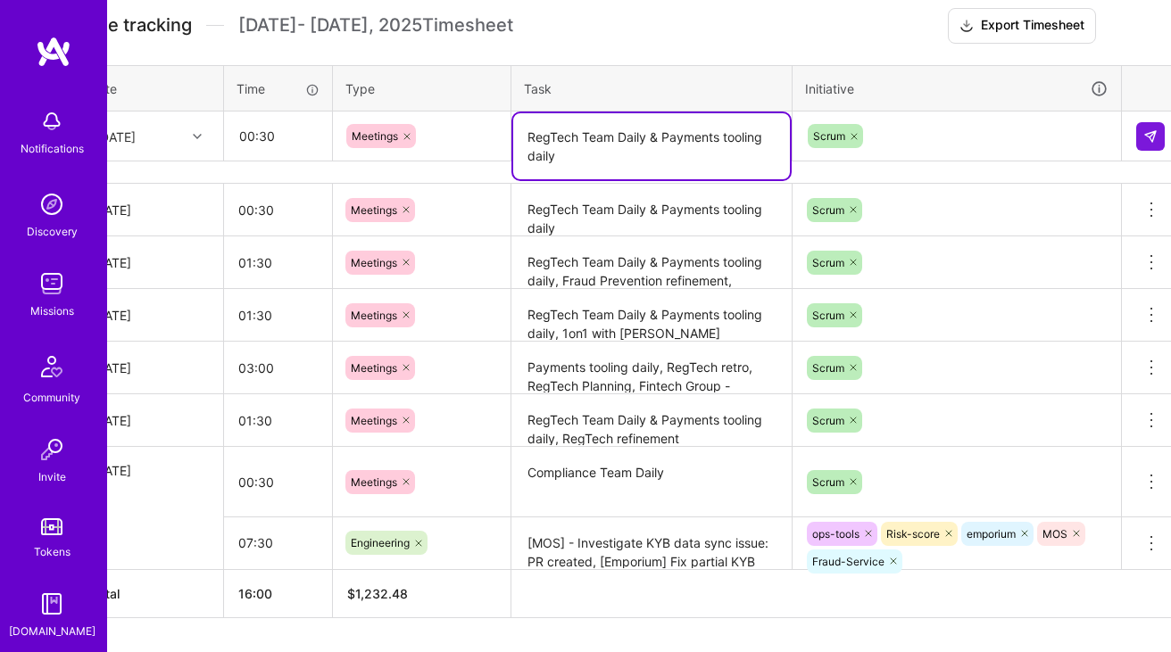
click at [649, 136] on textarea "RegTech Team Daily & Payments tooling daily" at bounding box center [651, 146] width 277 height 66
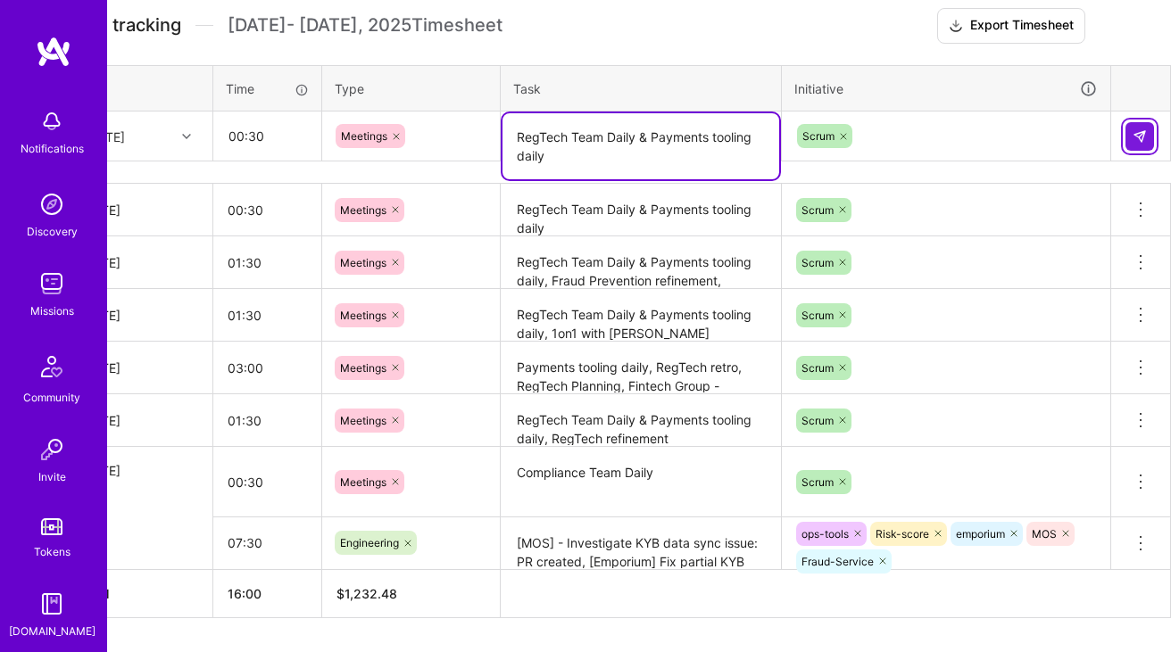
click at [1133, 129] on img at bounding box center [1140, 136] width 14 height 14
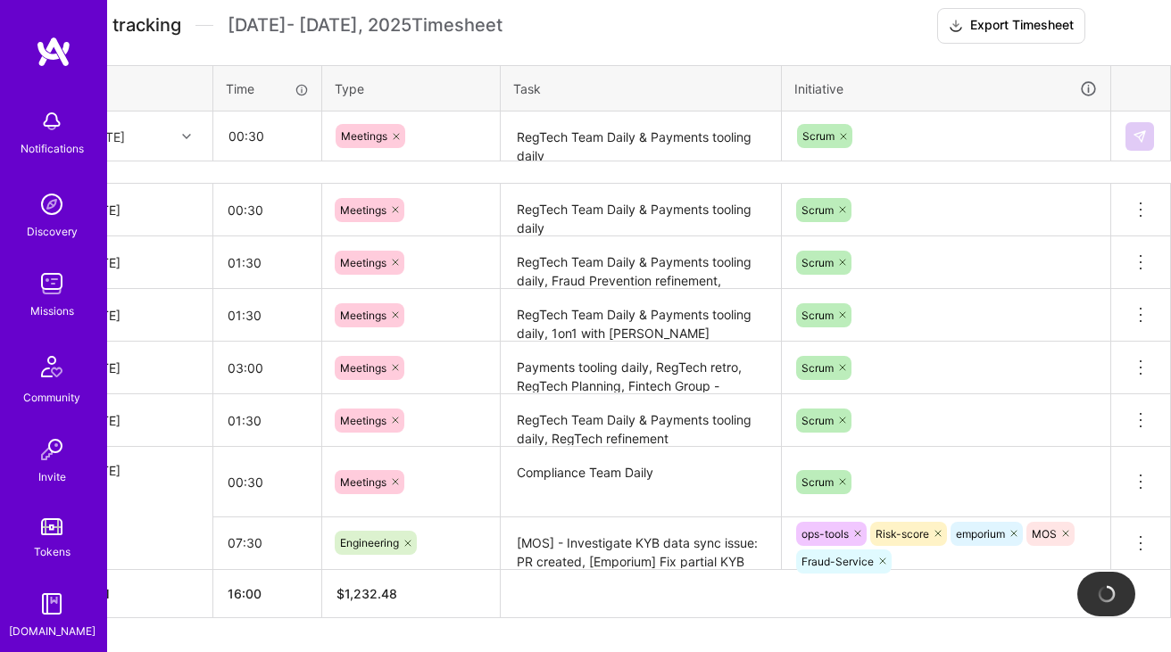
scroll to position [508, 0]
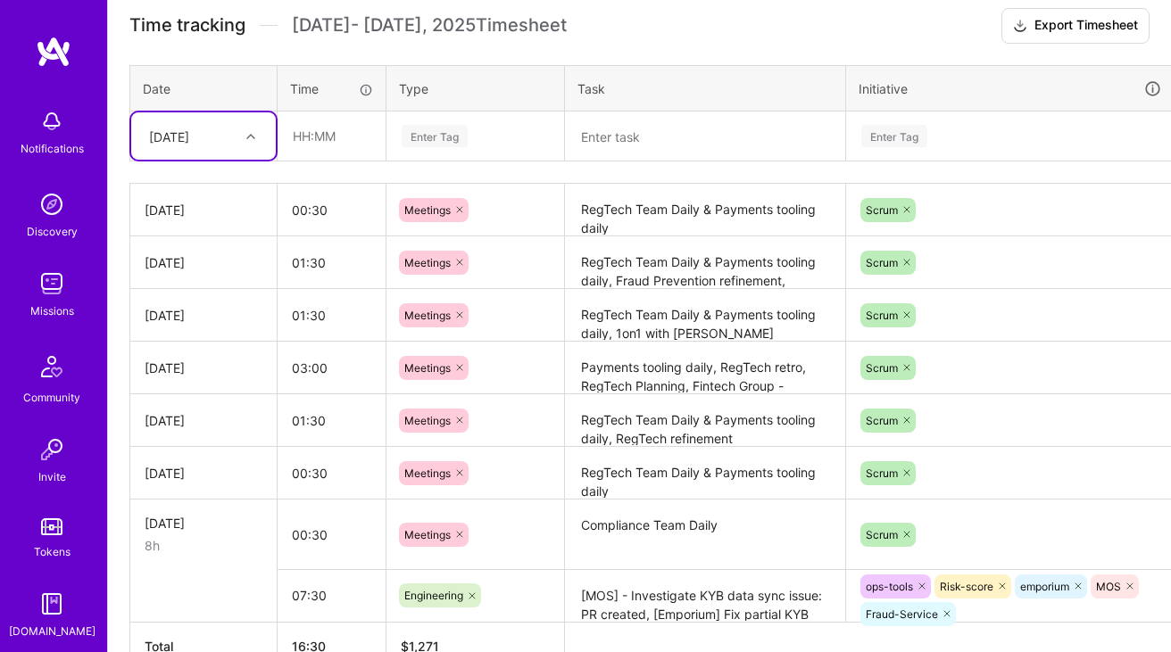
click at [248, 143] on div at bounding box center [253, 136] width 28 height 23
click at [221, 220] on div "[DATE]" at bounding box center [203, 219] width 145 height 33
click at [338, 134] on input "text" at bounding box center [331, 135] width 106 height 47
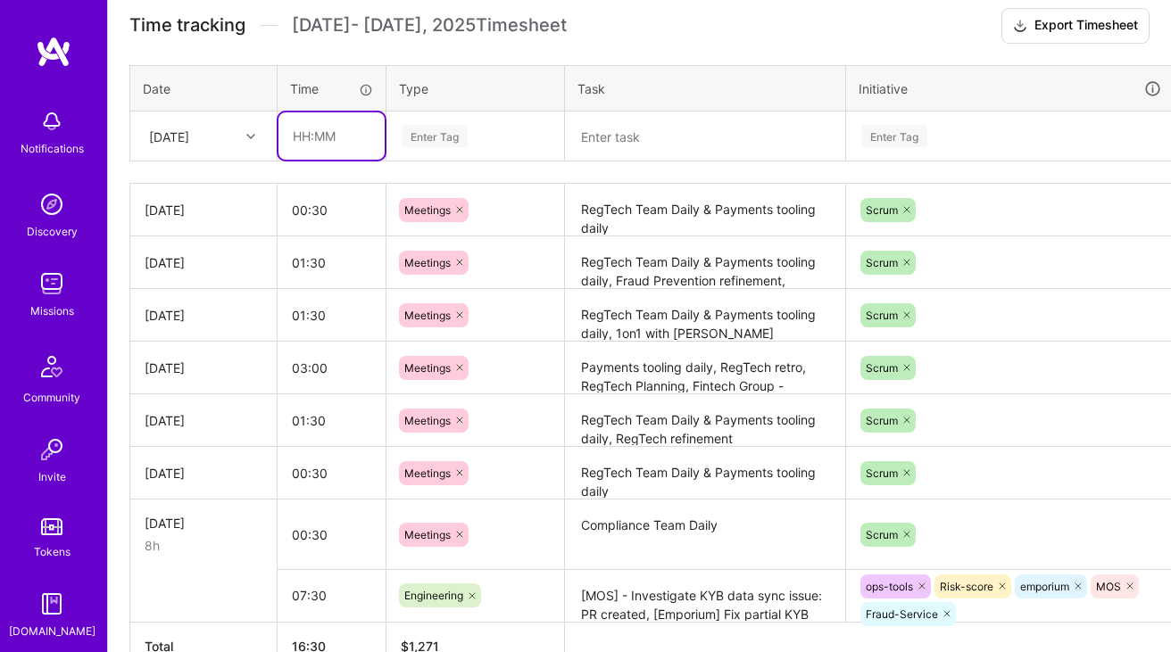
type input "00:30"
click at [456, 128] on div "Enter Tag" at bounding box center [435, 136] width 66 height 28
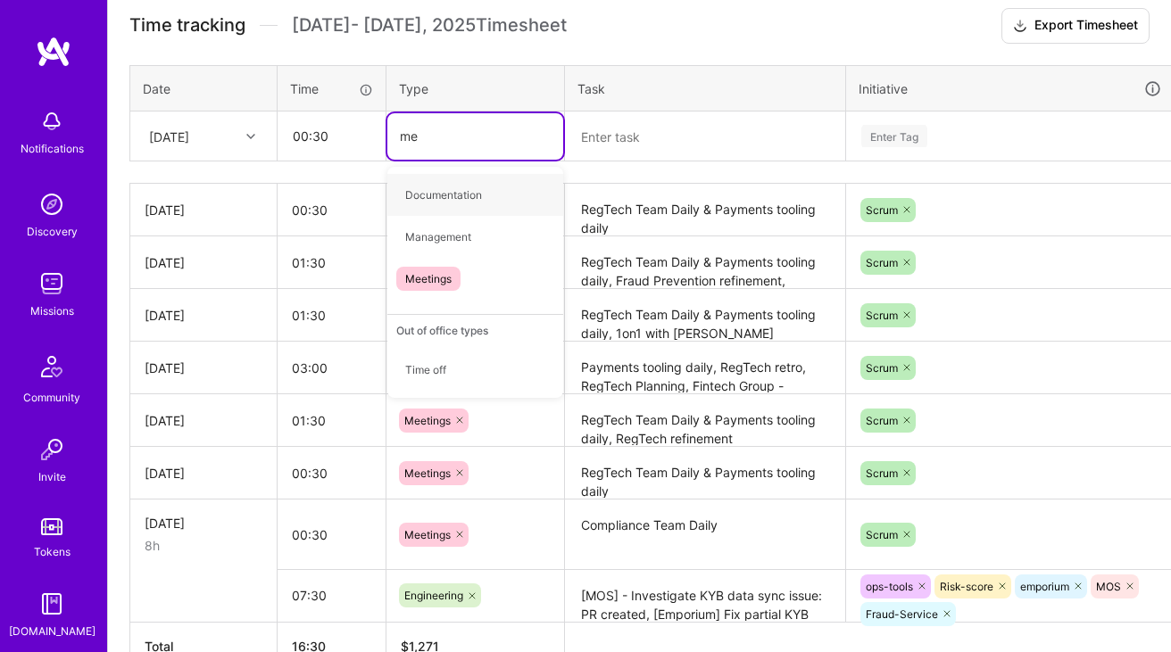
type input "mee"
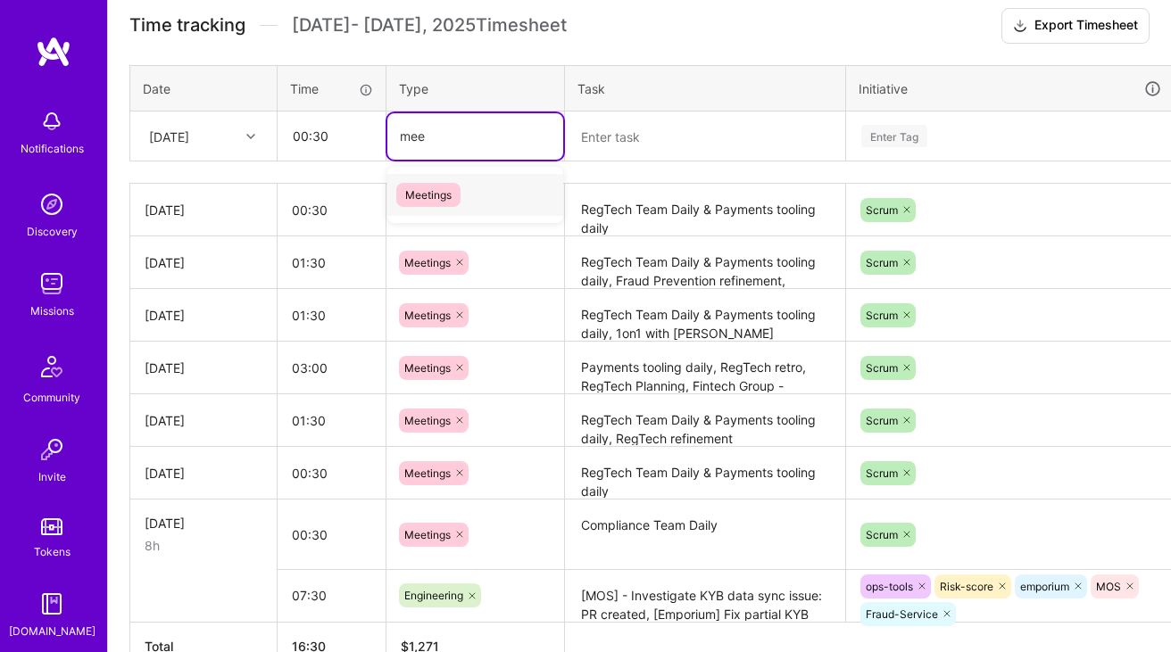
click at [450, 177] on div "Meetings" at bounding box center [475, 195] width 176 height 42
click at [677, 125] on textarea at bounding box center [705, 136] width 277 height 47
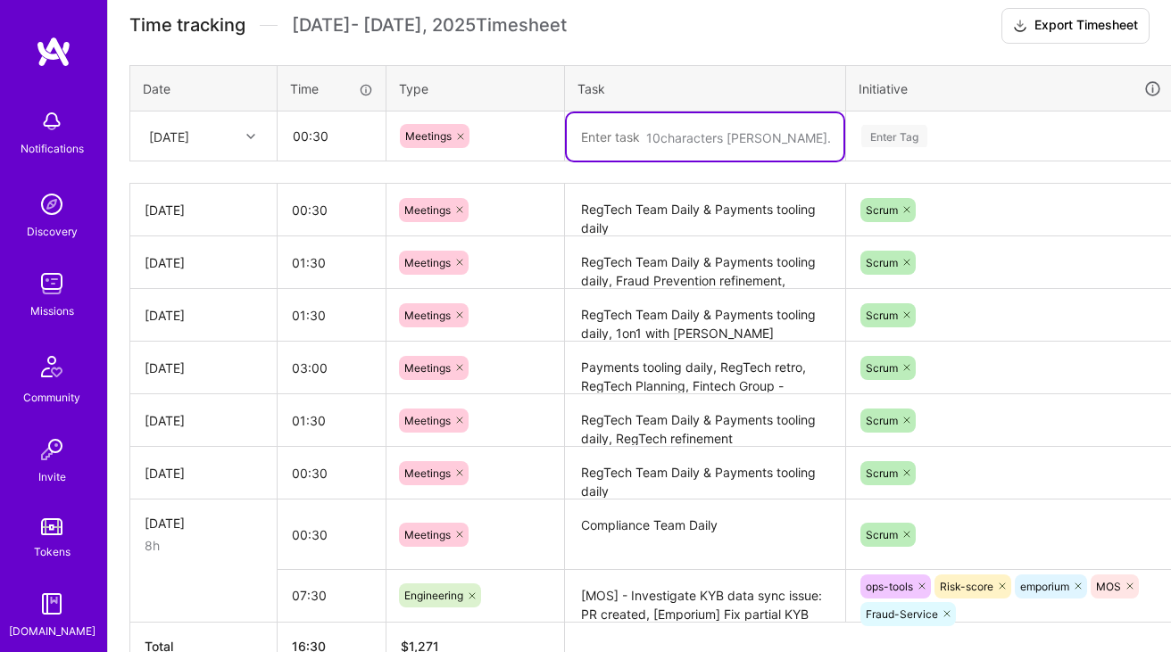
paste textarea "Compliance Team Daily"
paste textarea "Knowledge sharing session"
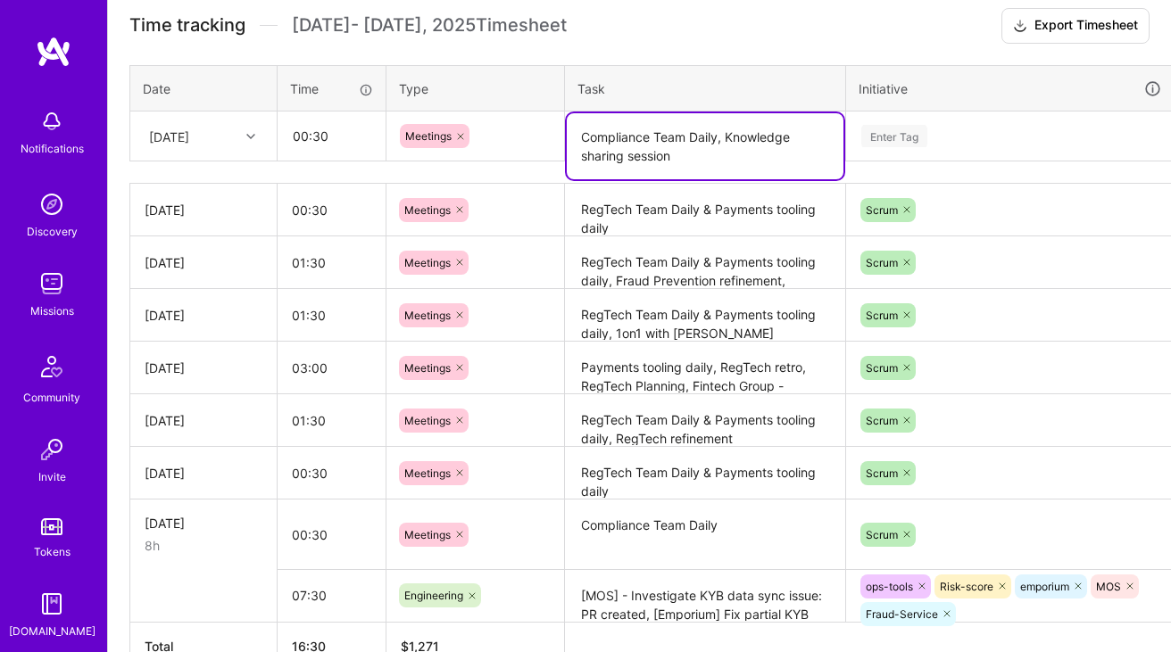
type textarea "Compliance Team Daily, Knowledge sharing session"
click at [300, 136] on input "00:30" at bounding box center [331, 135] width 106 height 47
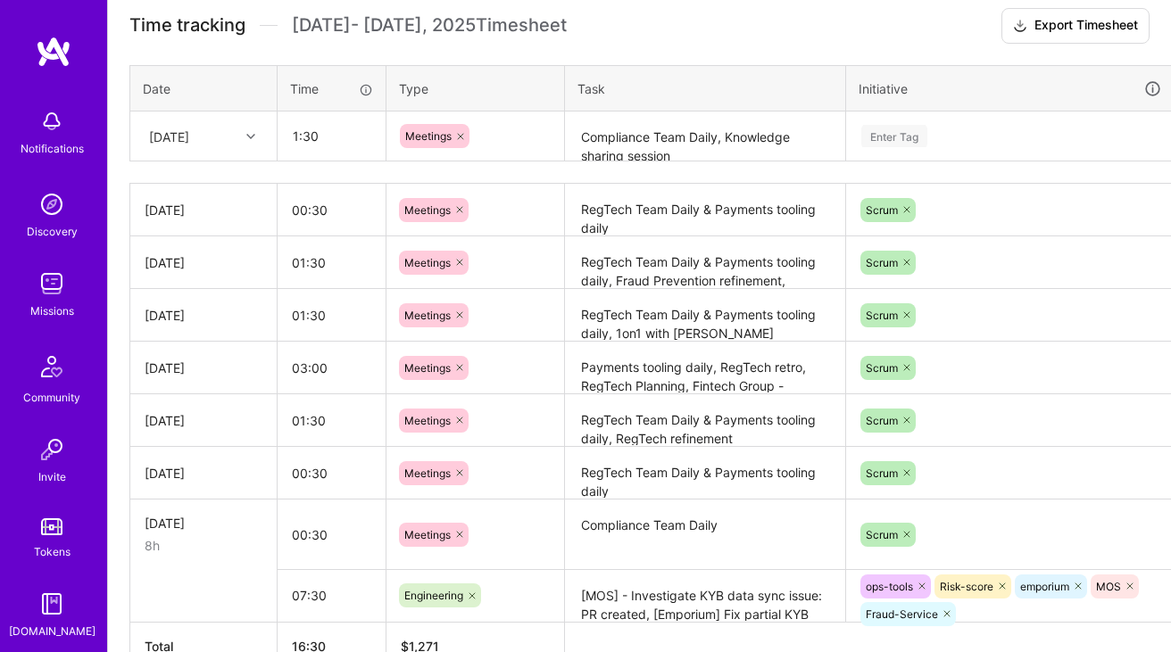
click at [914, 135] on div "Enter Tag" at bounding box center [894, 136] width 66 height 28
type input "01:30"
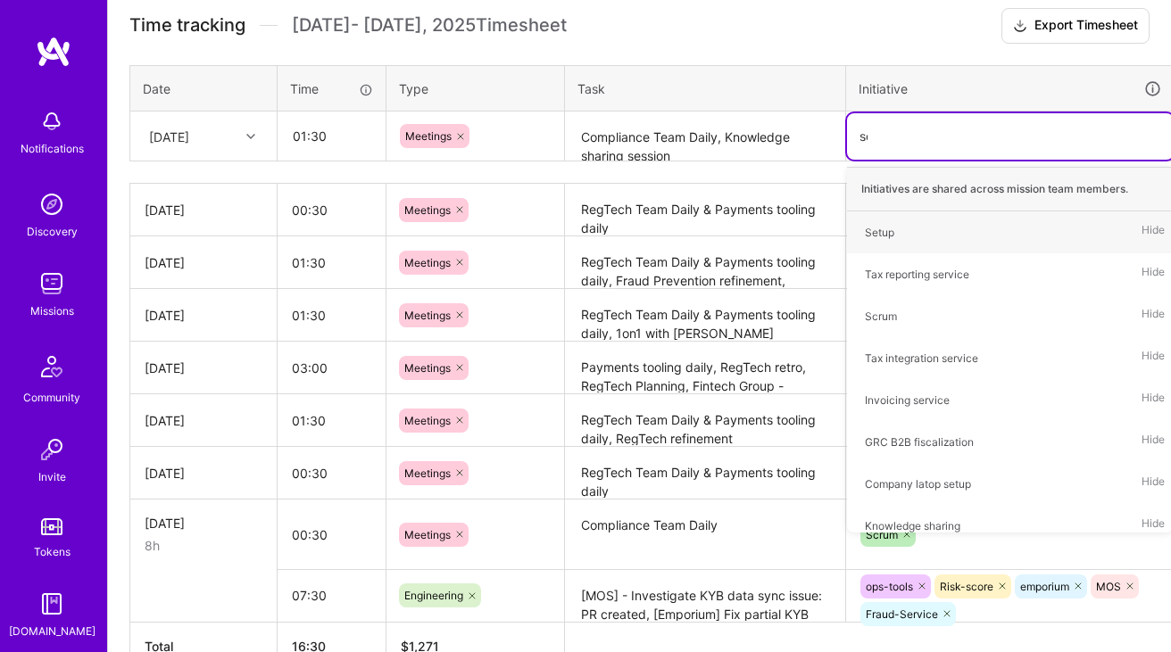
type input "scr"
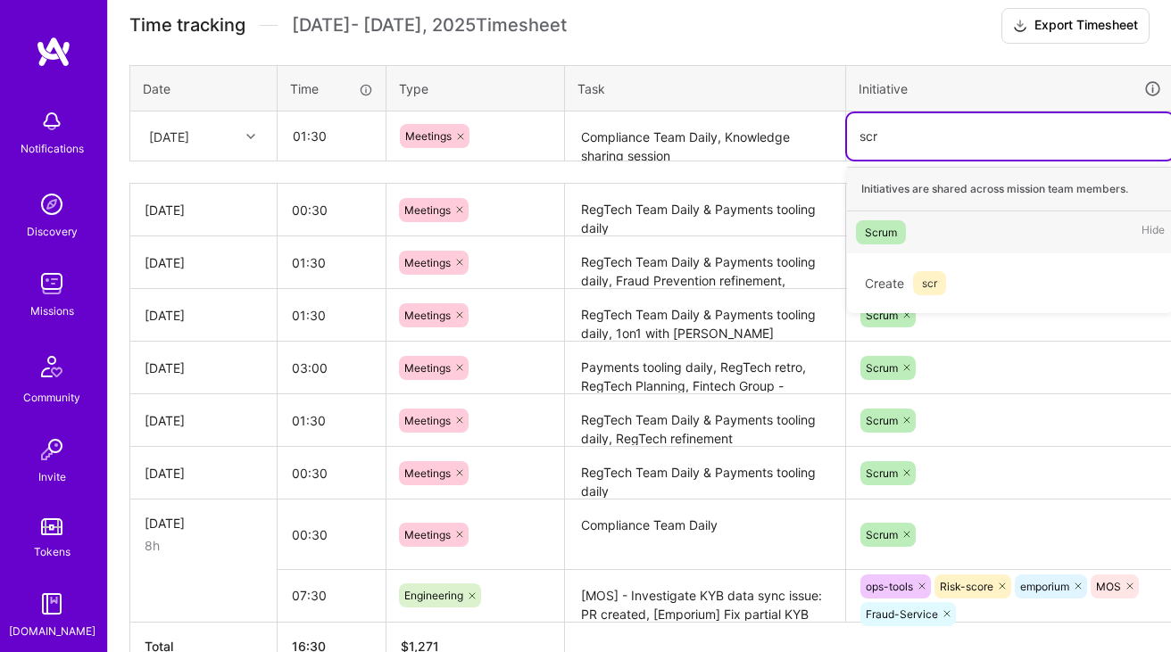
click at [873, 235] on div "Scrum" at bounding box center [881, 232] width 32 height 19
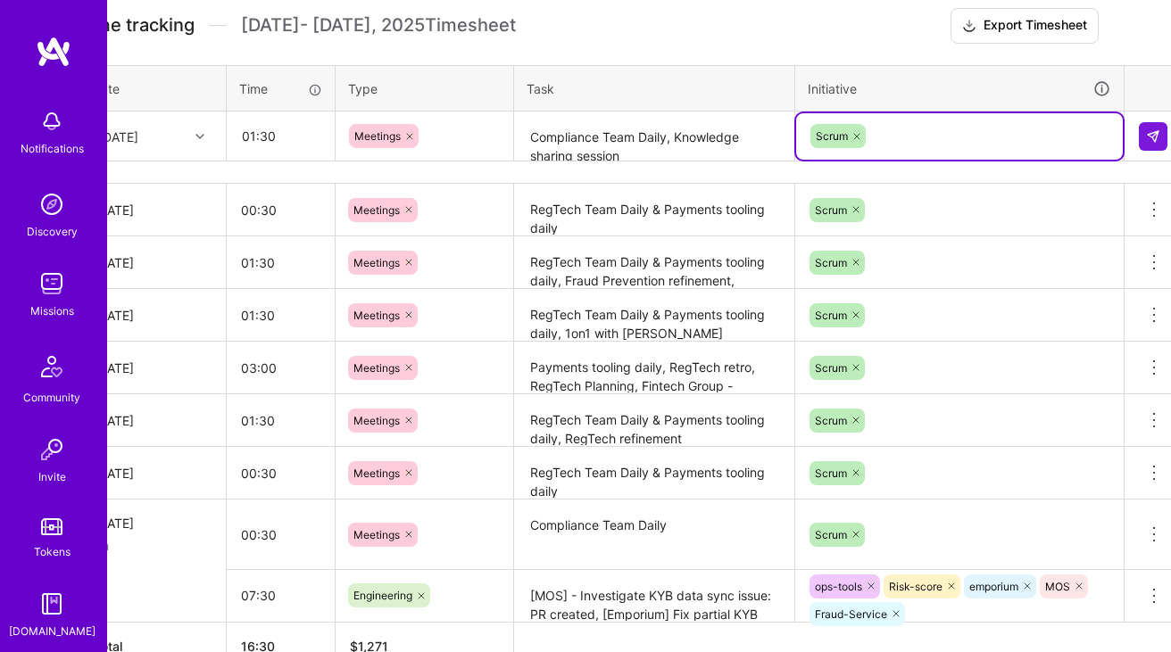
scroll to position [508, 64]
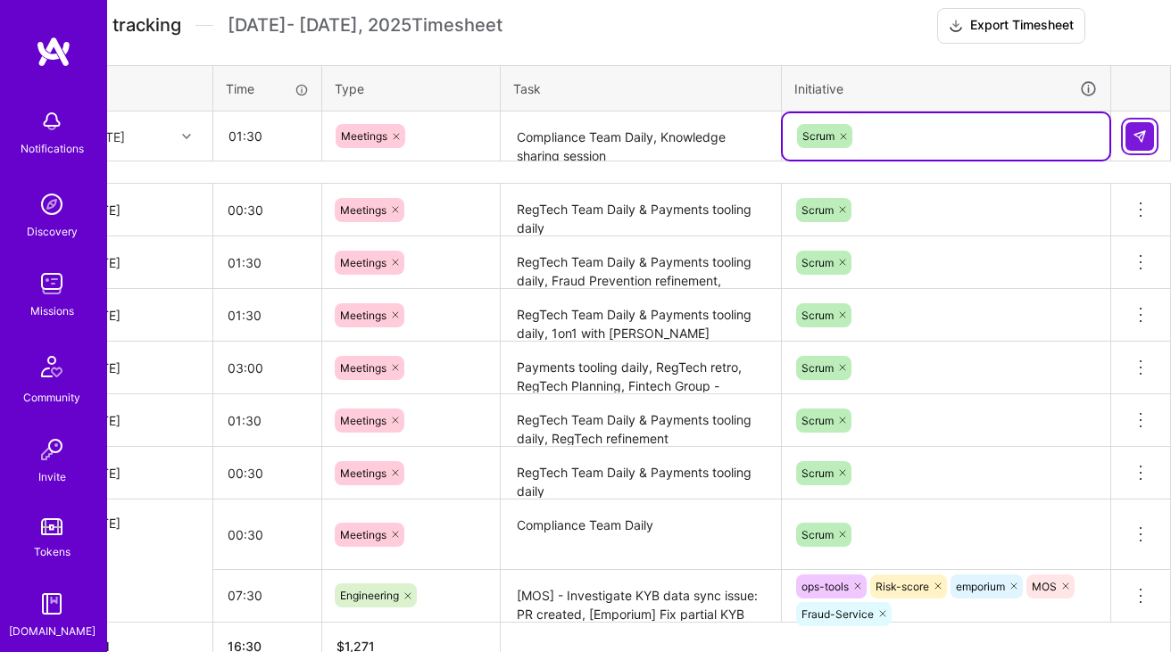
click at [1139, 130] on img at bounding box center [1140, 136] width 14 height 14
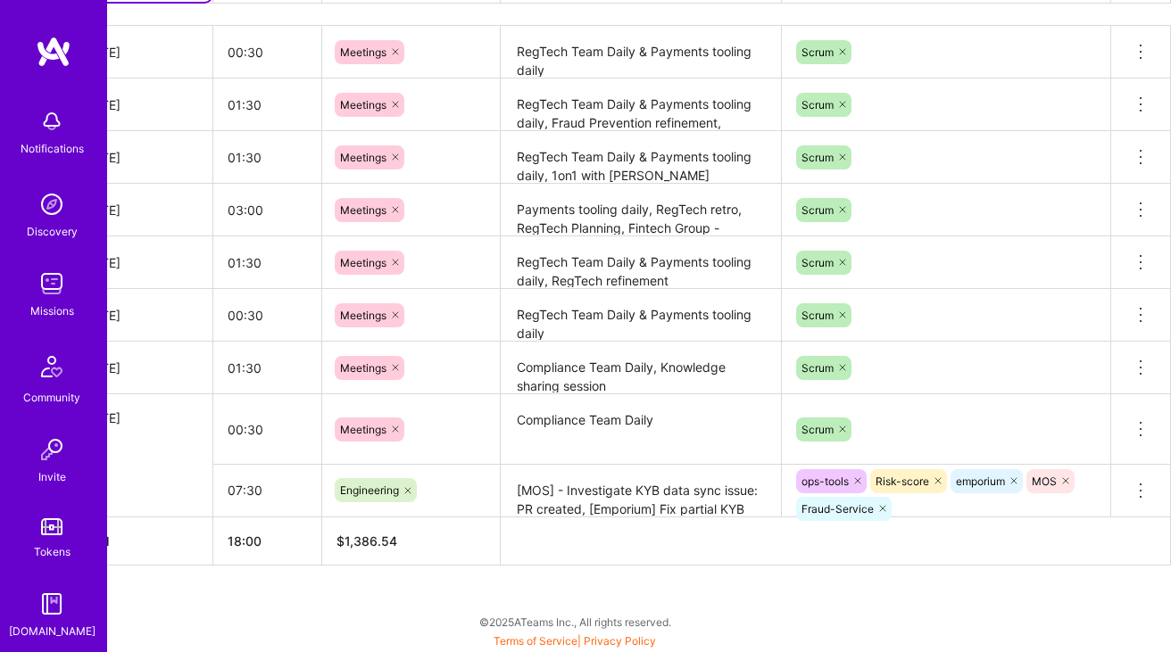
scroll to position [666, 0]
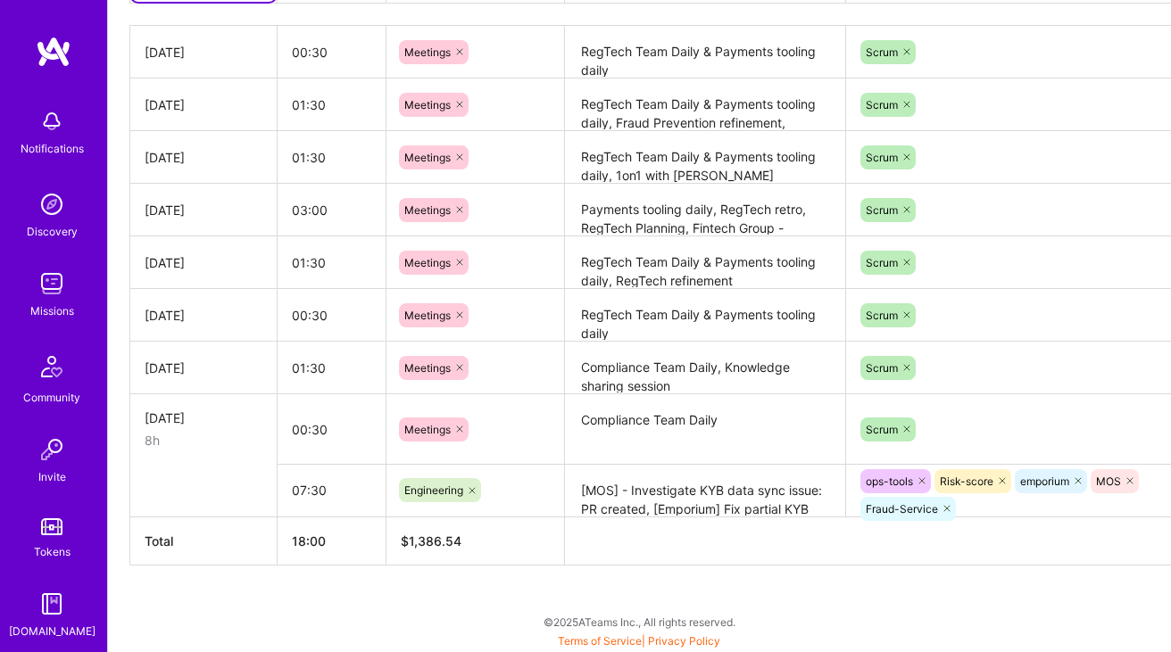
click at [607, 378] on textarea "Compliance Team Daily, Knowledge sharing session" at bounding box center [705, 368] width 277 height 49
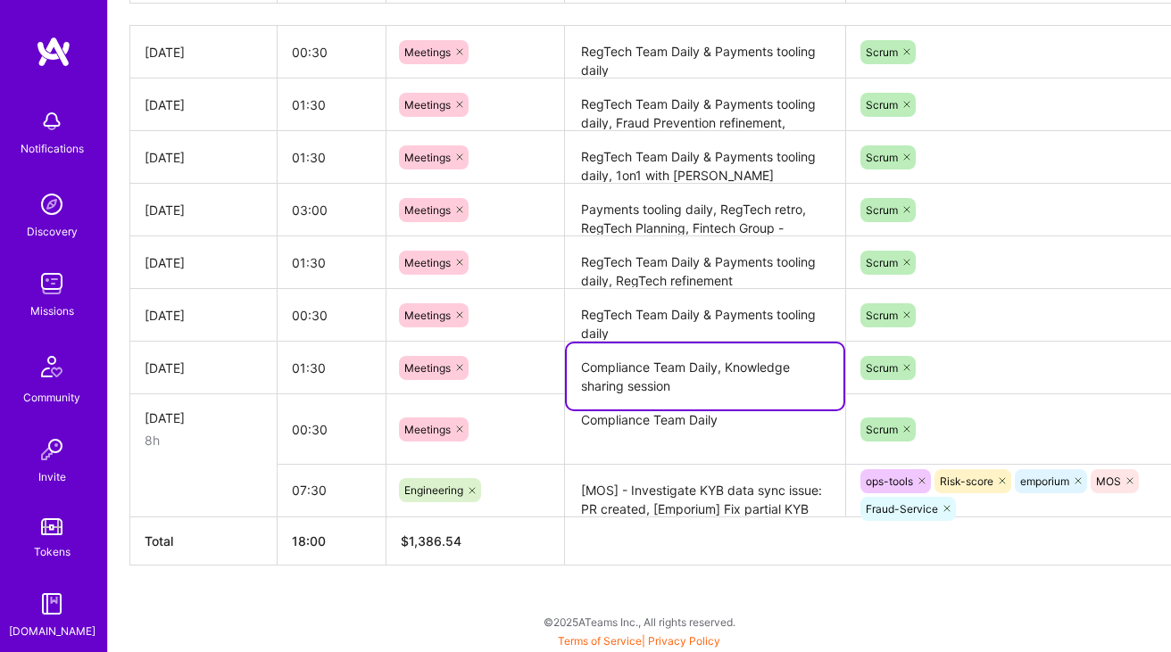
click at [607, 378] on textarea "Compliance Team Daily, Knowledge sharing session" at bounding box center [705, 377] width 277 height 66
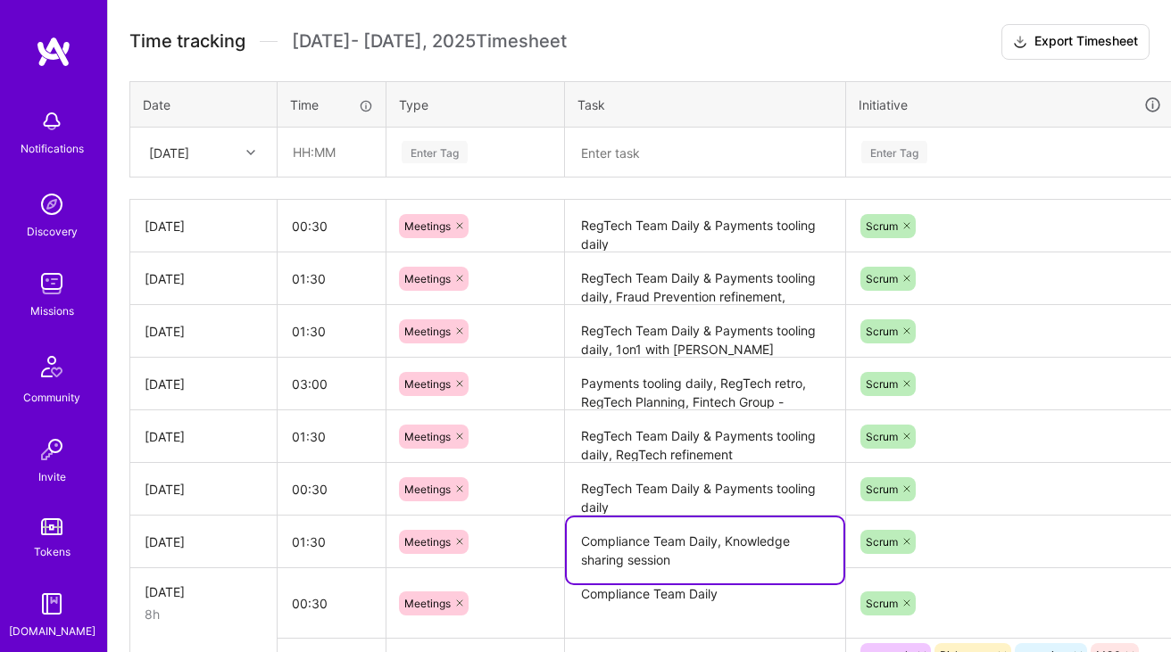
scroll to position [363, 0]
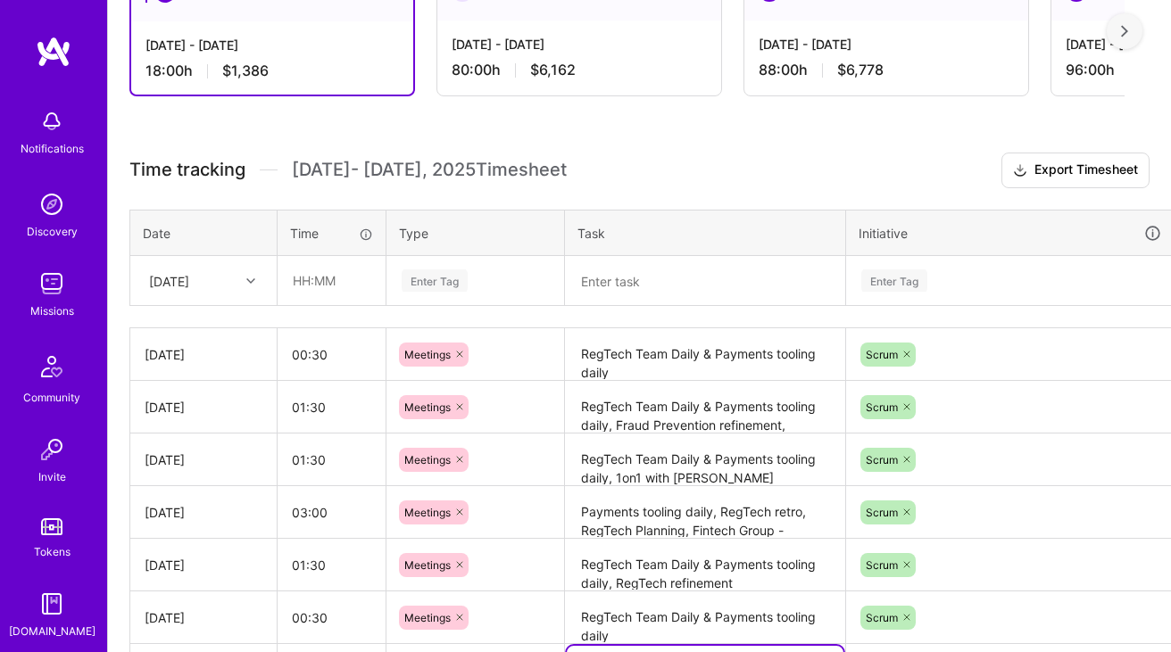
click at [228, 277] on div "[DATE]" at bounding box center [189, 280] width 99 height 29
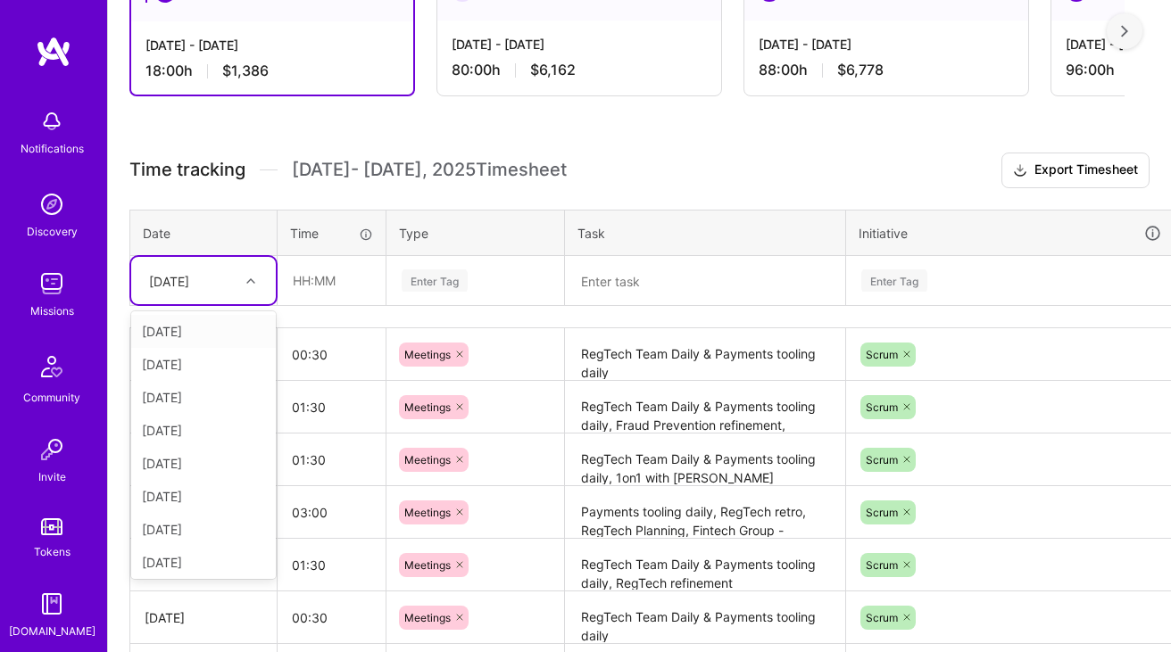
click at [200, 322] on div "[DATE]" at bounding box center [203, 331] width 145 height 33
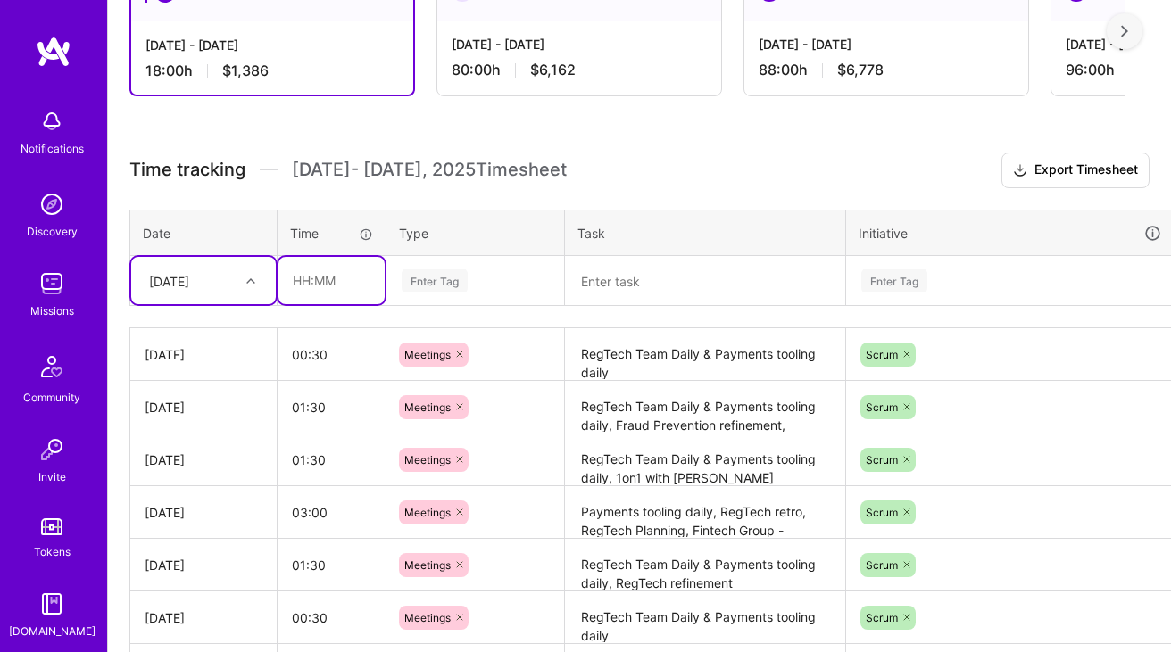
click at [350, 258] on input "text" at bounding box center [331, 280] width 106 height 47
type input "00:30"
click at [447, 287] on div "Enter Tag" at bounding box center [435, 281] width 66 height 28
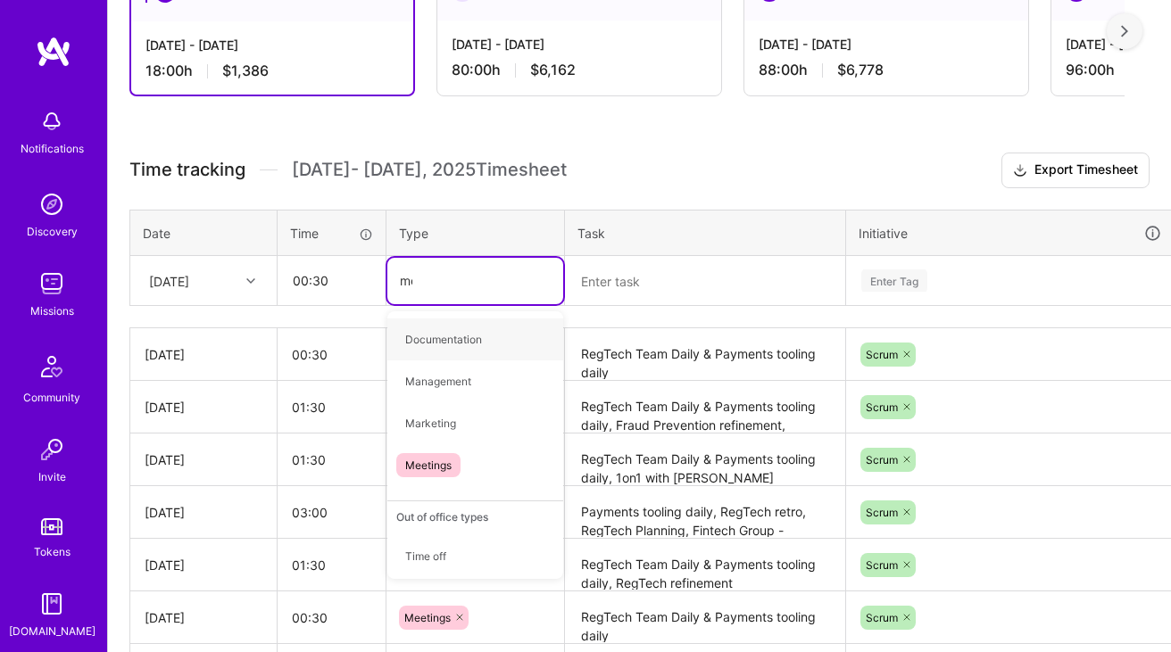
type input "mee"
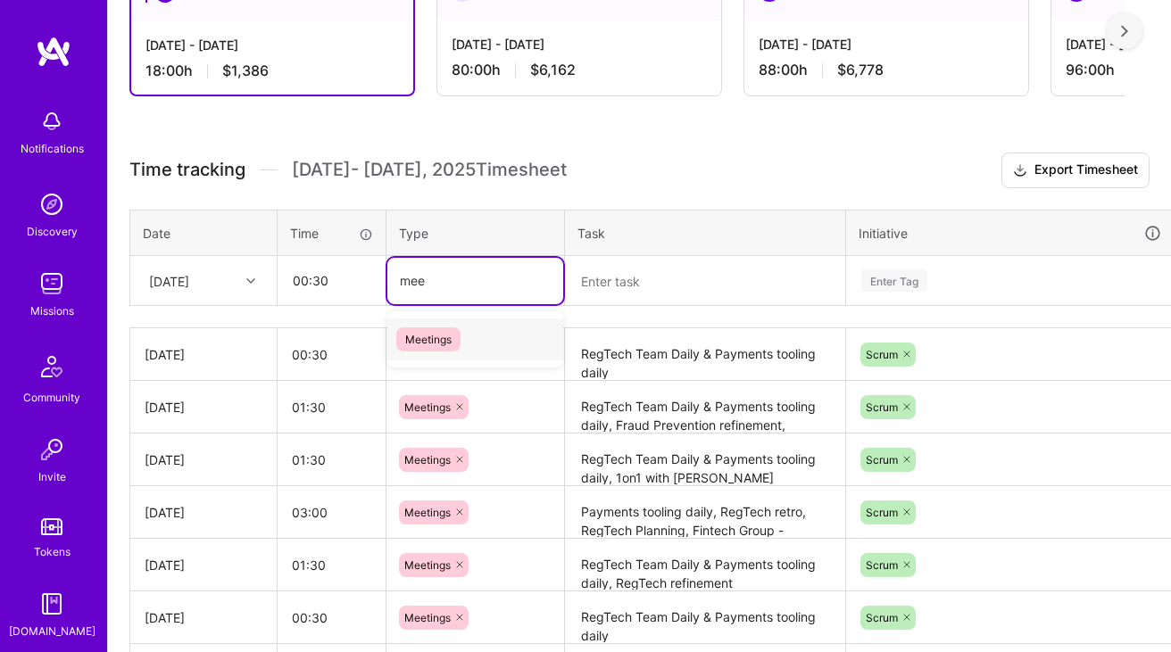
click at [447, 319] on div "Meetings" at bounding box center [475, 340] width 176 height 42
click at [632, 279] on textarea at bounding box center [705, 281] width 277 height 47
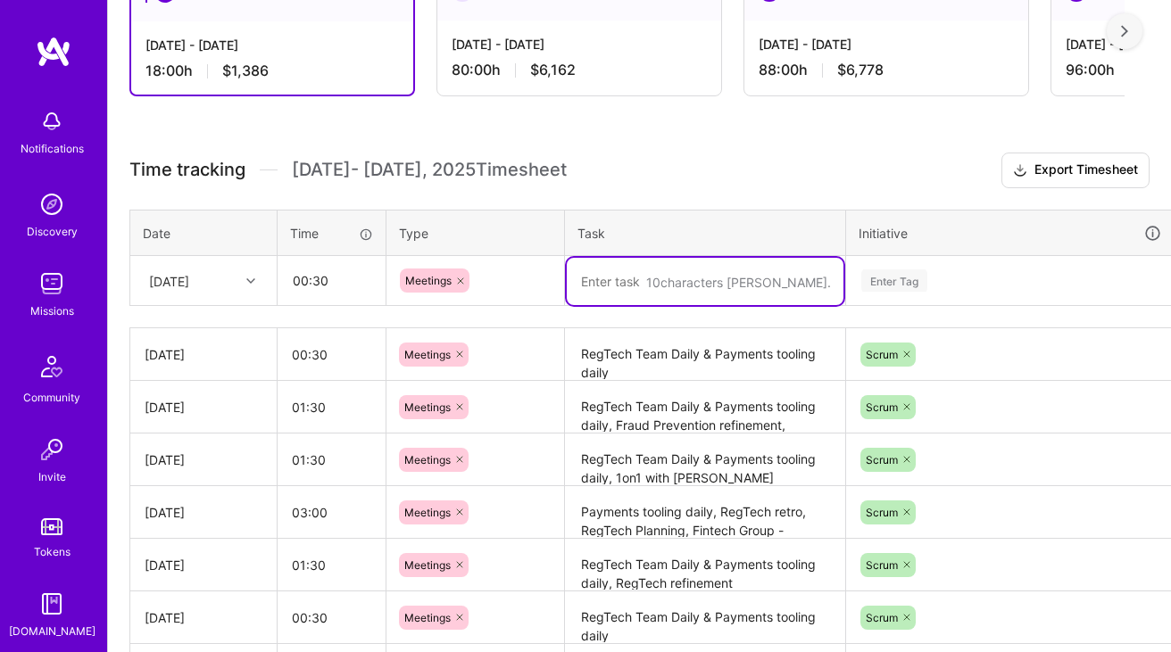
paste textarea "Compliance Team Daily, Knowledge sharing session"
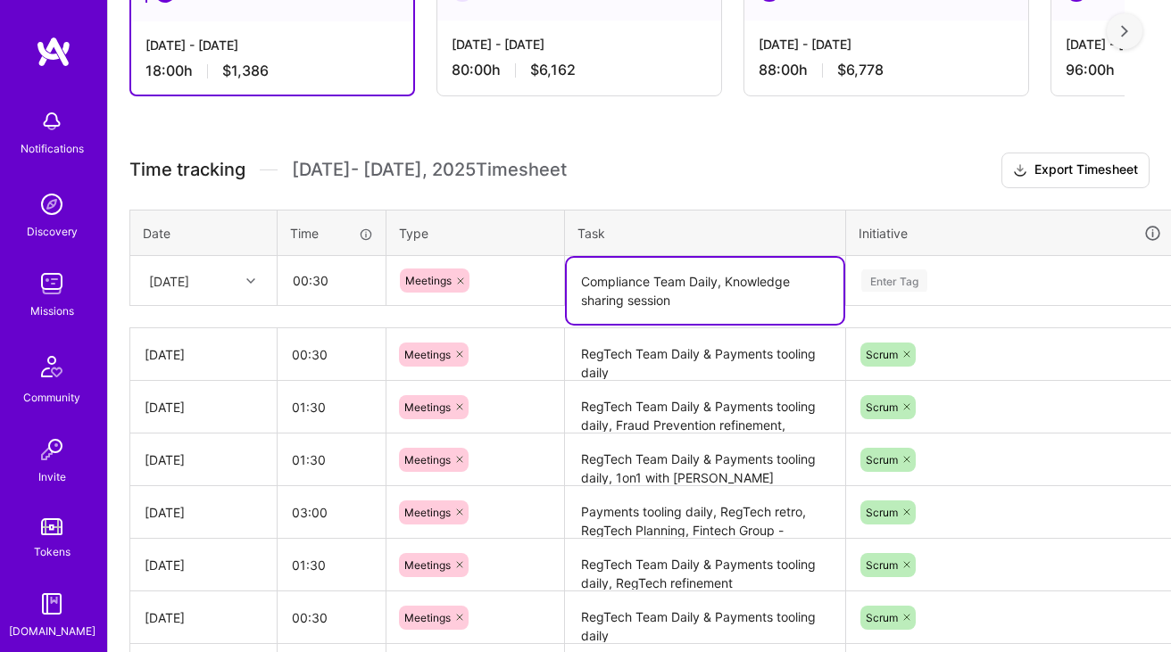
click at [732, 278] on textarea "Compliance Team Daily, Knowledge sharing session" at bounding box center [705, 291] width 277 height 66
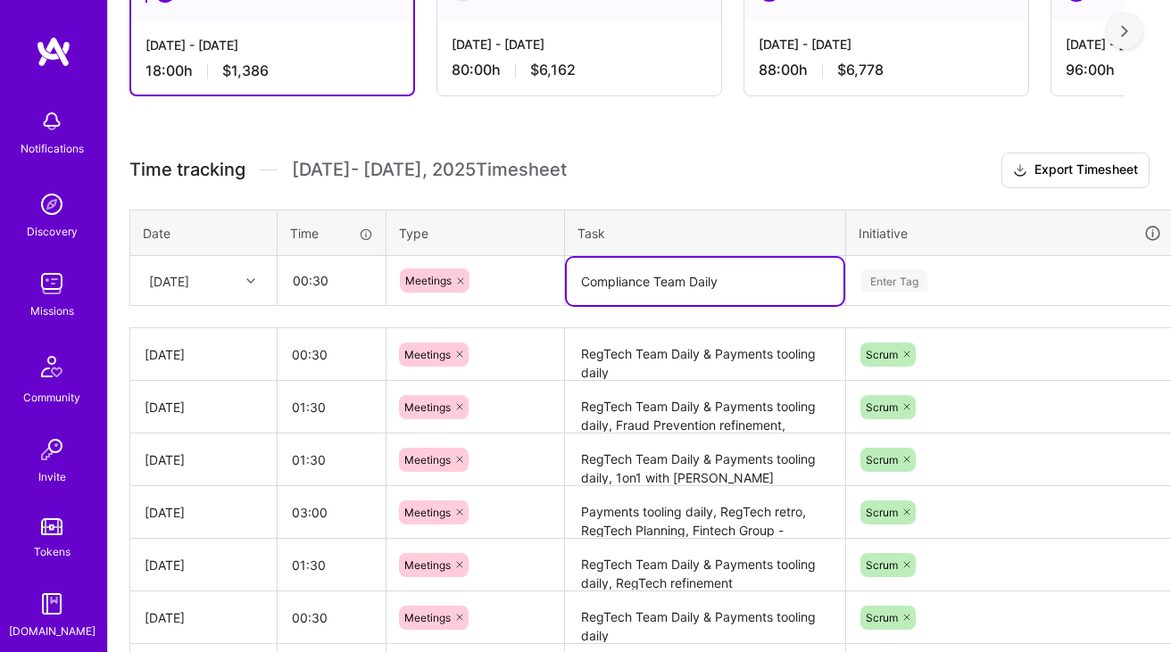
type textarea "Compliance Team Daily"
click at [939, 268] on div "Enter Tag" at bounding box center [1010, 281] width 327 height 46
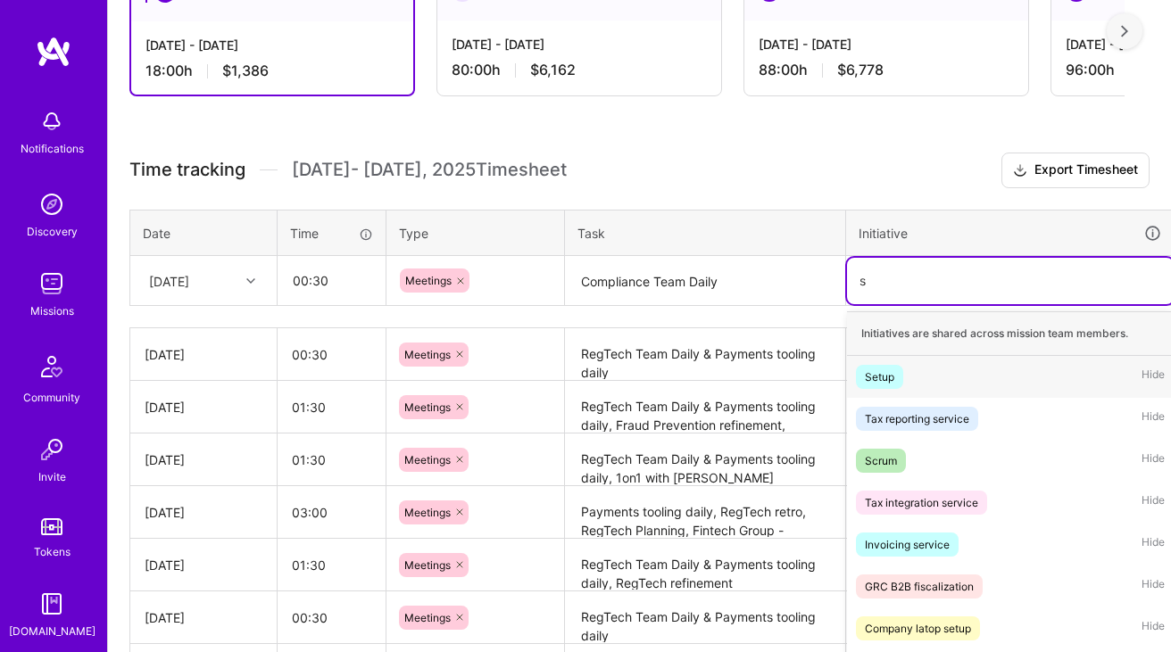
scroll to position [394, 0]
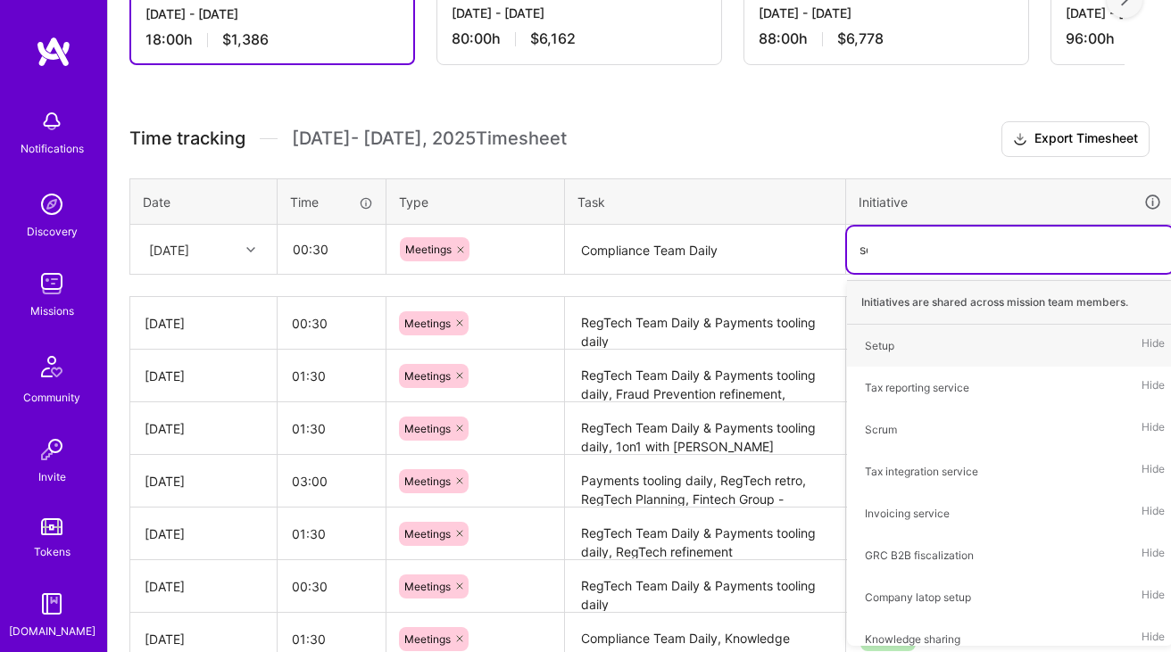
type input "scr"
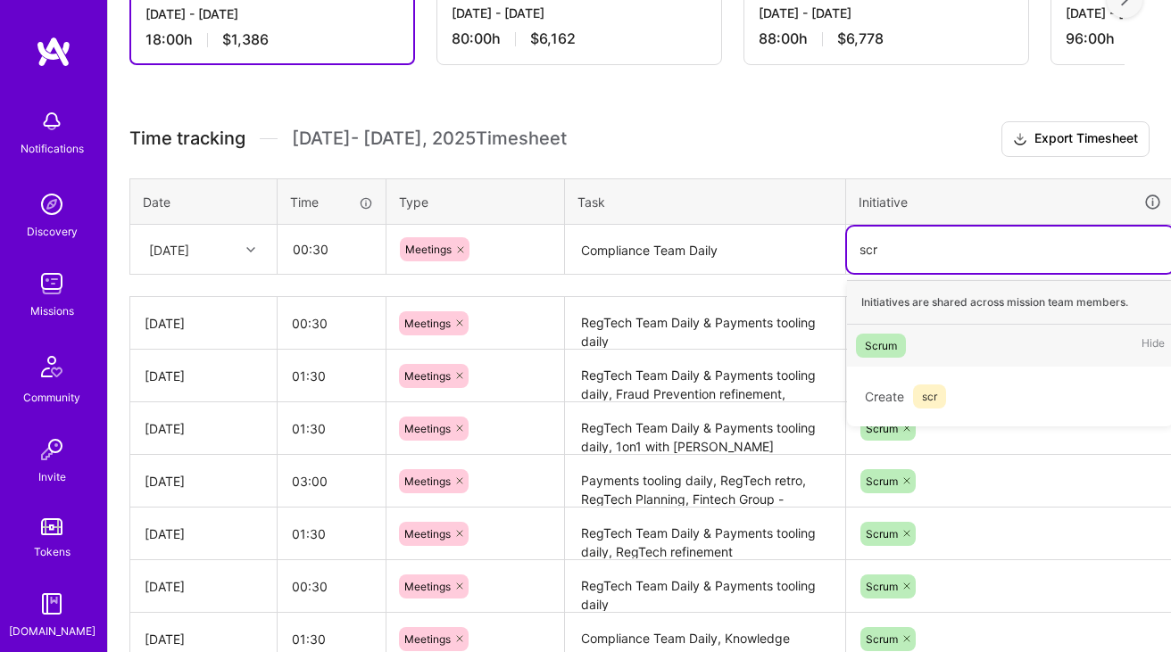
click at [875, 343] on div "Scrum" at bounding box center [881, 345] width 32 height 19
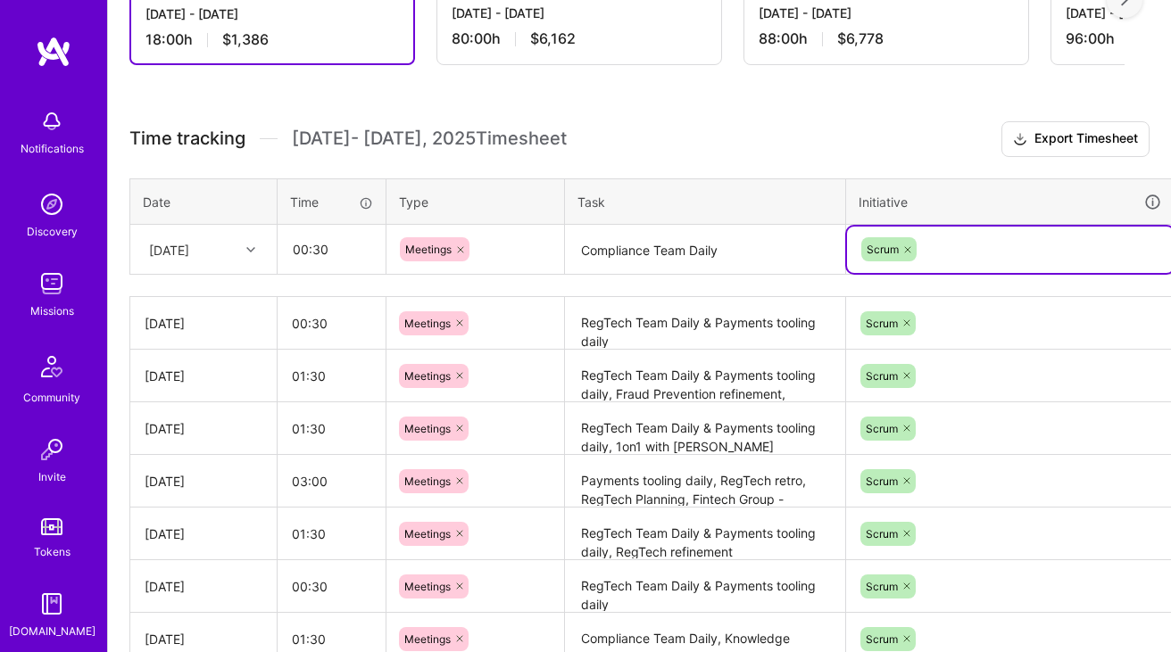
scroll to position [394, 64]
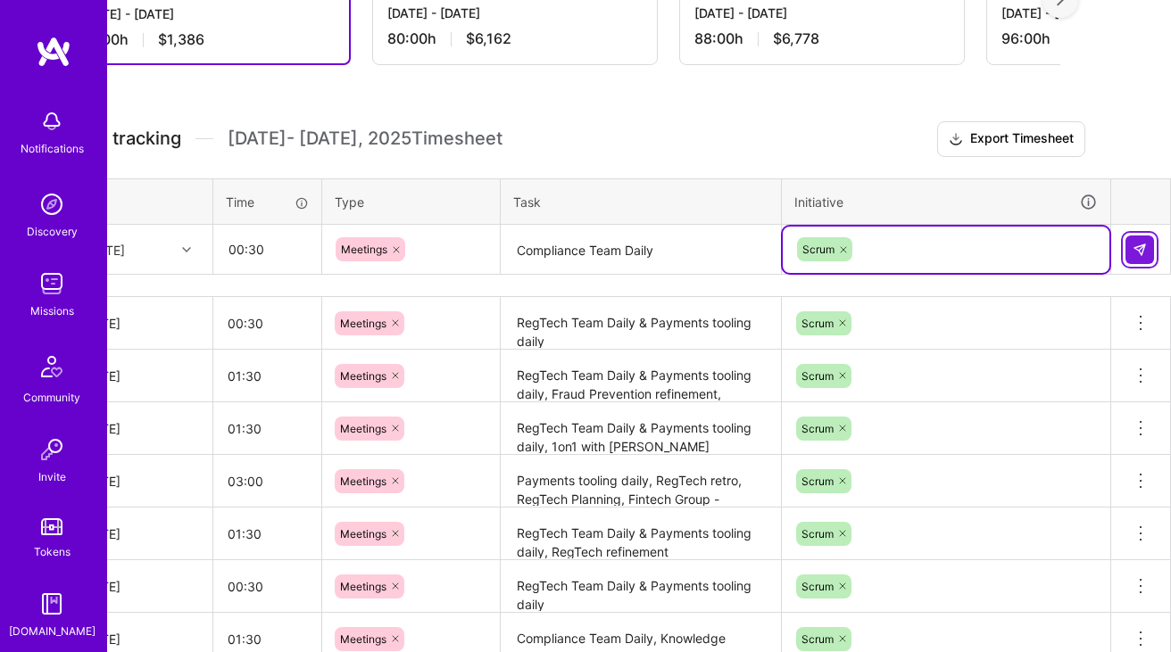
click at [1138, 252] on img at bounding box center [1140, 250] width 14 height 14
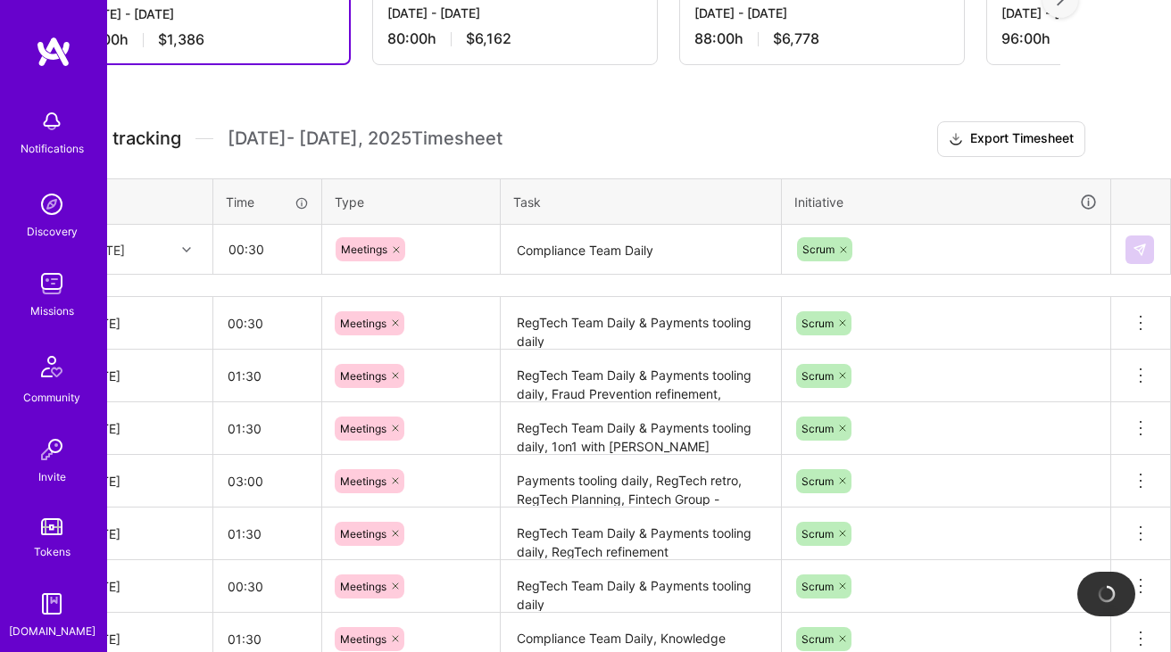
scroll to position [394, 0]
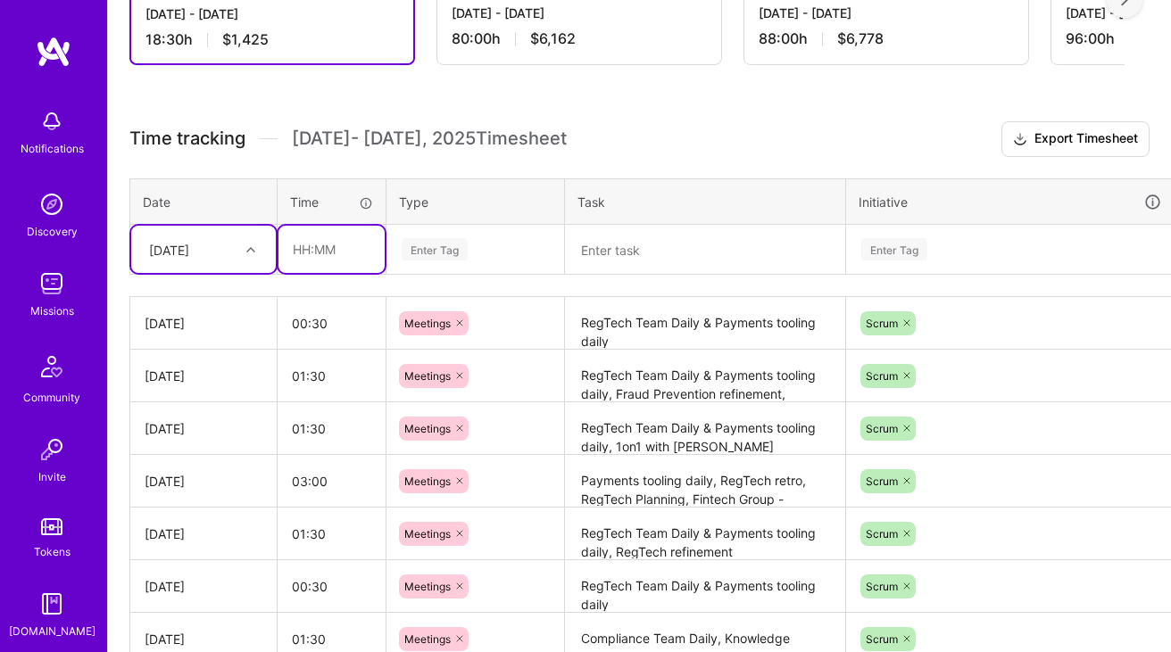
click at [359, 260] on input "text" at bounding box center [331, 249] width 106 height 47
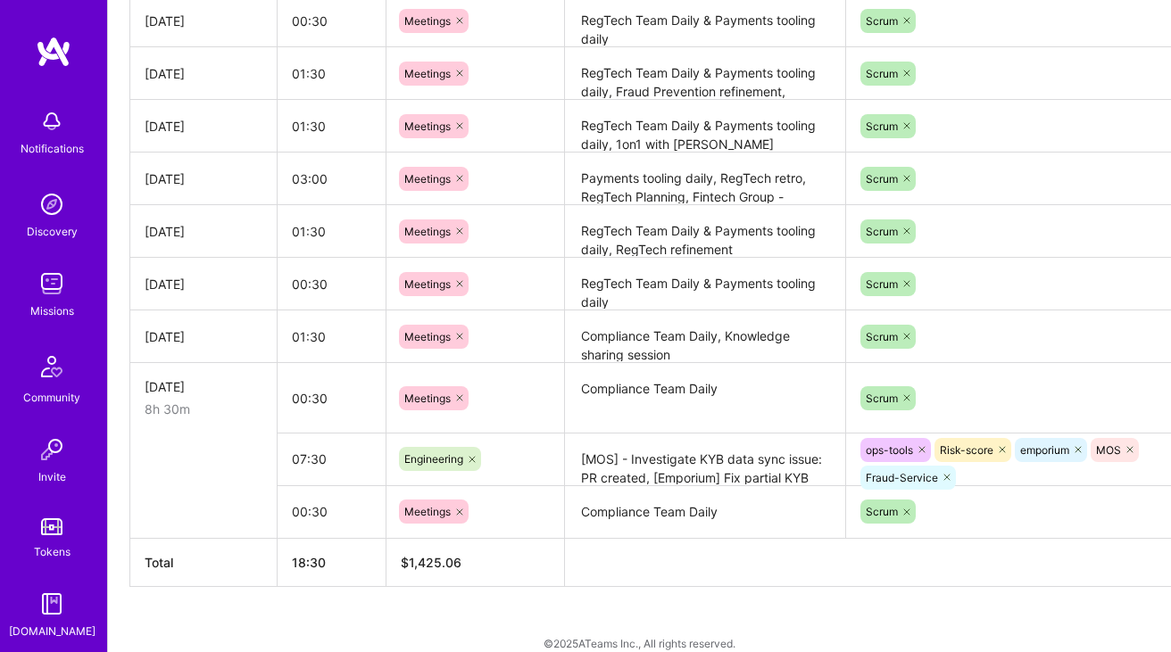
scroll to position [697, 64]
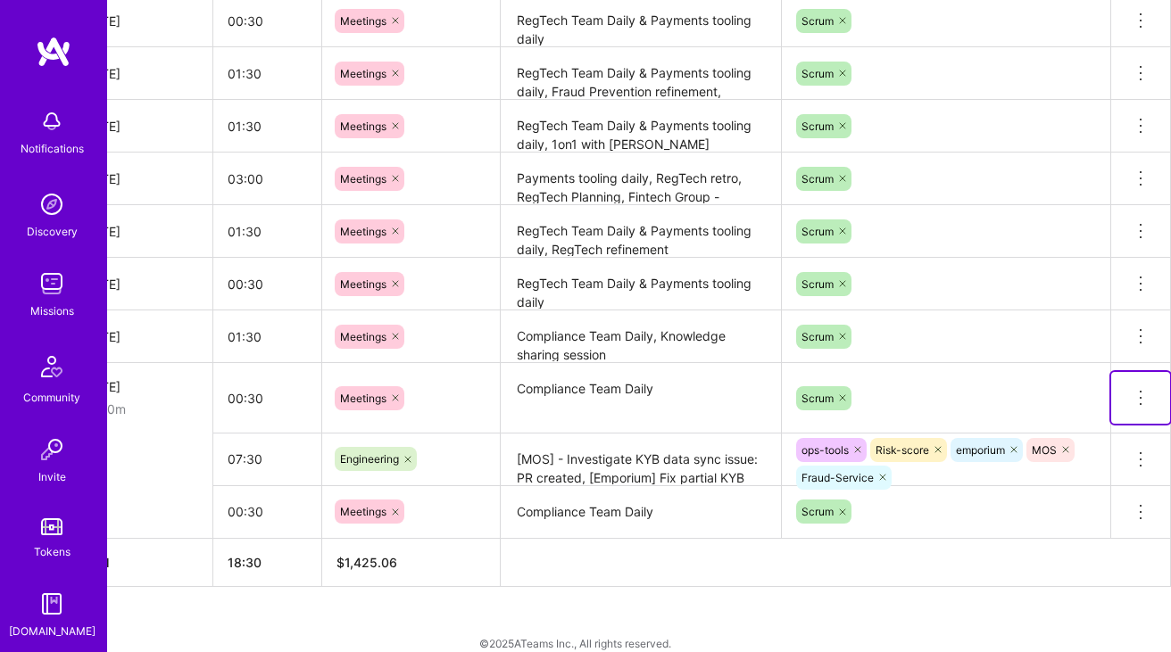
click at [1143, 394] on icon at bounding box center [1140, 397] width 21 height 21
click at [1100, 420] on button "Delete row" at bounding box center [1096, 429] width 93 height 44
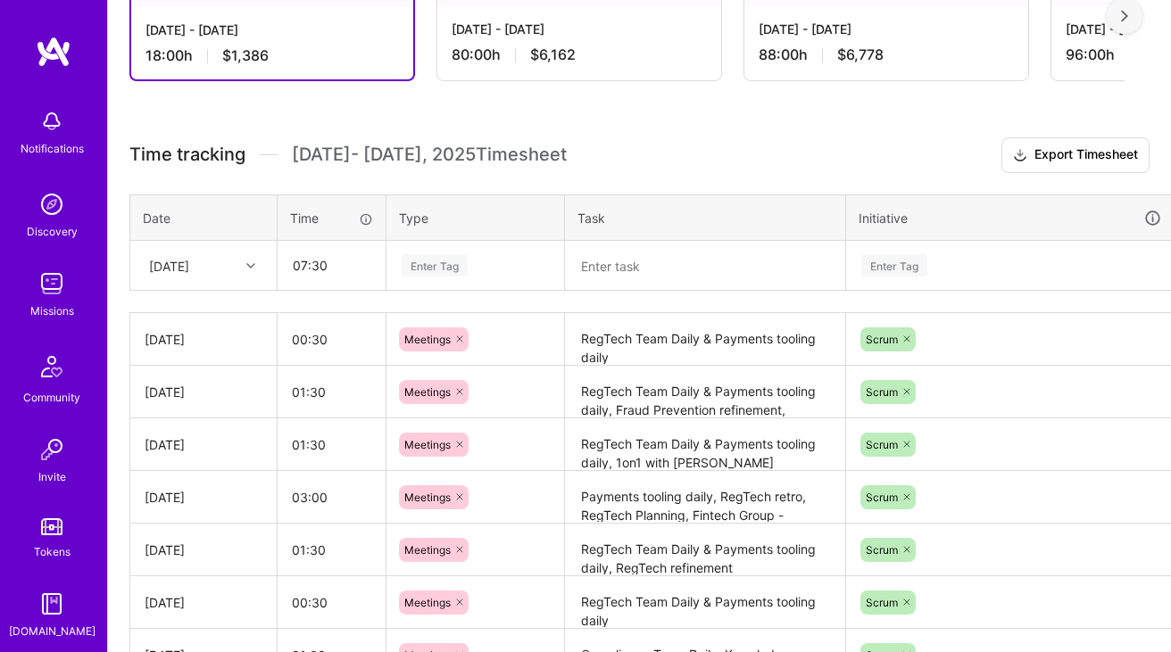
scroll to position [345, 0]
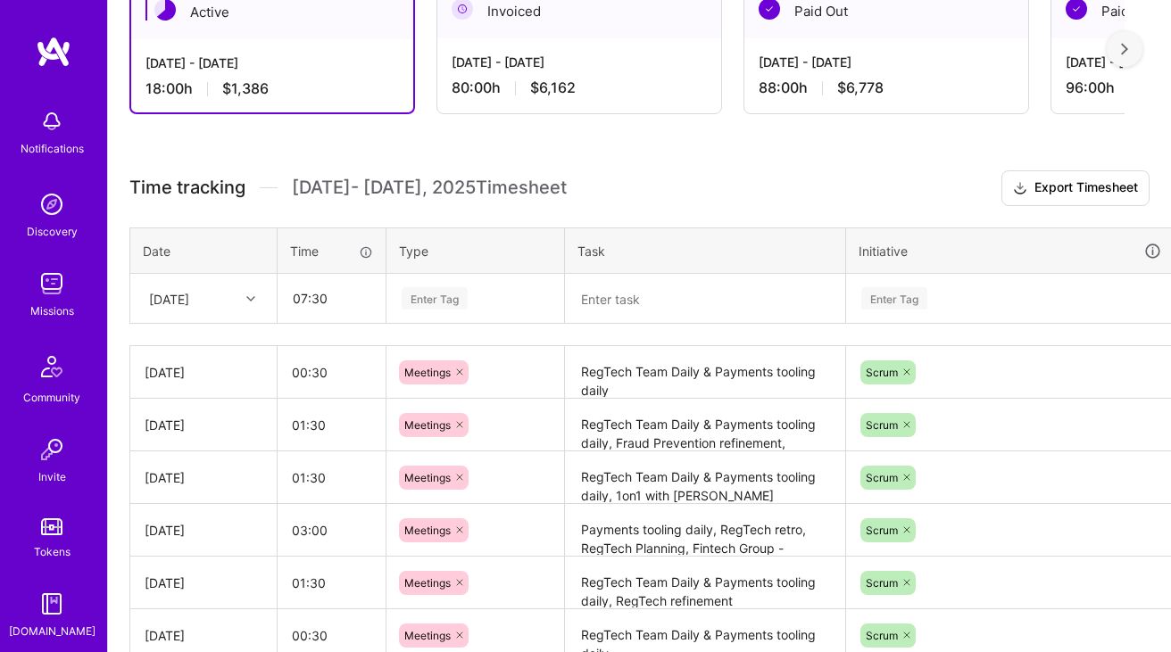
click at [231, 288] on div "[DATE]" at bounding box center [189, 298] width 99 height 29
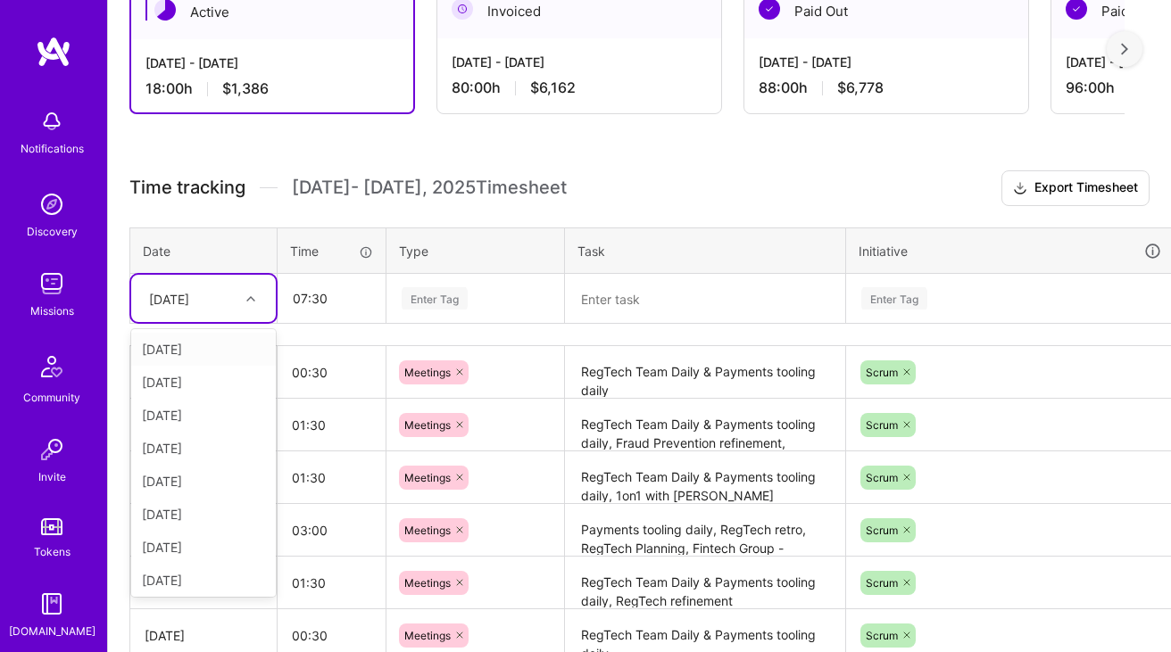
click at [221, 341] on div "[DATE]" at bounding box center [203, 349] width 145 height 33
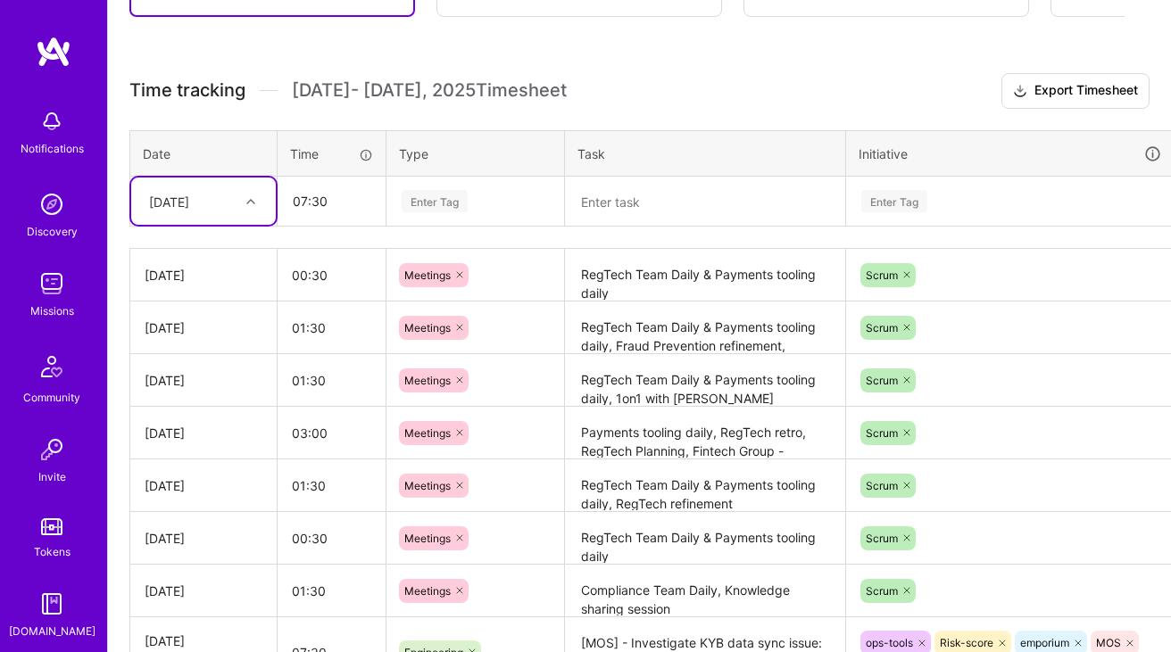
scroll to position [409, 0]
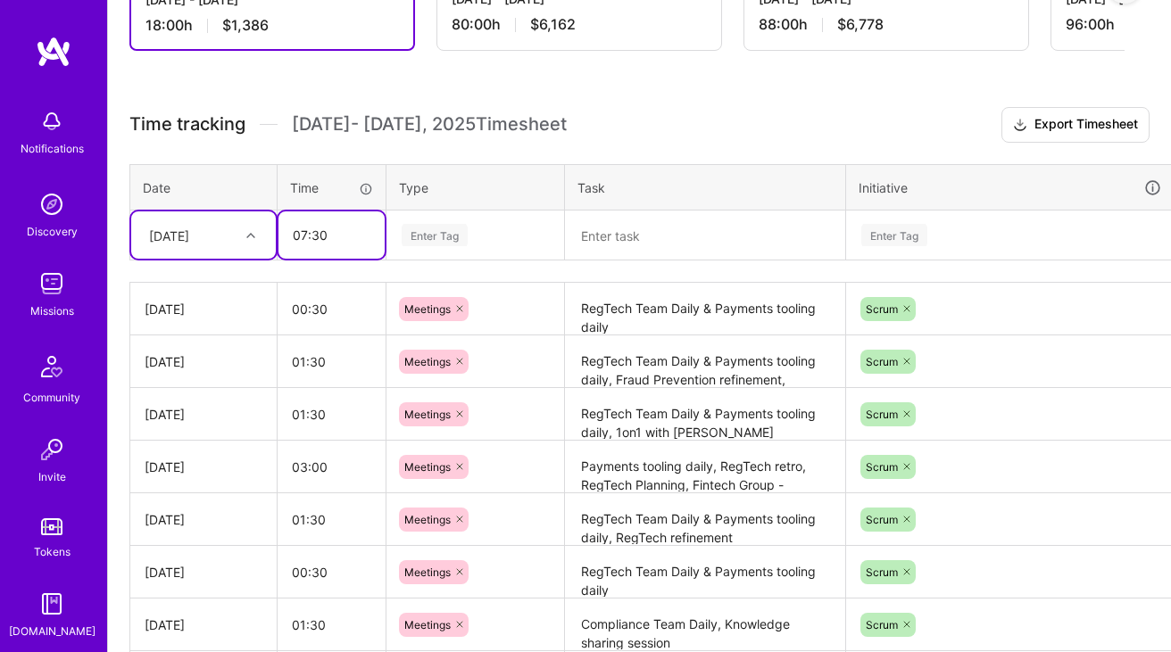
click at [301, 238] on input "07:30" at bounding box center [331, 235] width 106 height 47
type input "06:30"
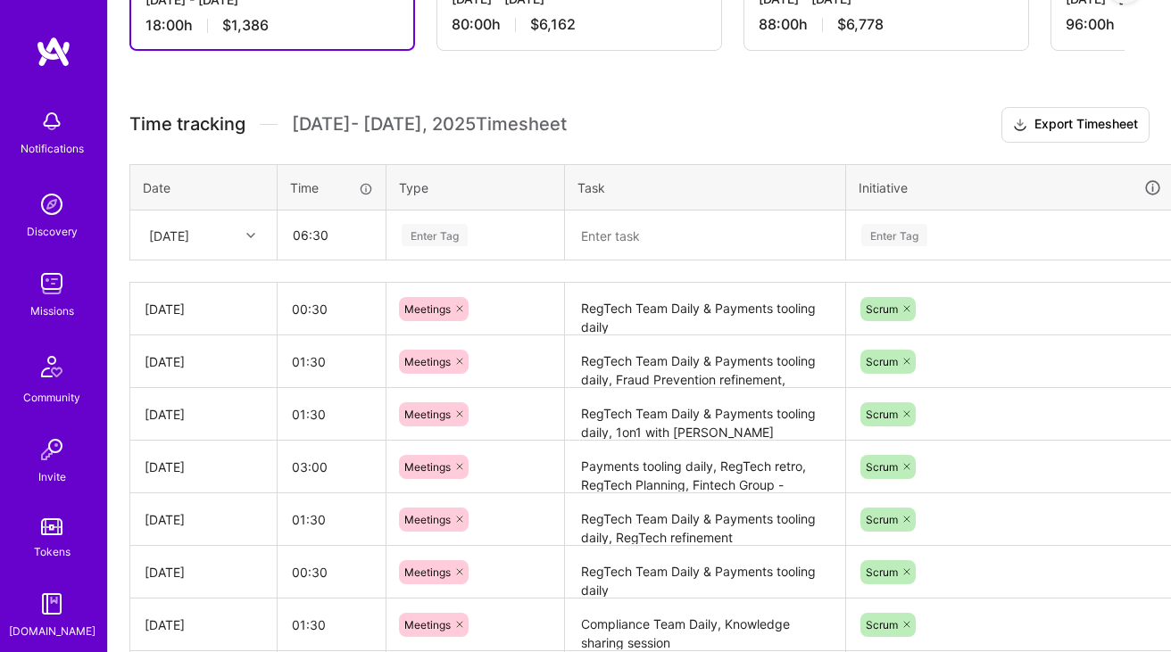
click at [446, 233] on div "Enter Tag" at bounding box center [435, 235] width 66 height 28
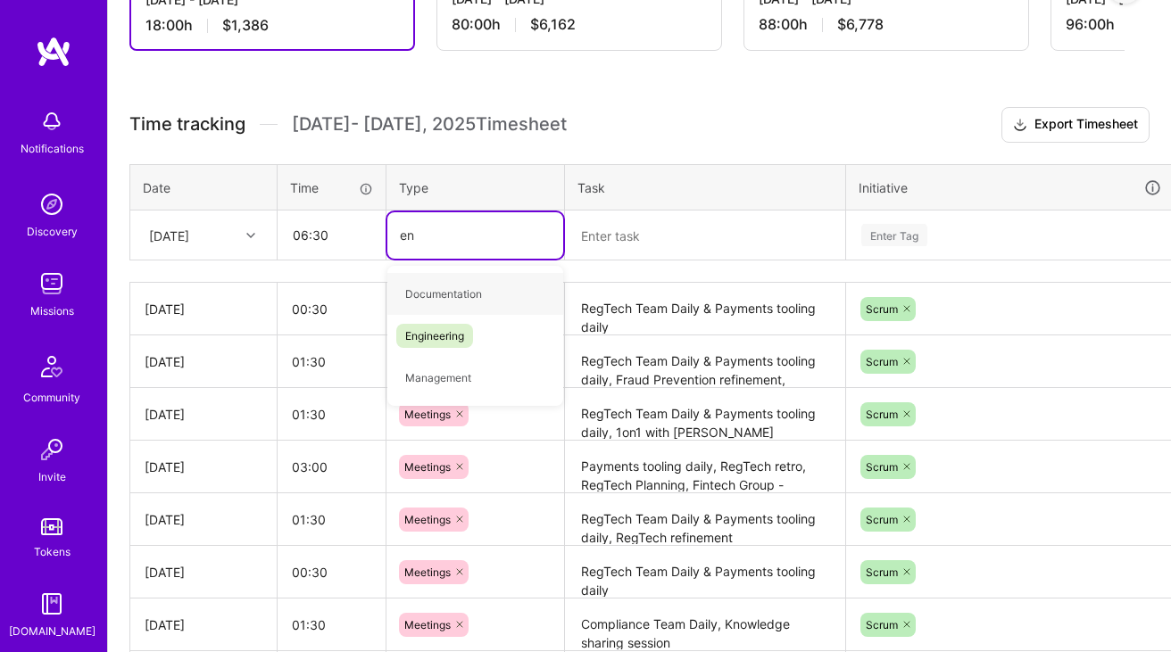
type input "eng"
click at [439, 288] on span "Engineering" at bounding box center [434, 294] width 77 height 24
click at [635, 250] on textarea at bounding box center [705, 235] width 277 height 47
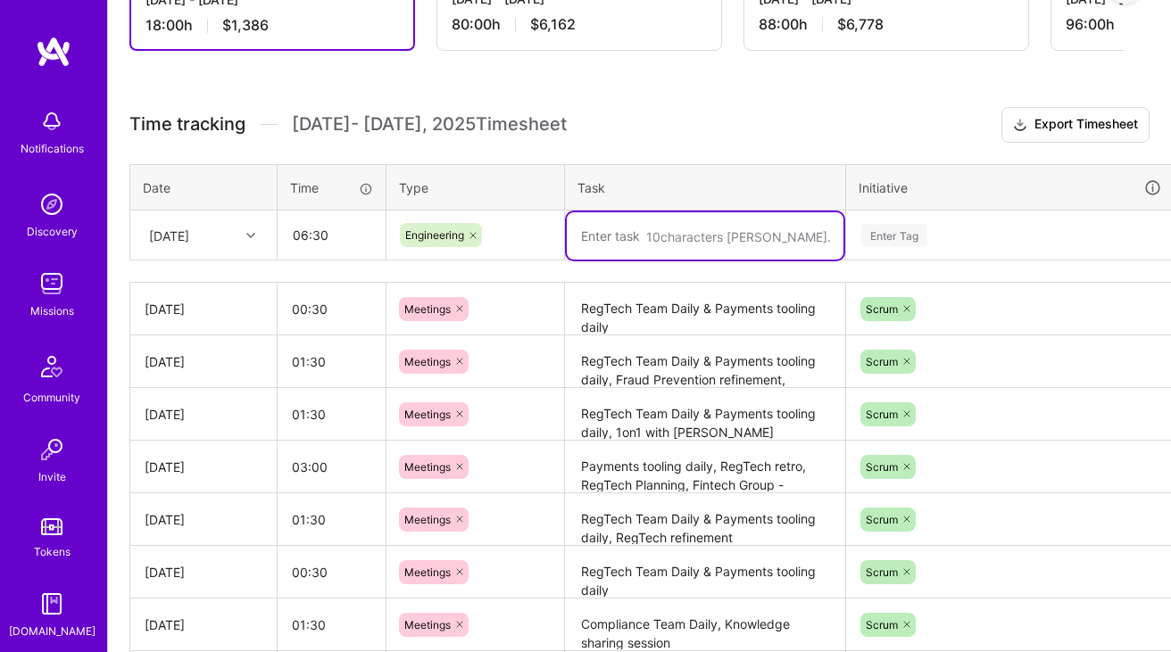
paste textarea "-> [MOS] - Investigate KYB data sync issue: PR created & merged -> [Emporium] F…"
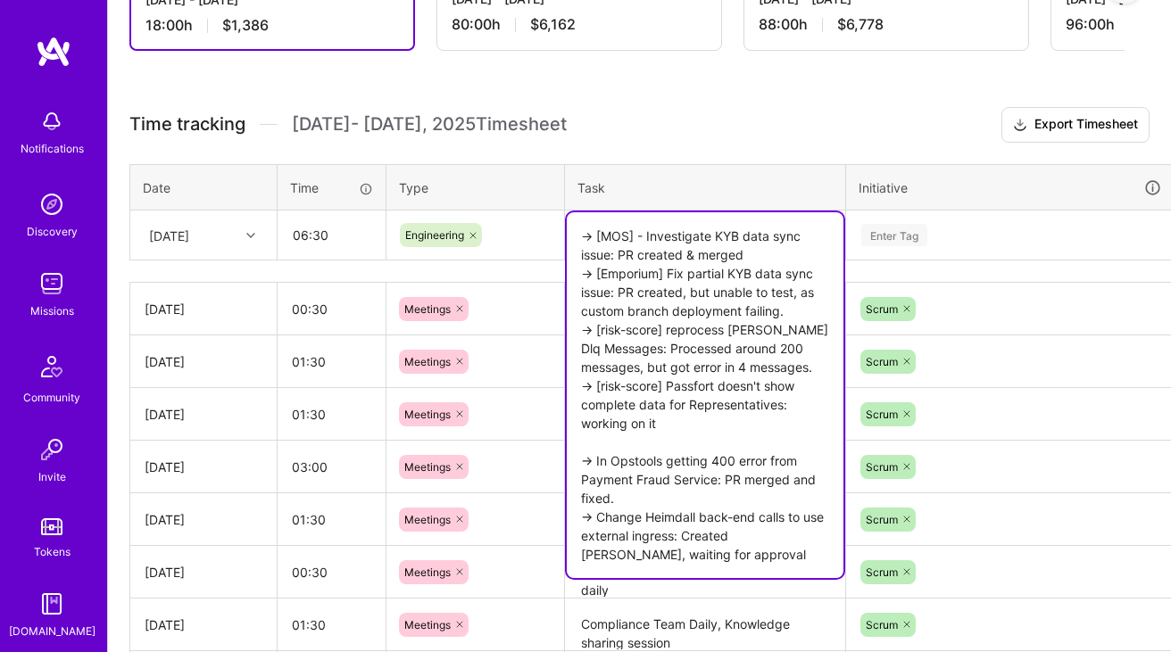
click at [690, 256] on textarea "-> [MOS] - Investigate KYB data sync issue: PR created & merged -> [Emporium] F…" at bounding box center [705, 395] width 277 height 366
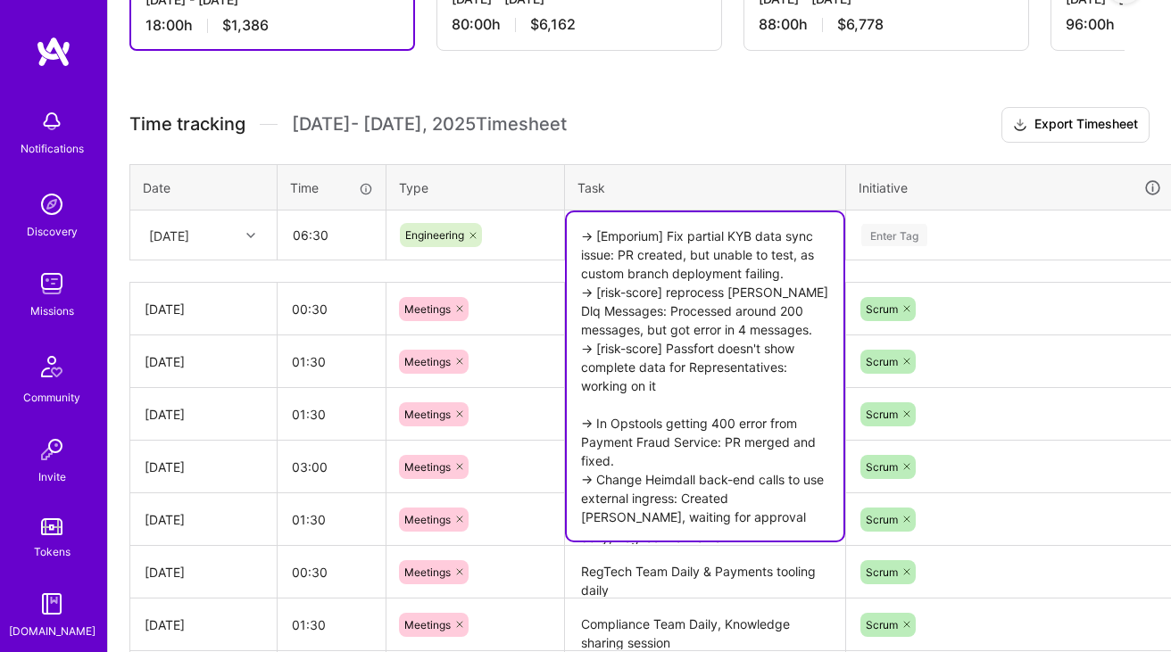
click at [726, 272] on textarea "-> [Emporium] Fix partial KYB data sync issue: PR created, but unable to test, …" at bounding box center [705, 376] width 277 height 328
click at [695, 277] on textarea "-> [Emporium] Fix partial KYB data sync issue: PR created, but unable to test, …" at bounding box center [705, 376] width 277 height 328
click at [724, 264] on textarea "-> [Emporium] Fix partial KYB data sync issue: PR created, but unable to test, …" at bounding box center [705, 376] width 277 height 328
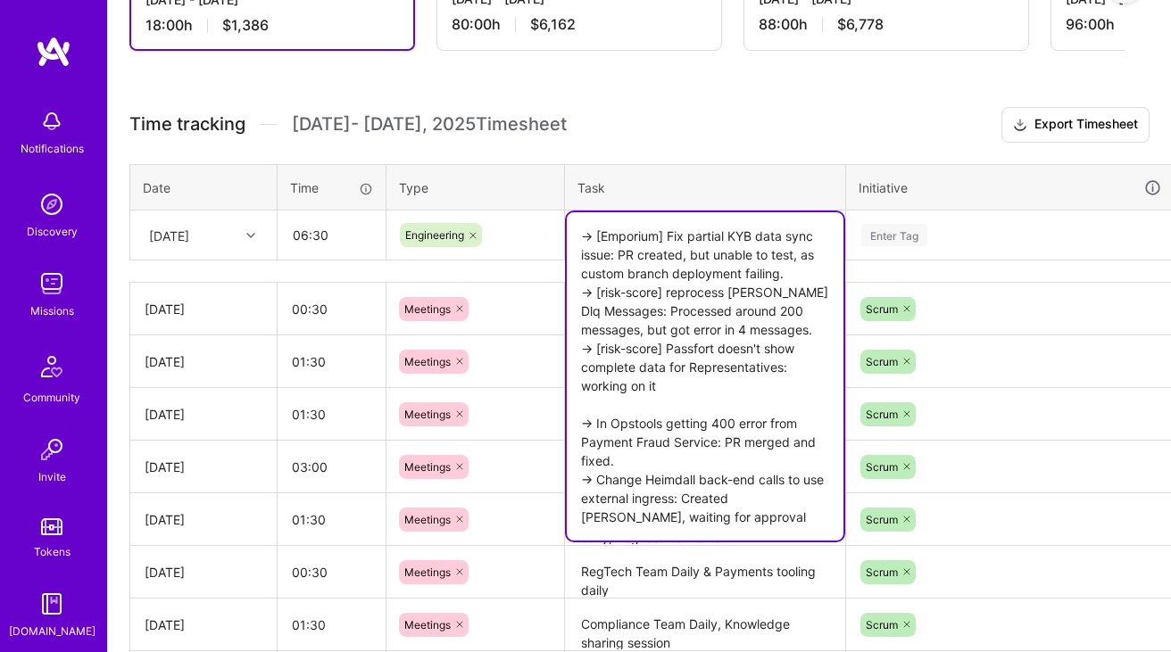
click at [626, 249] on textarea "-> [Emporium] Fix partial KYB data sync issue: PR created, but unable to test, …" at bounding box center [705, 376] width 277 height 328
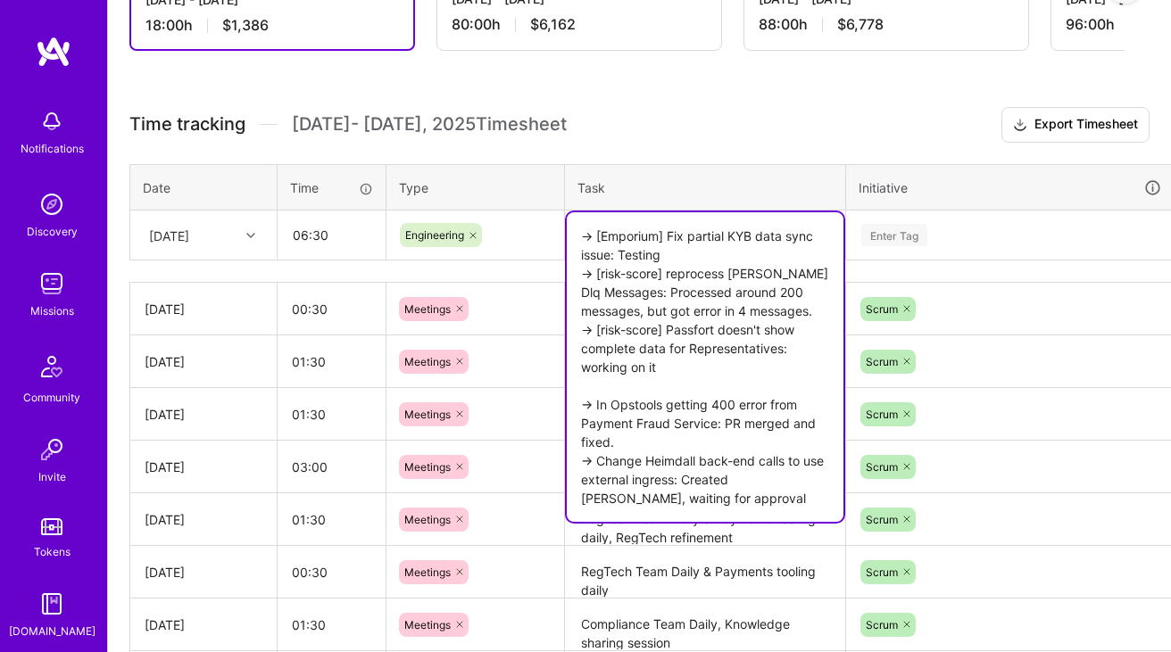
click at [660, 295] on textarea "-> [Emporium] Fix partial KYB data sync issue: Testing -> [risk-score] reproces…" at bounding box center [705, 367] width 277 height 310
click at [677, 307] on textarea "-> [Emporium] Fix partial KYB data sync issue: Testing -> [risk-score] reproces…" at bounding box center [705, 367] width 277 height 310
click at [652, 294] on textarea "-> [Emporium] Fix partial KYB data sync issue: Testing -> [risk-score] reproces…" at bounding box center [705, 367] width 277 height 310
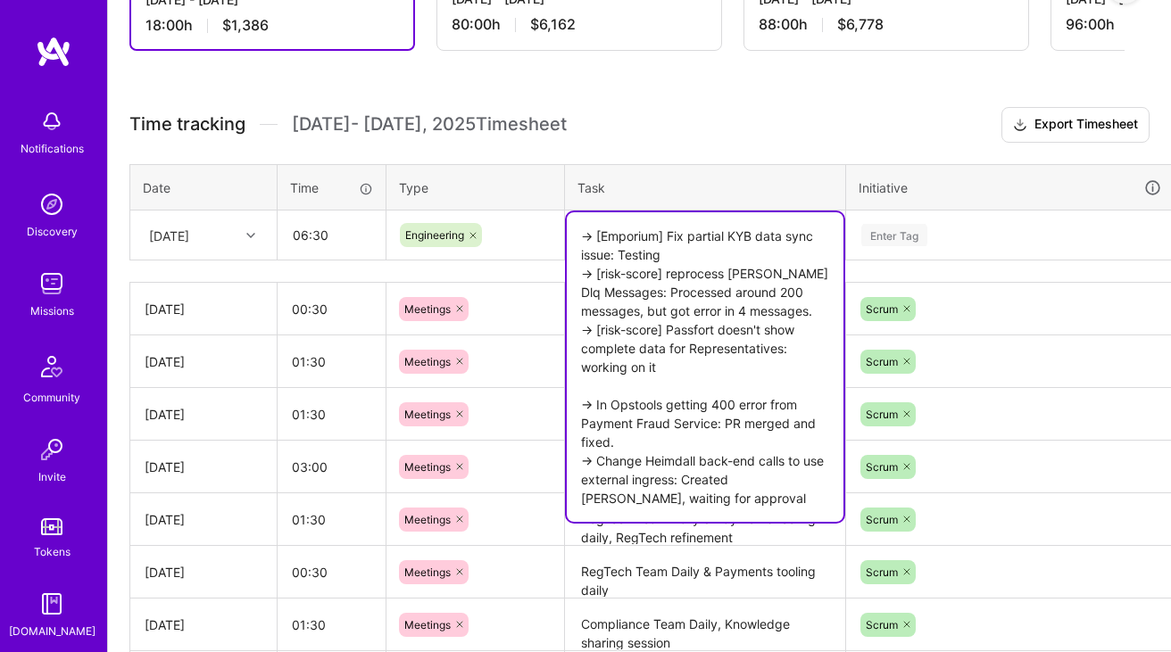
click at [650, 316] on textarea "-> [Emporium] Fix partial KYB data sync issue: Testing -> [risk-score] reproces…" at bounding box center [705, 367] width 277 height 310
click at [691, 336] on textarea "-> [Emporium] Fix partial KYB data sync issue: Testing -> [risk-score] reproces…" at bounding box center [705, 367] width 277 height 310
type textarea "-> [Emporium] Fix partial KYB data sync issue: Working on it -> [risk-score] re…"
